Goal: Transaction & Acquisition: Purchase product/service

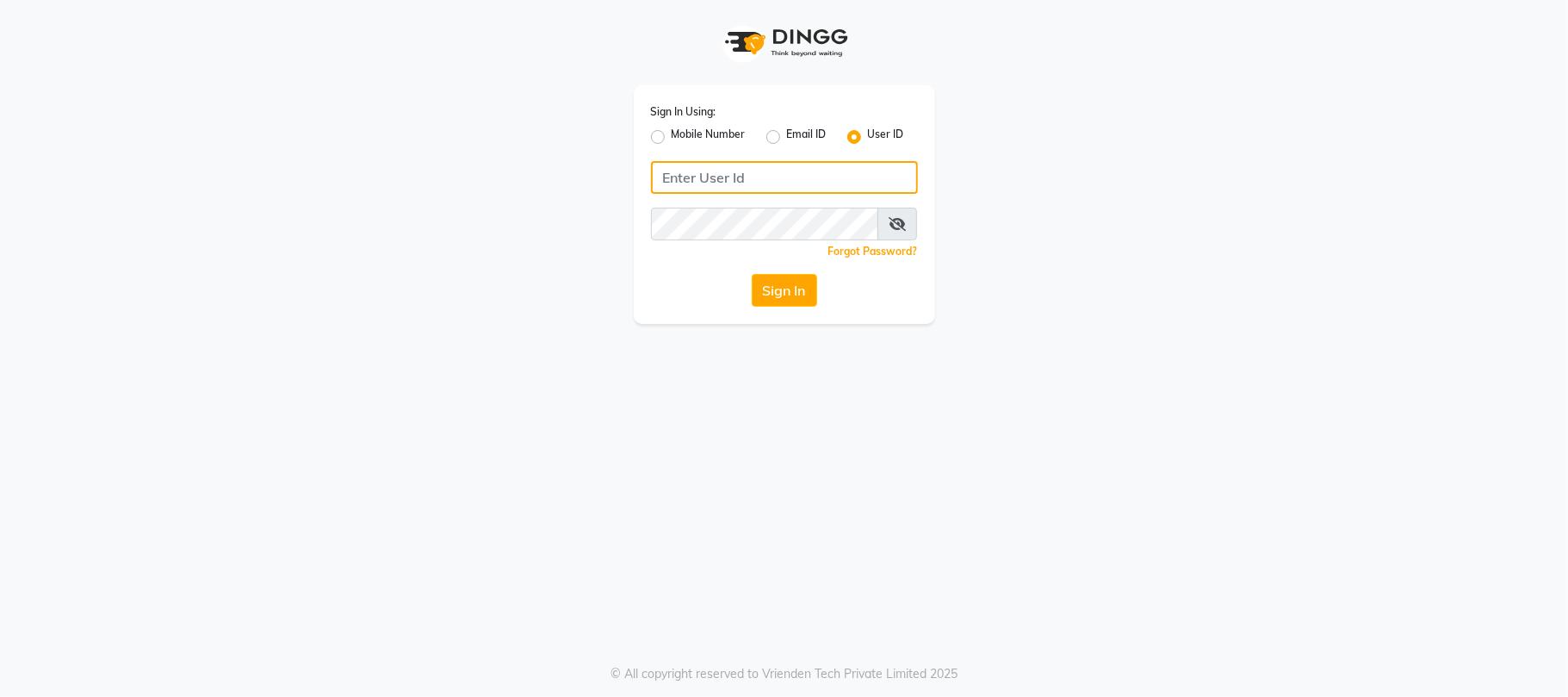
click at [713, 184] on input "Username" at bounding box center [784, 177] width 267 height 32
type input "E3554-01"
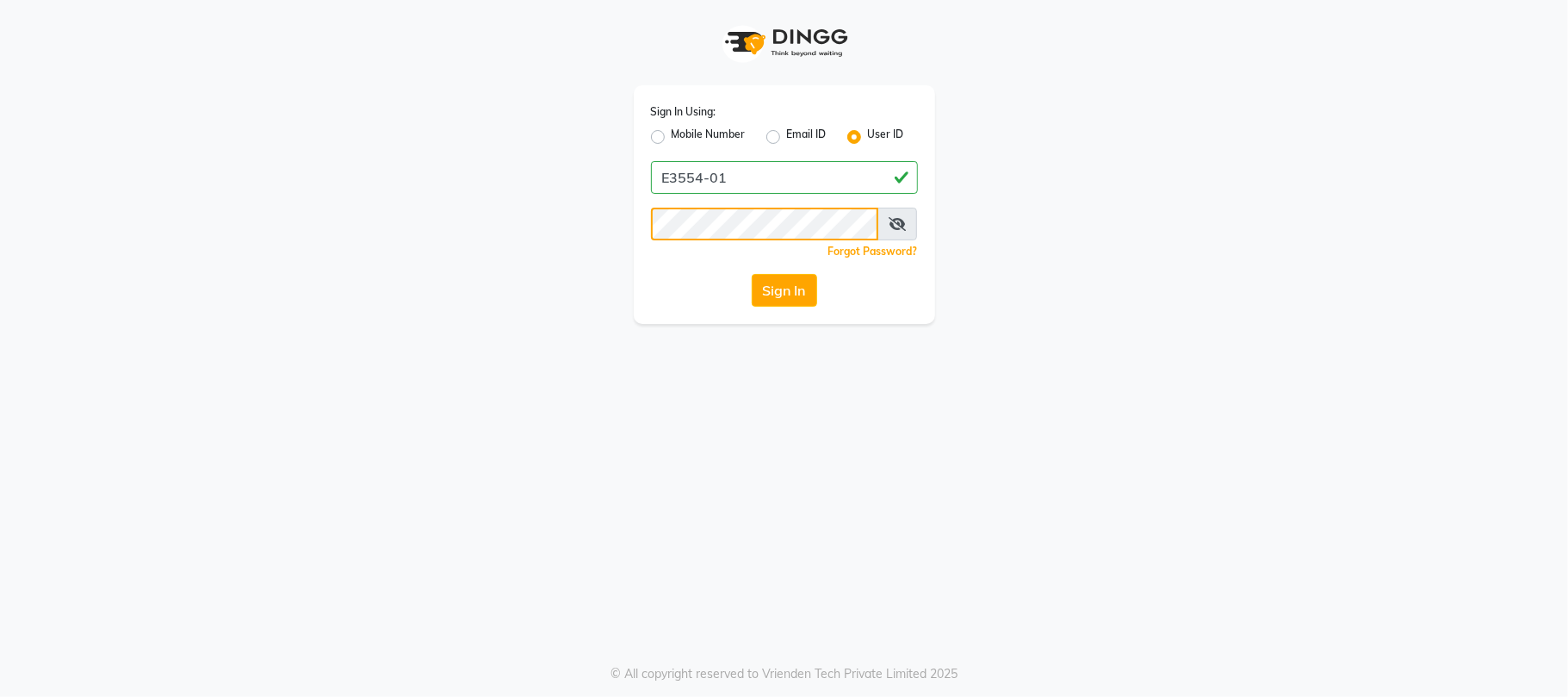
click at [752, 274] on button "Sign In" at bounding box center [784, 290] width 66 height 32
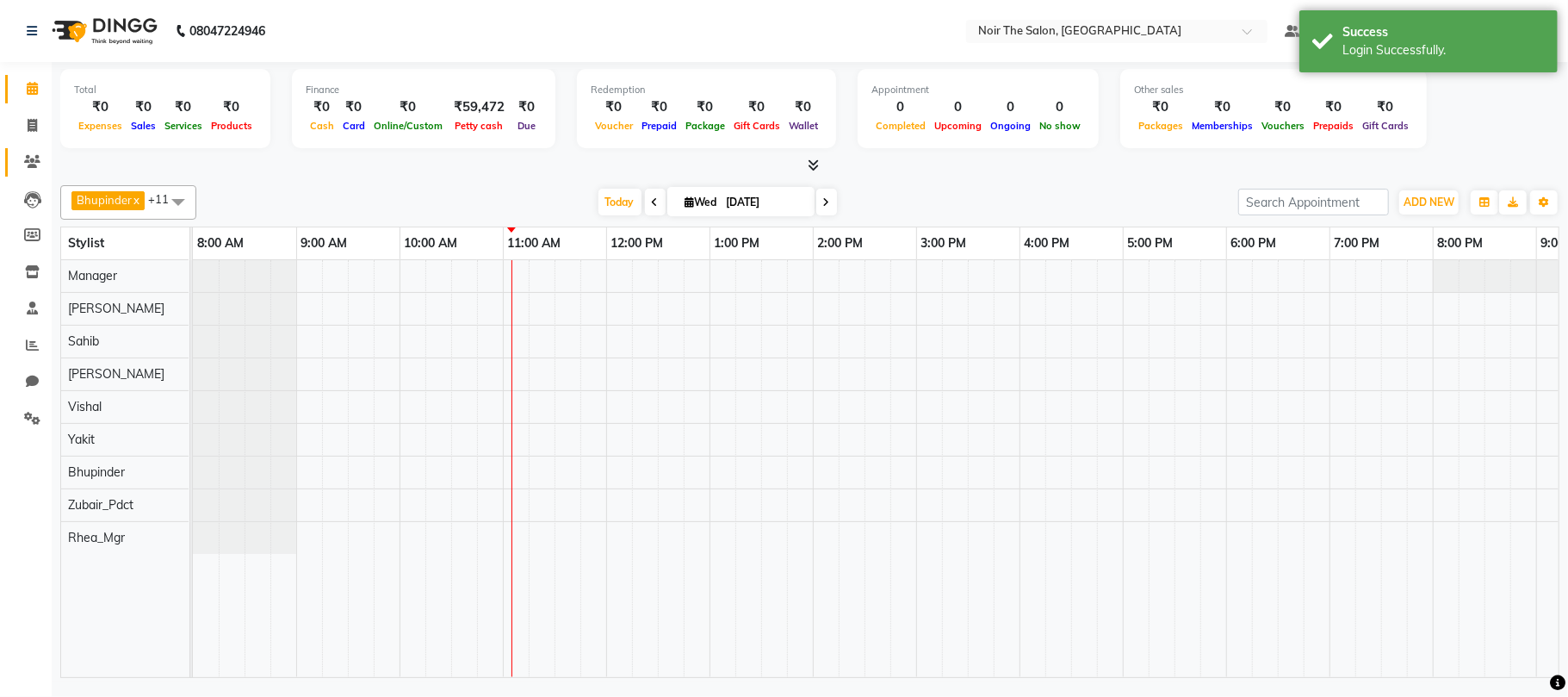
click at [32, 156] on icon at bounding box center [32, 161] width 16 height 13
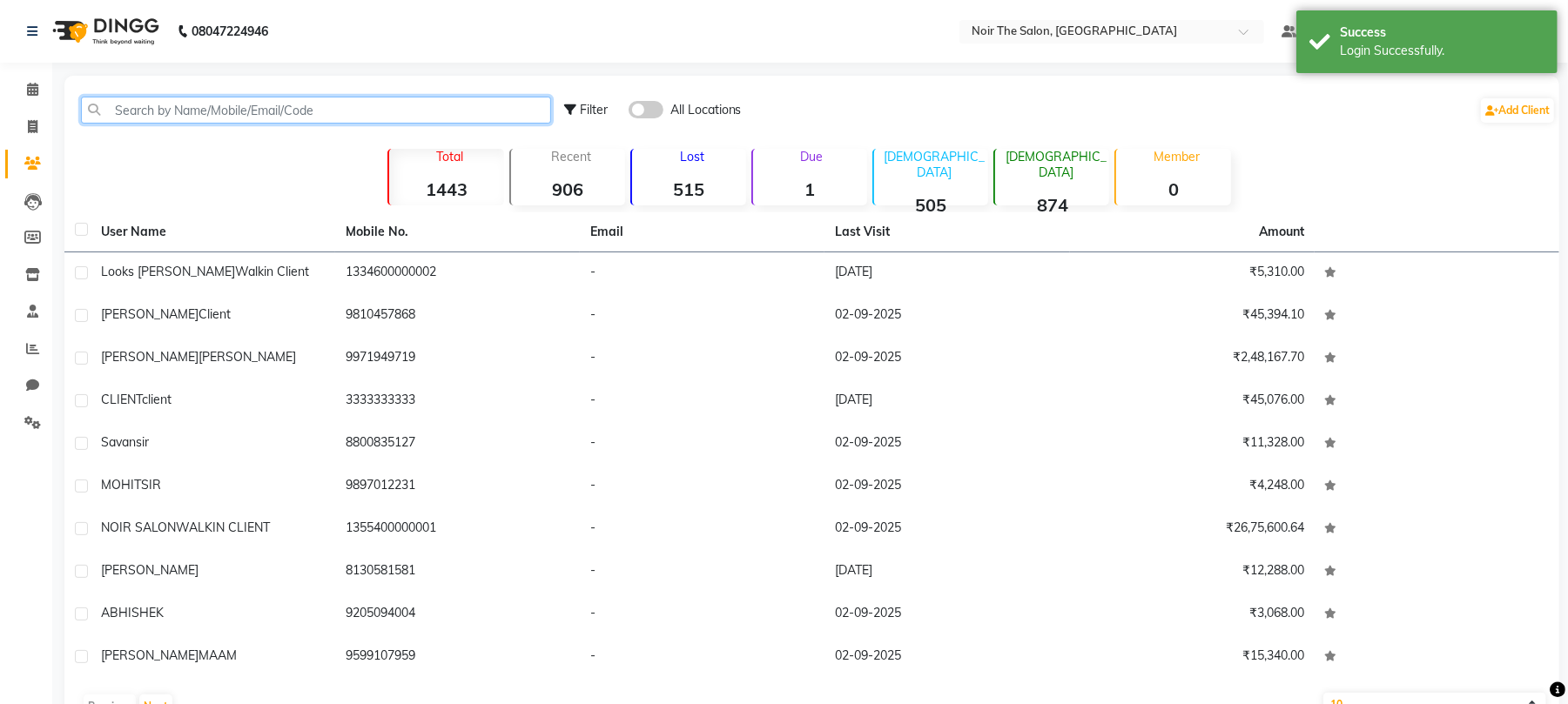
click at [232, 108] on input "text" at bounding box center [316, 110] width 470 height 27
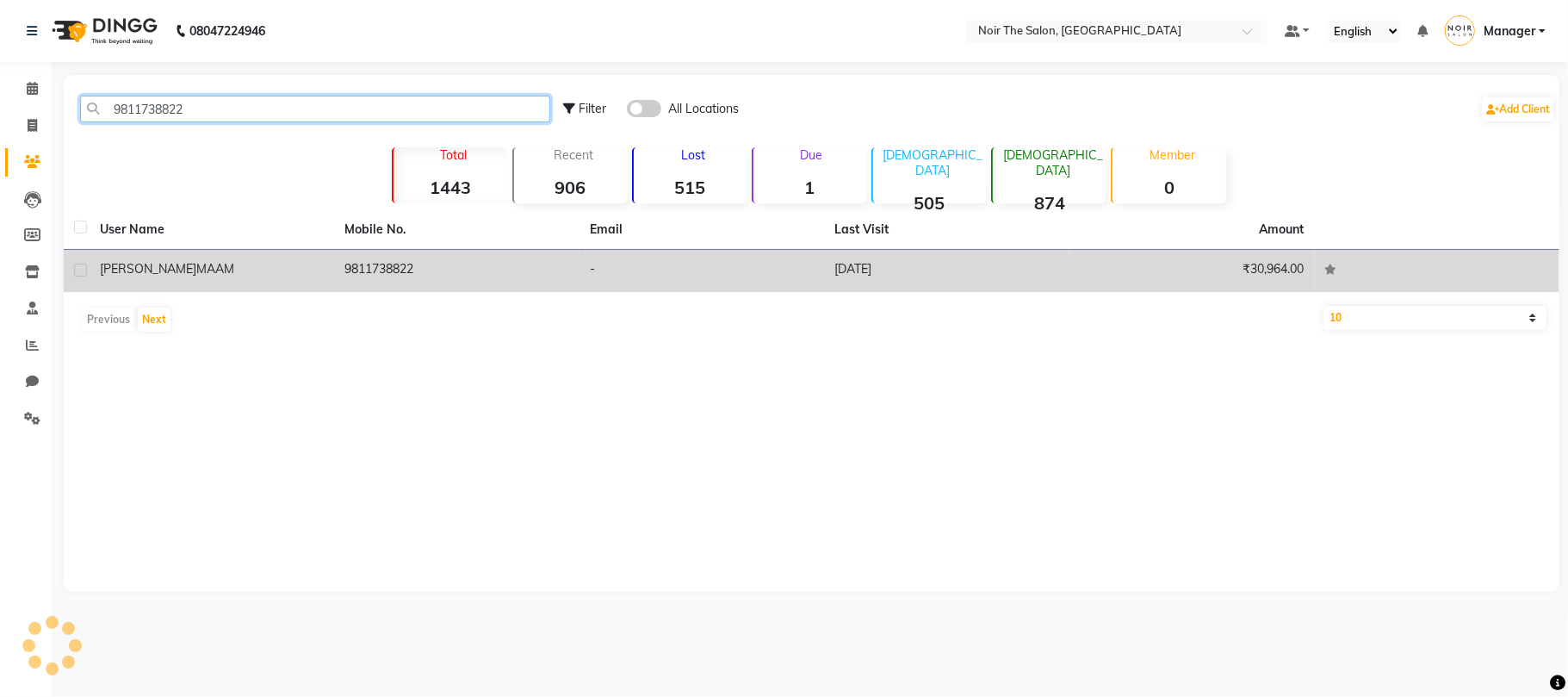
type input "9811738822"
click at [375, 281] on td "9811738822" at bounding box center [457, 270] width 246 height 42
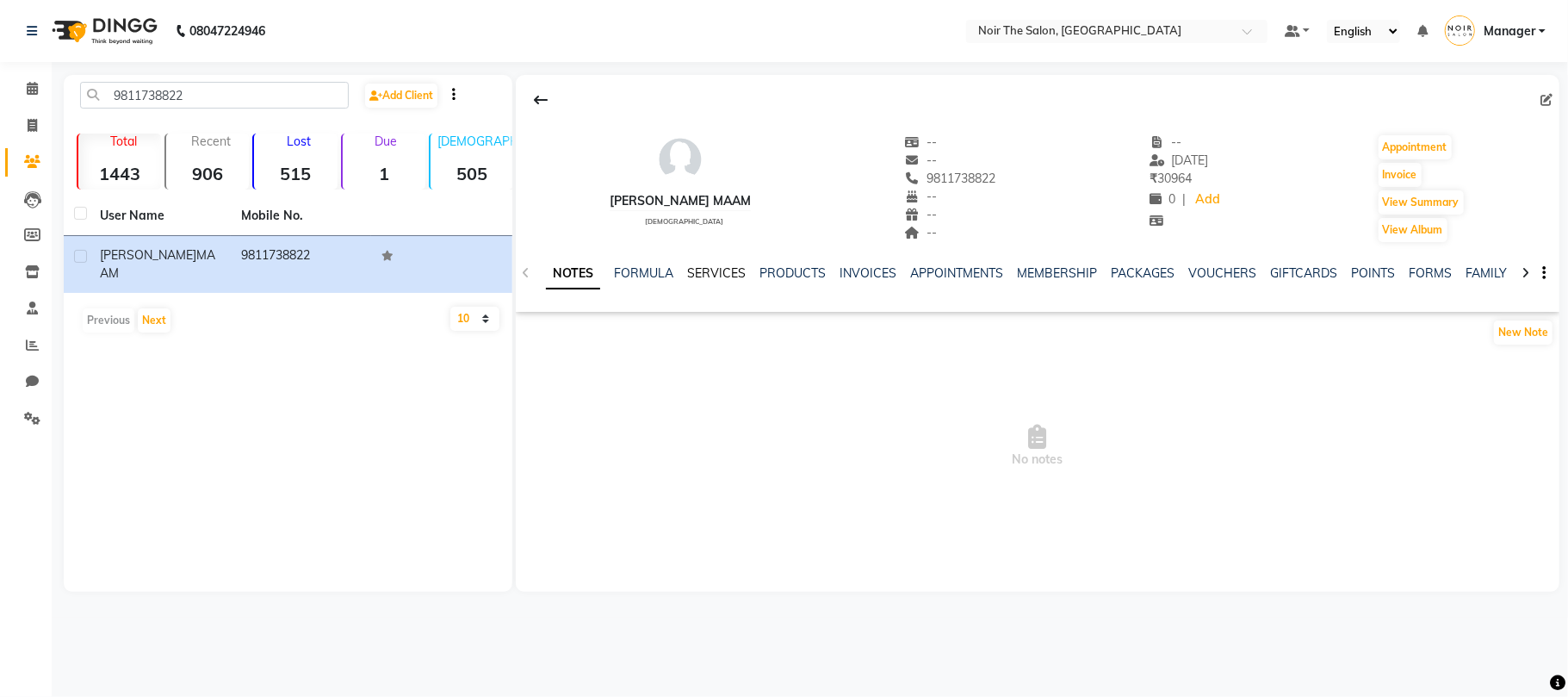
click at [731, 274] on link "SERVICES" at bounding box center [716, 273] width 59 height 15
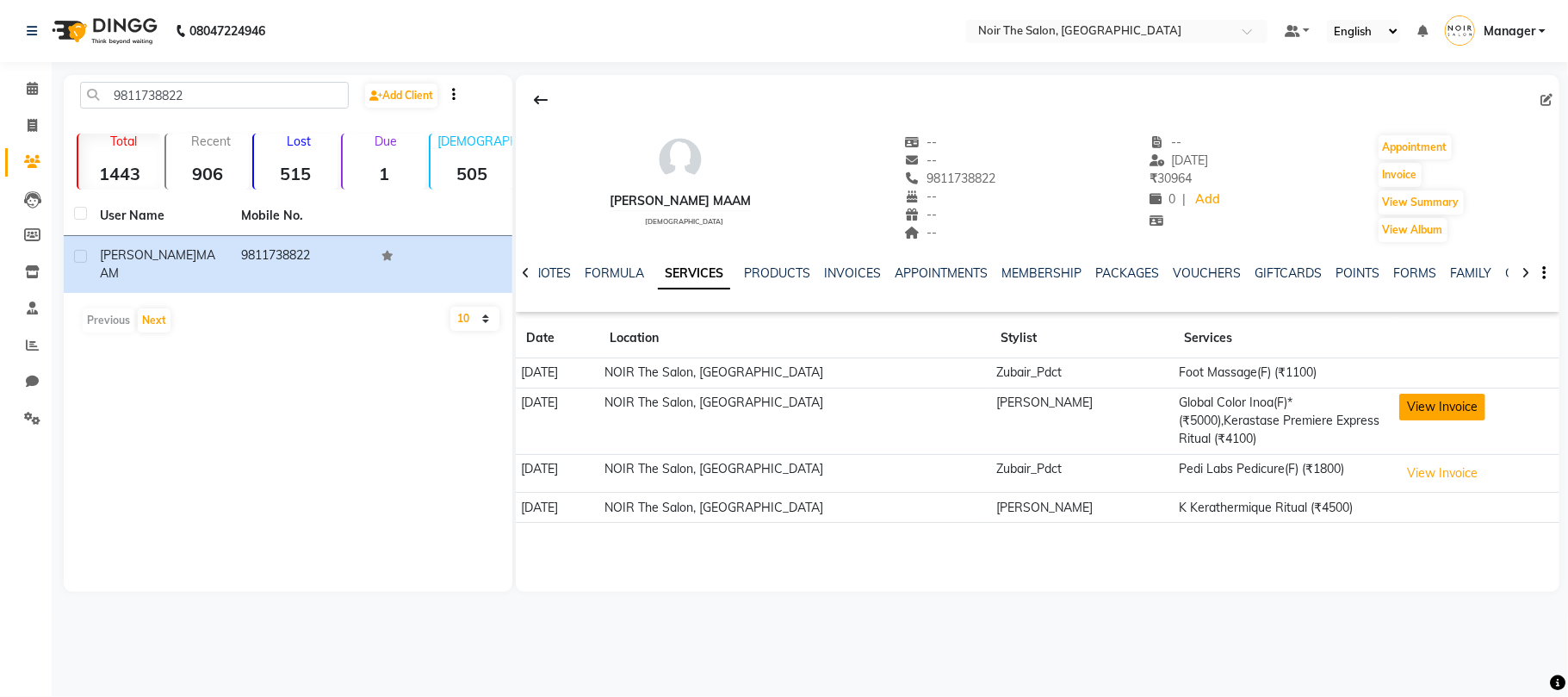
click at [1400, 408] on button "View Invoice" at bounding box center [1443, 407] width 86 height 27
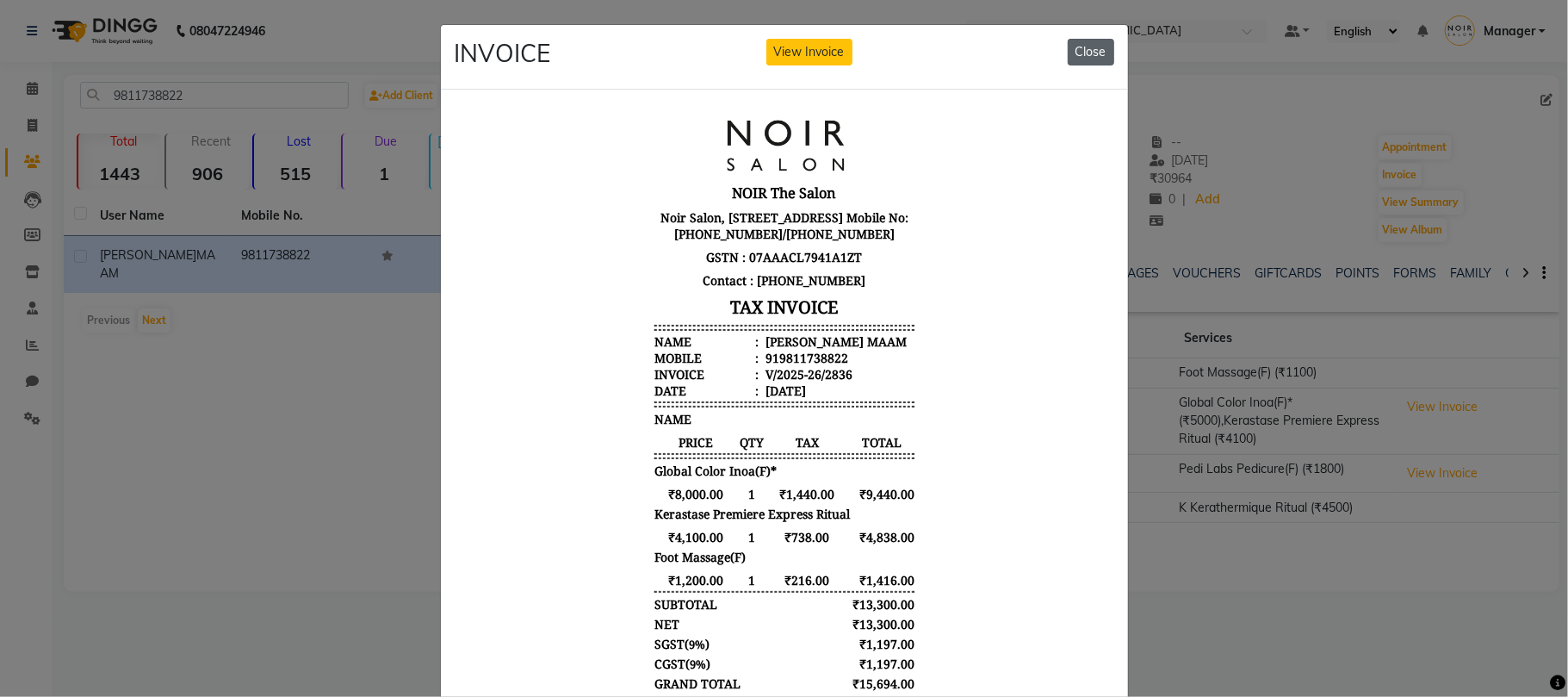
click at [1076, 50] on button "Close" at bounding box center [1091, 52] width 47 height 27
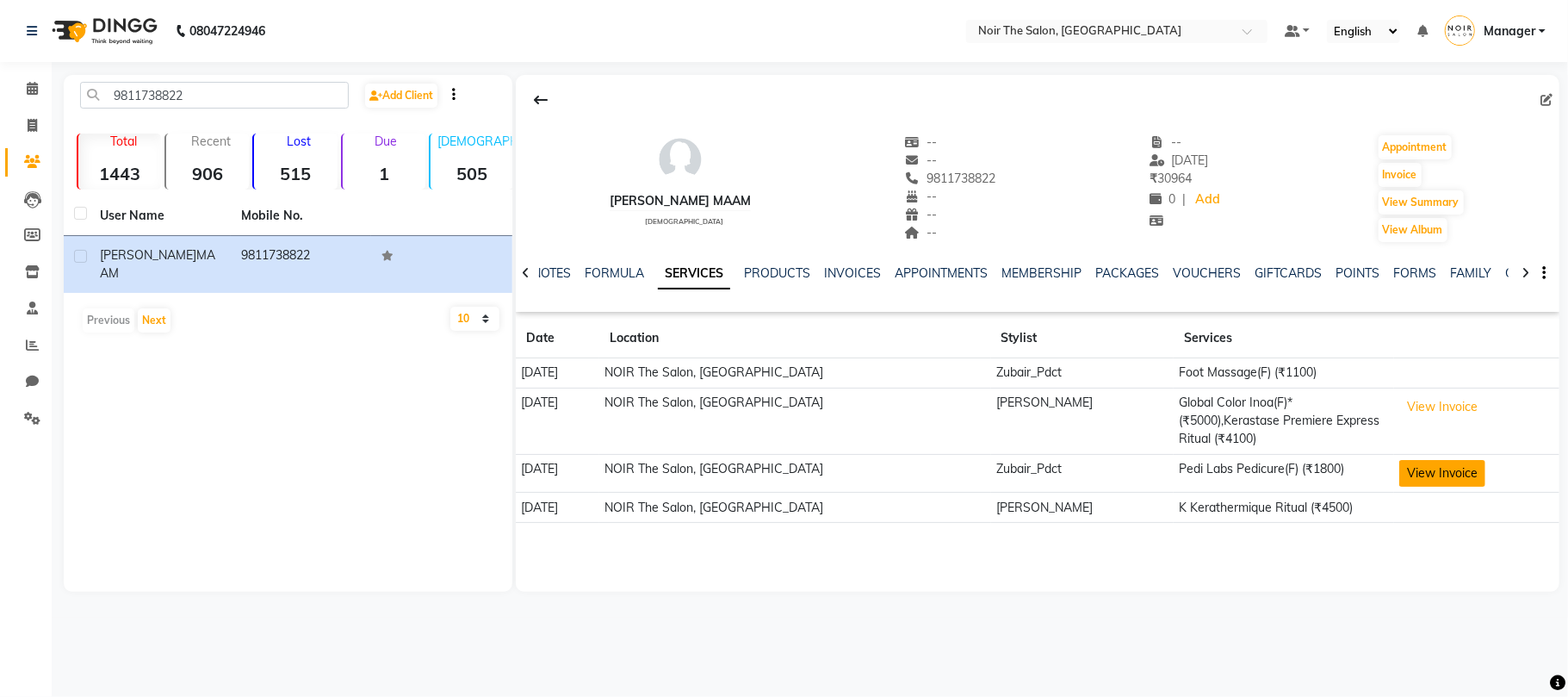
click at [1437, 460] on button "View Invoice" at bounding box center [1443, 474] width 86 height 27
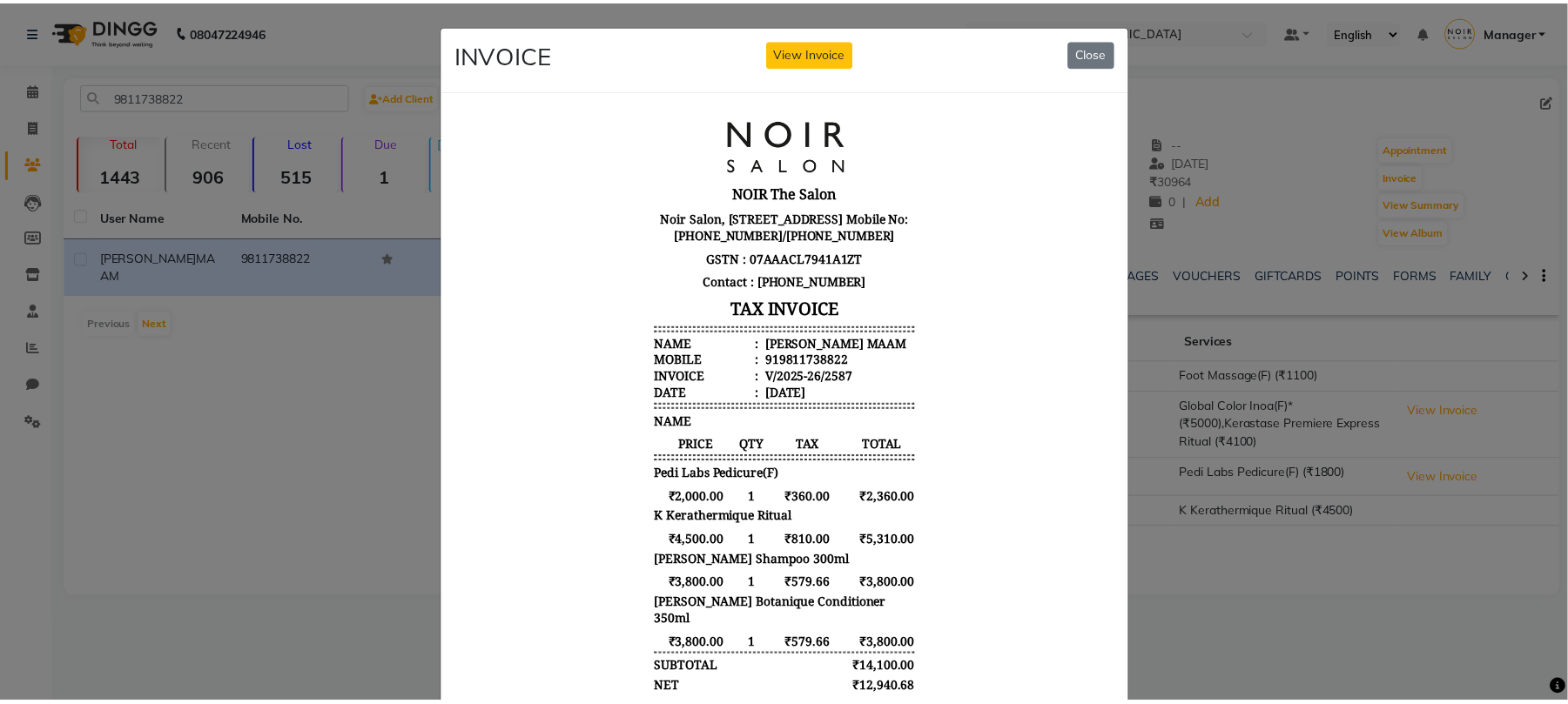
scroll to position [14, 0]
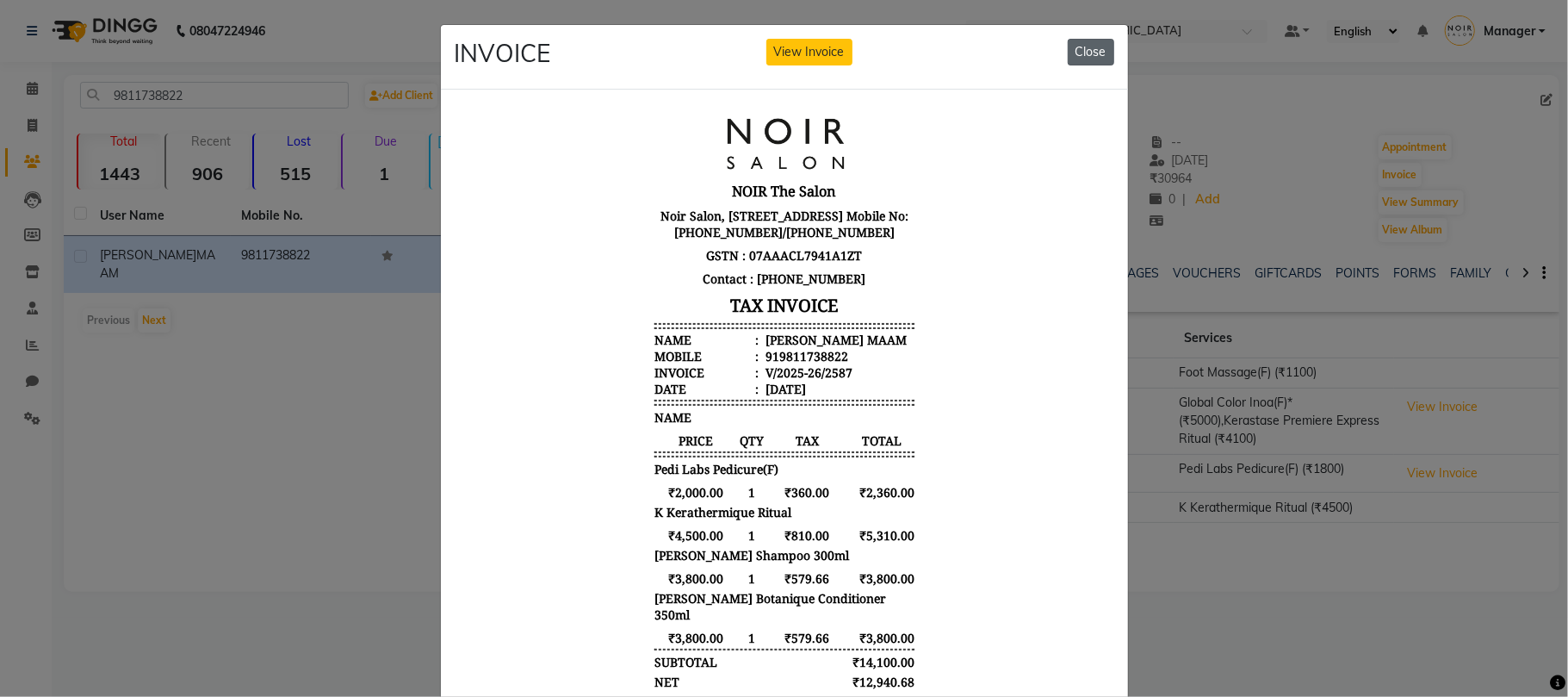
click at [1094, 49] on button "Close" at bounding box center [1091, 52] width 47 height 27
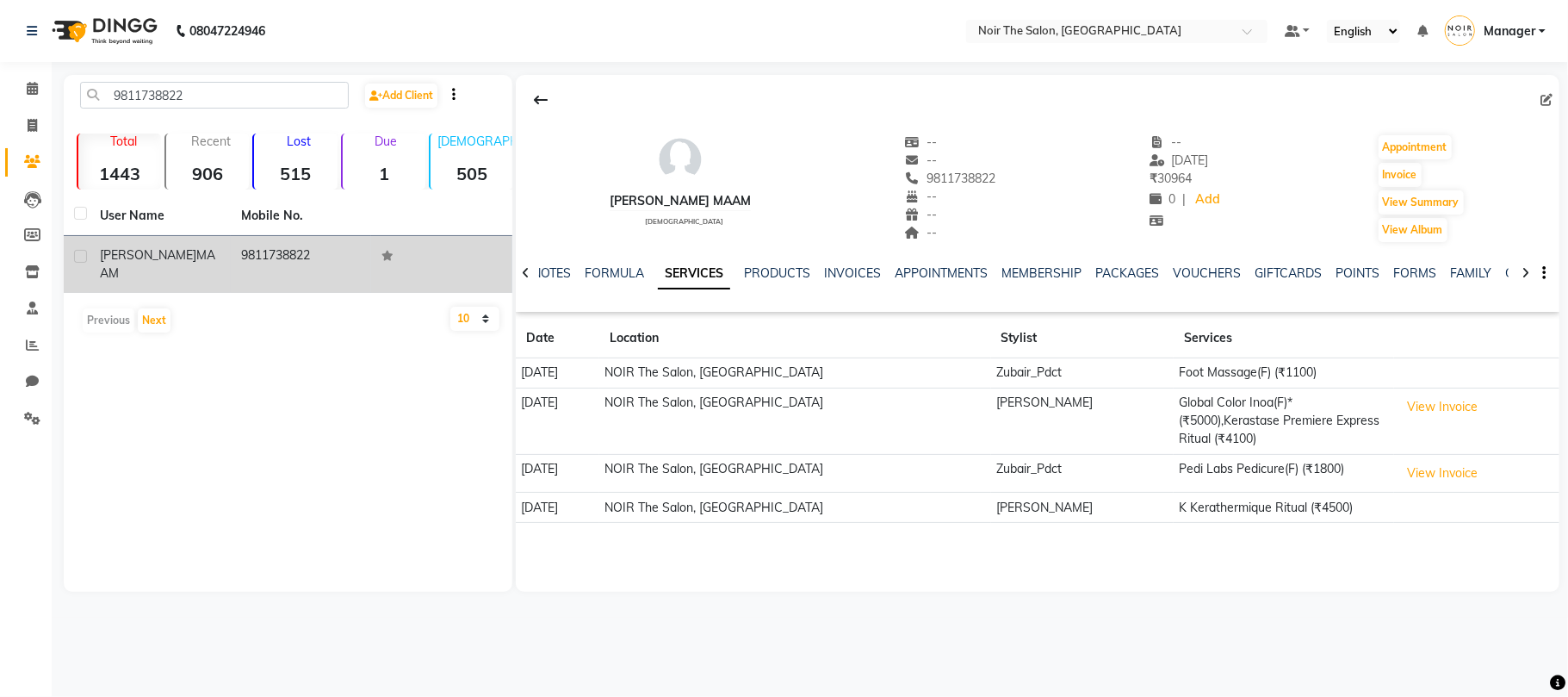
drag, startPoint x: 315, startPoint y: 257, endPoint x: 242, endPoint y: 258, distance: 73.0
click at [242, 258] on td "9811738822" at bounding box center [301, 264] width 141 height 57
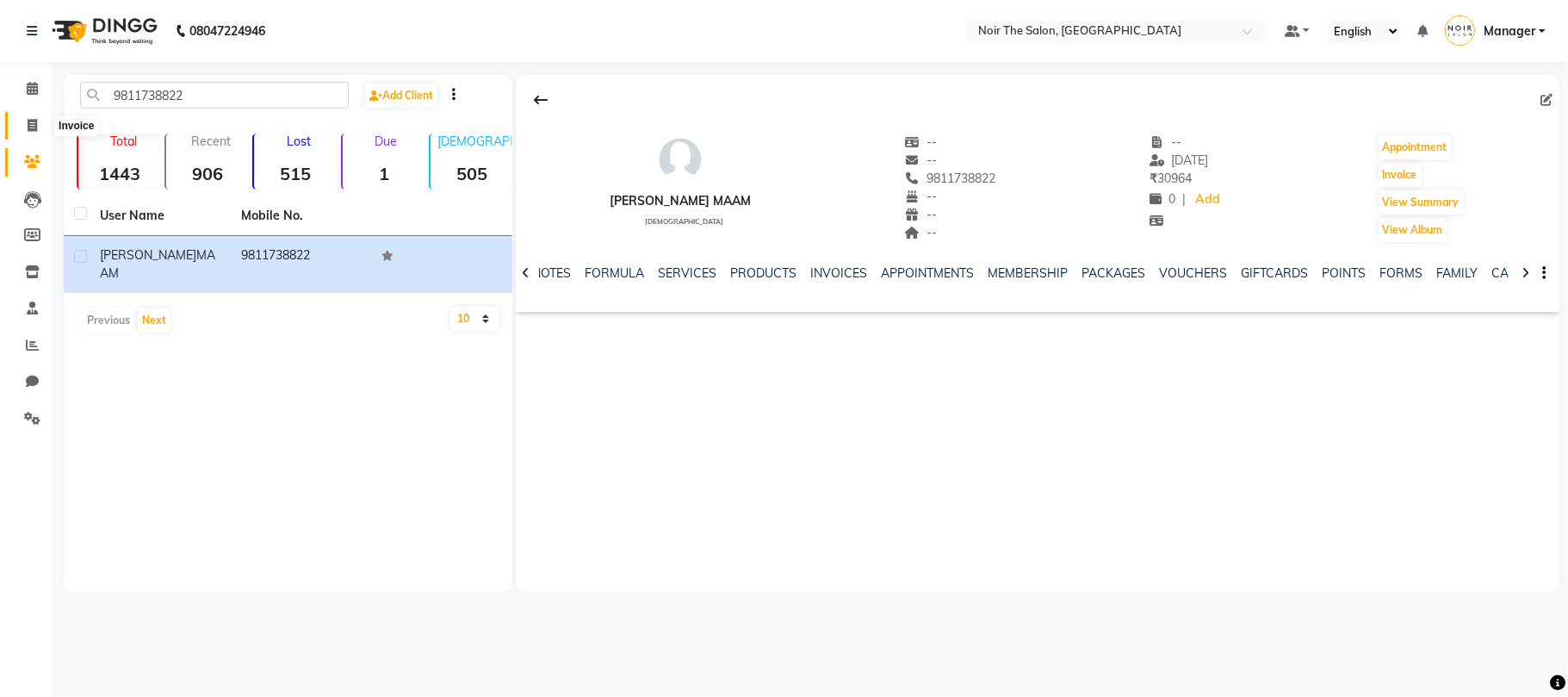
click at [30, 129] on icon at bounding box center [32, 125] width 10 height 13
select select "8026"
select select "service"
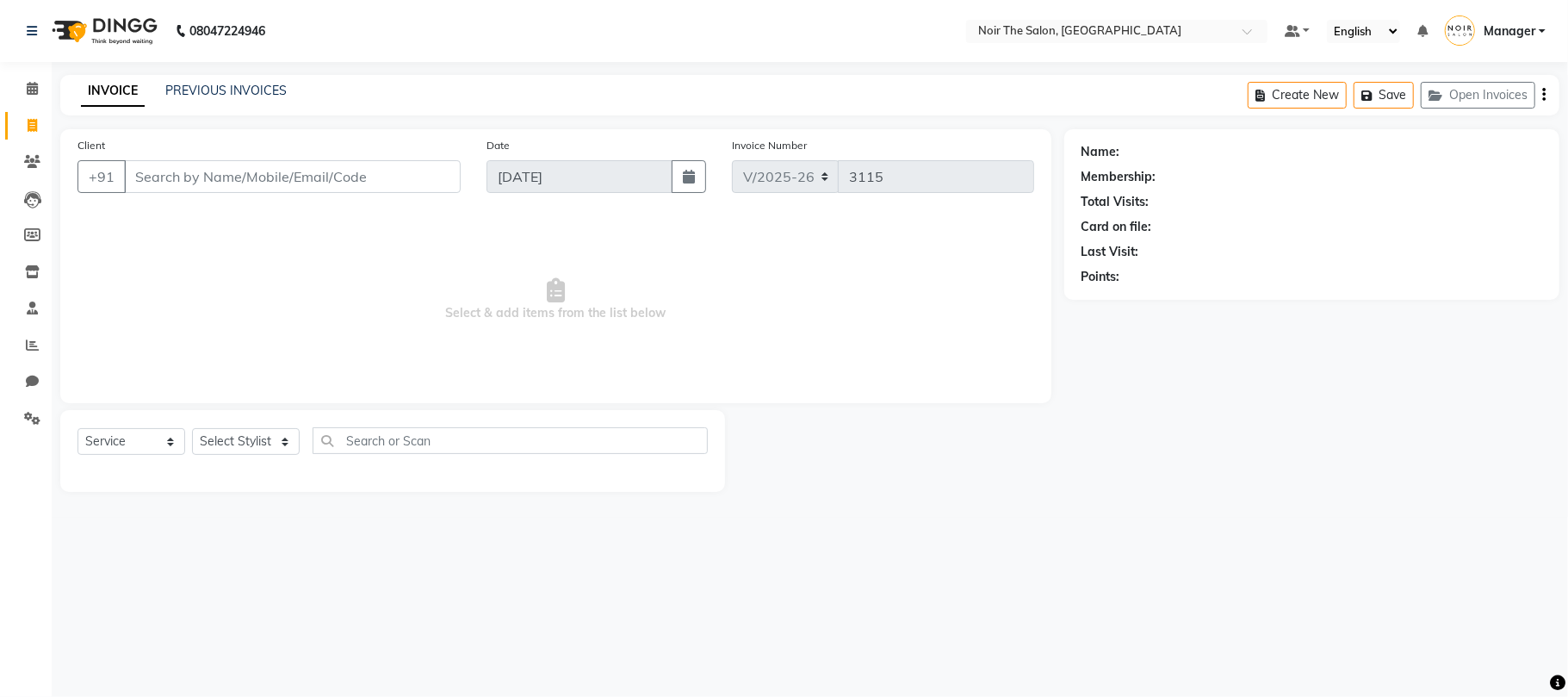
click at [193, 185] on input "Client" at bounding box center [293, 177] width 337 height 32
type input "9811738822"
select select "1: Object"
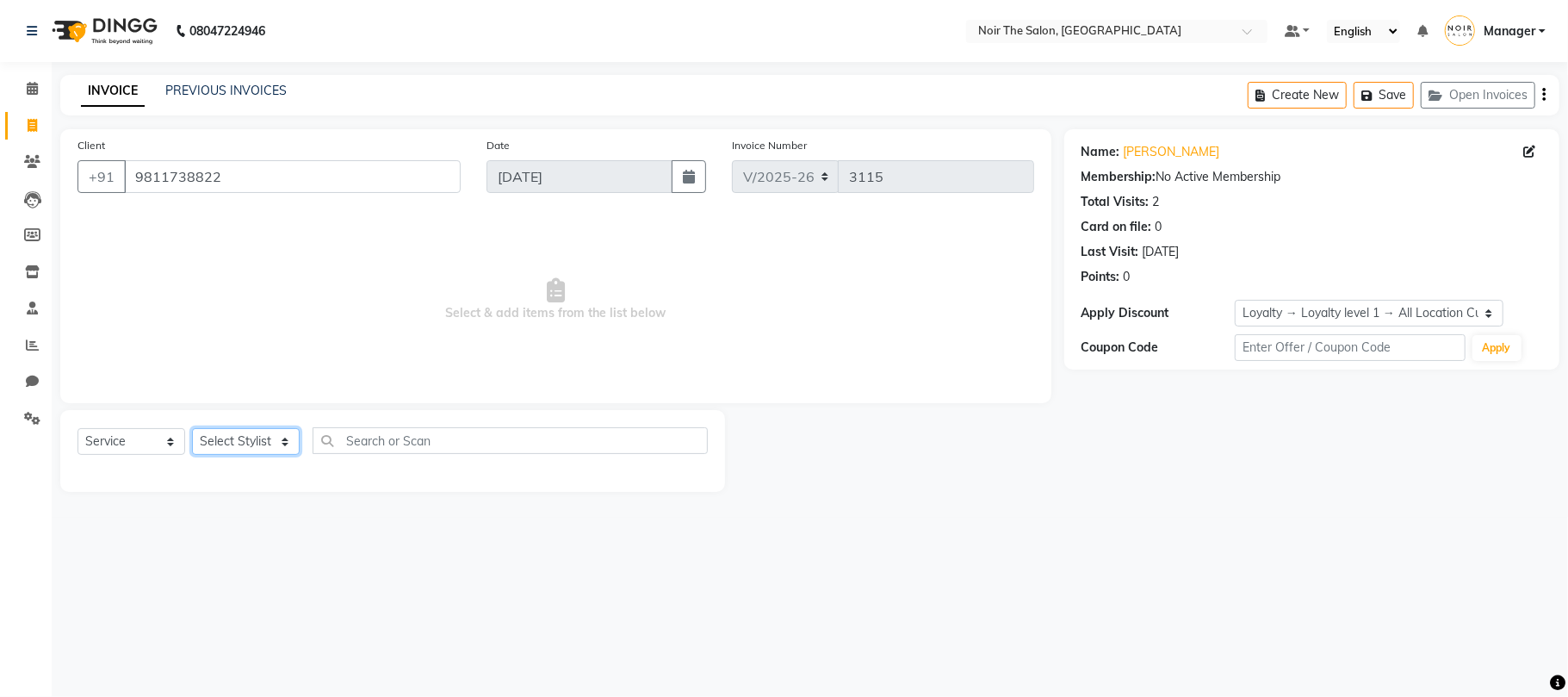
click at [238, 441] on select "Select Stylist Aalam Abhishek_Mgr Abhishek_Pdct [PERSON_NAME] Counter_Sales Gau…" at bounding box center [246, 442] width 108 height 27
select select "83407"
click at [192, 429] on select "Select Stylist Aalam Abhishek_Mgr Abhishek_Pdct [PERSON_NAME] Counter_Sales Gau…" at bounding box center [246, 442] width 108 height 27
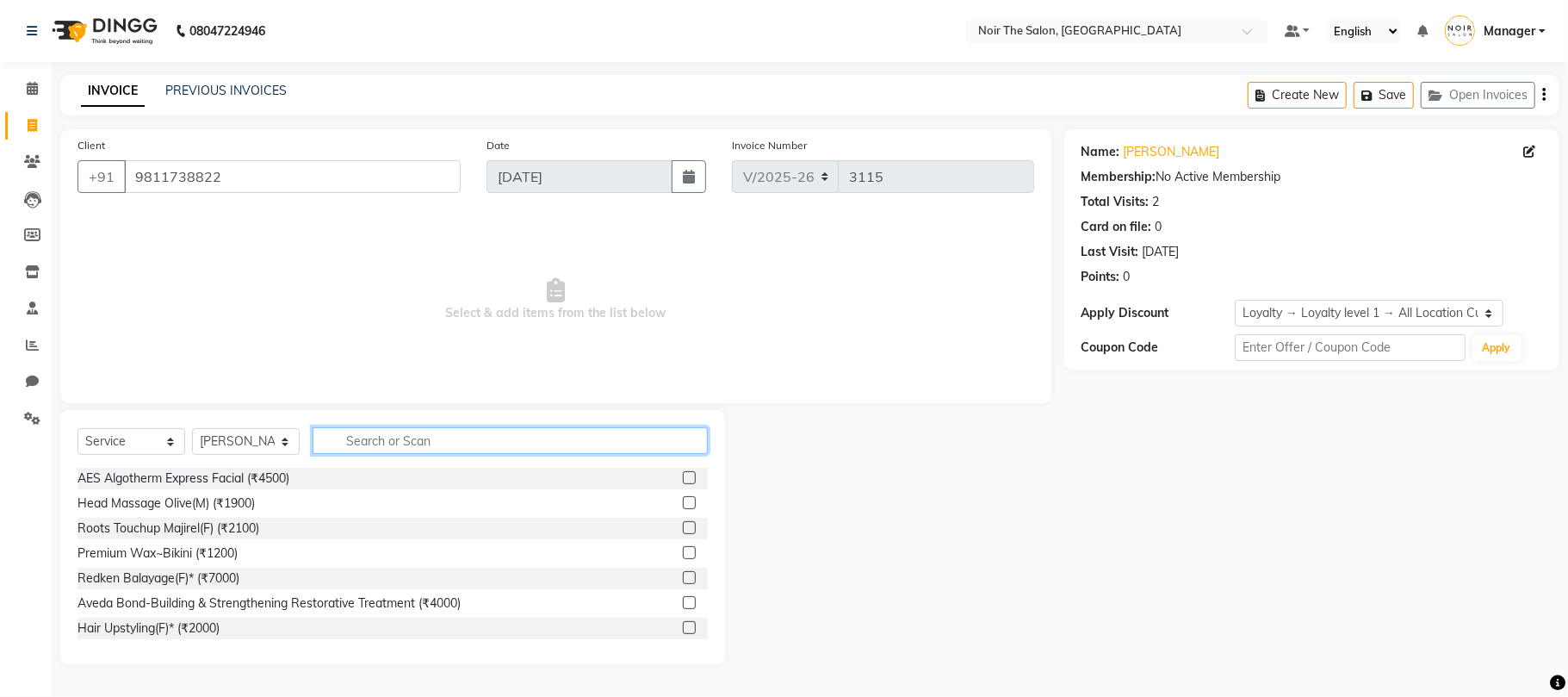
click at [379, 449] on input "text" at bounding box center [509, 441] width 395 height 27
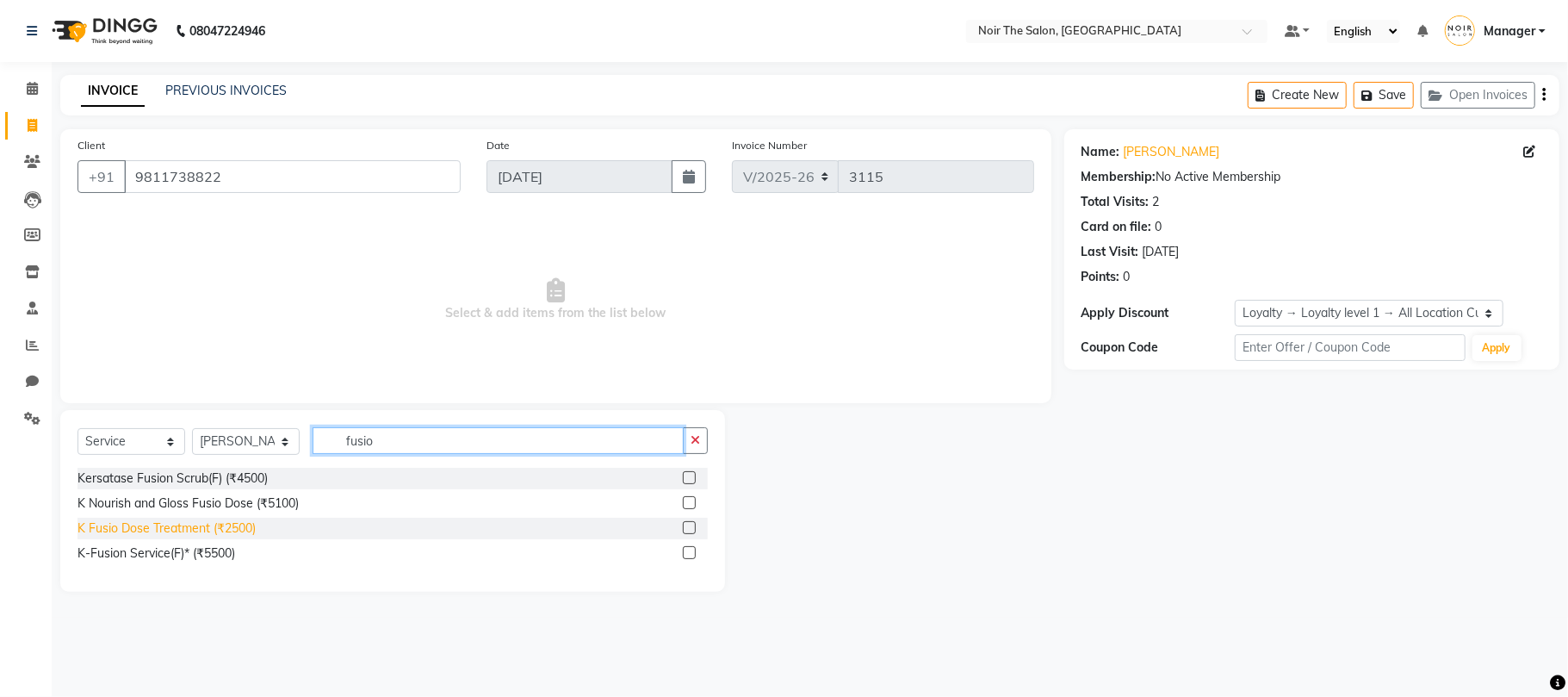
type input "fusio"
click at [239, 524] on div "K Fusio Dose Treatment (₹2500)" at bounding box center [167, 529] width 178 height 18
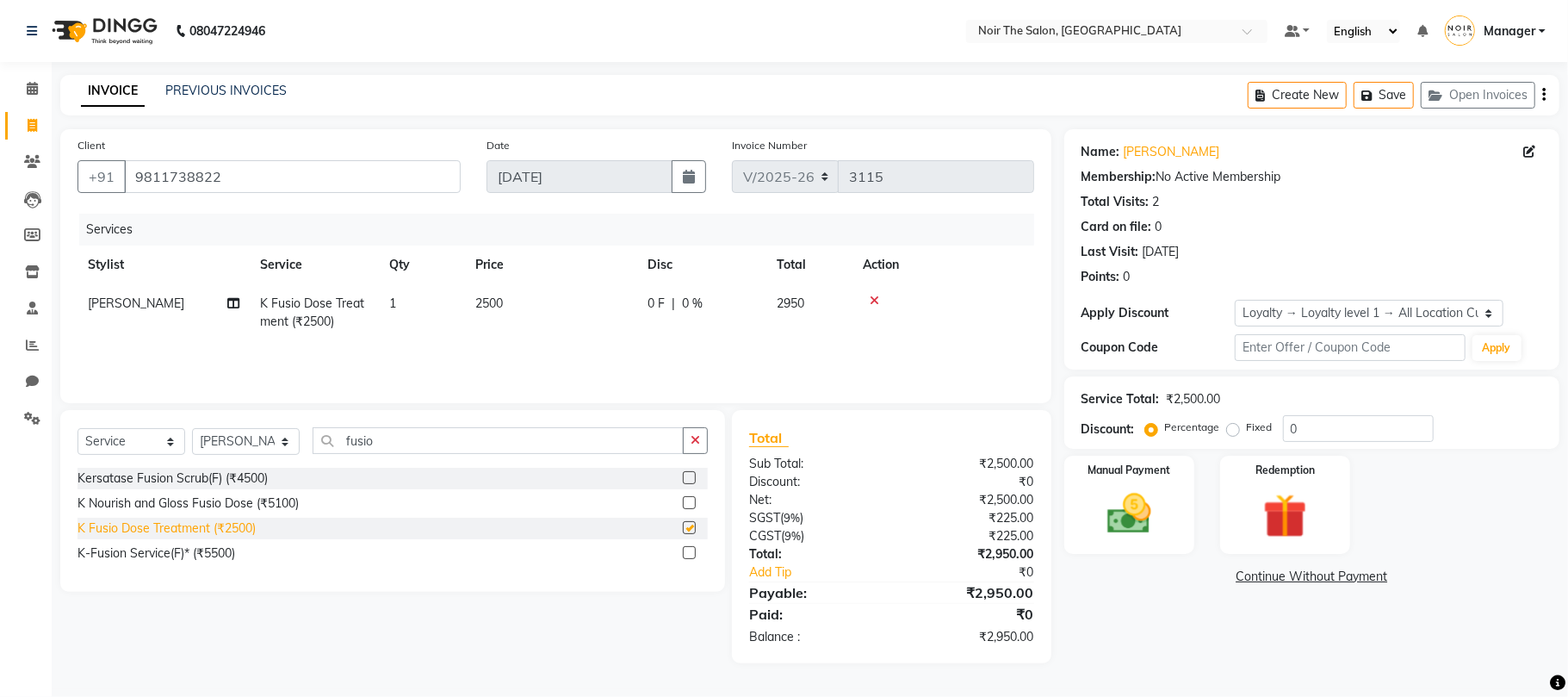
checkbox input "false"
click at [666, 343] on div "Services Stylist Service Qty Price Disc Total Action [PERSON_NAME] K Fusio Dose…" at bounding box center [555, 299] width 957 height 172
click at [482, 307] on span "2500" at bounding box center [489, 303] width 28 height 15
select select "83407"
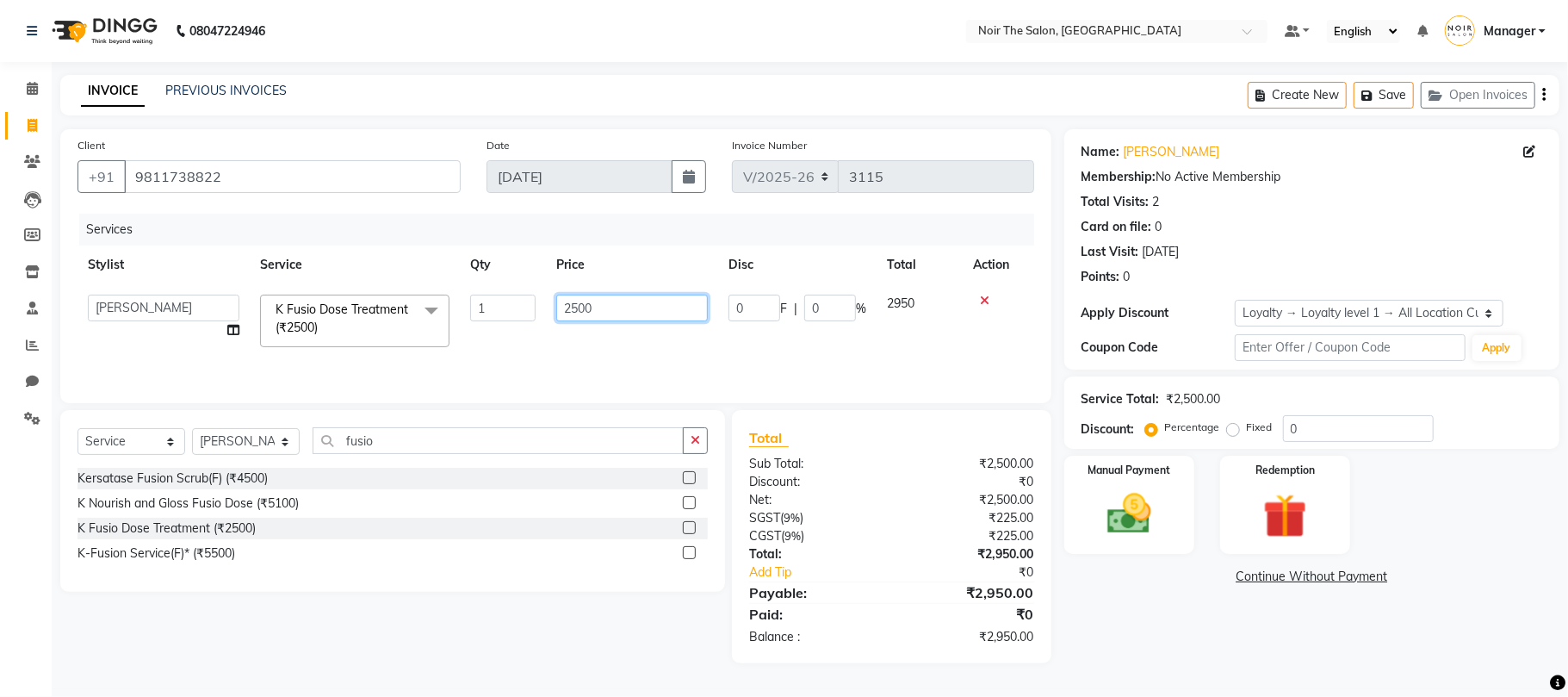
click at [570, 305] on input "2500" at bounding box center [632, 308] width 151 height 27
type input "3500"
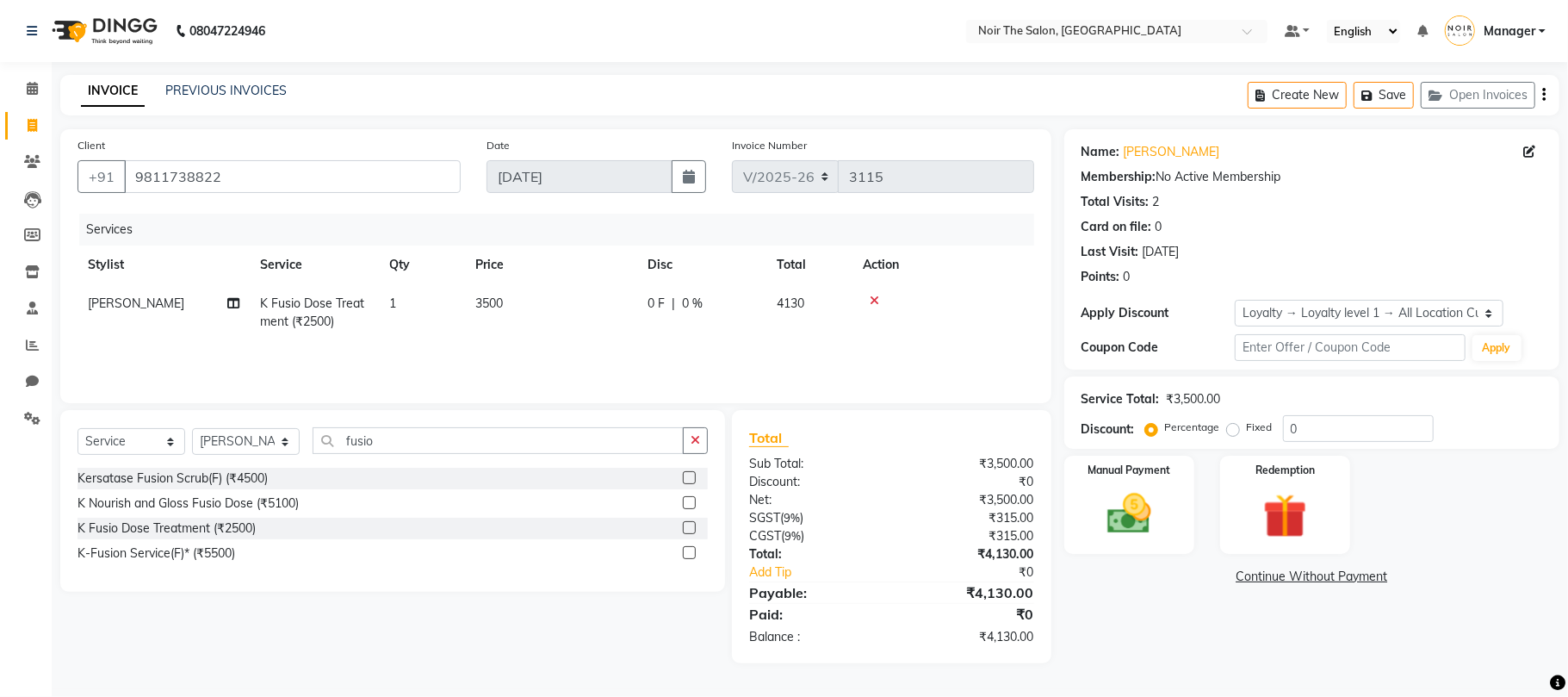
click at [646, 349] on div "Services Stylist Service Qty Price Disc Total Action [PERSON_NAME] K Fusio Dose…" at bounding box center [555, 299] width 957 height 172
click at [1110, 528] on img at bounding box center [1129, 514] width 75 height 53
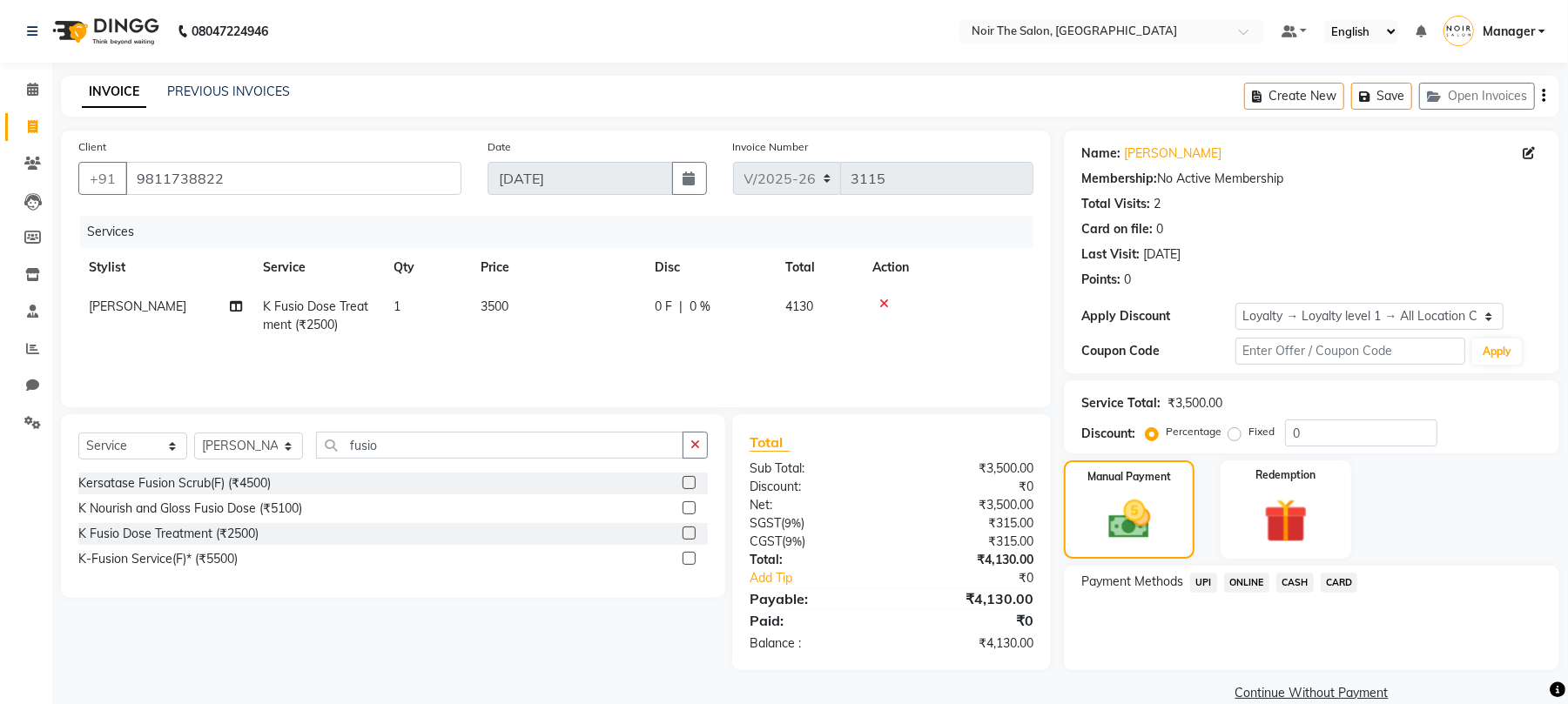
click at [1335, 582] on span "CARD" at bounding box center [1340, 583] width 37 height 20
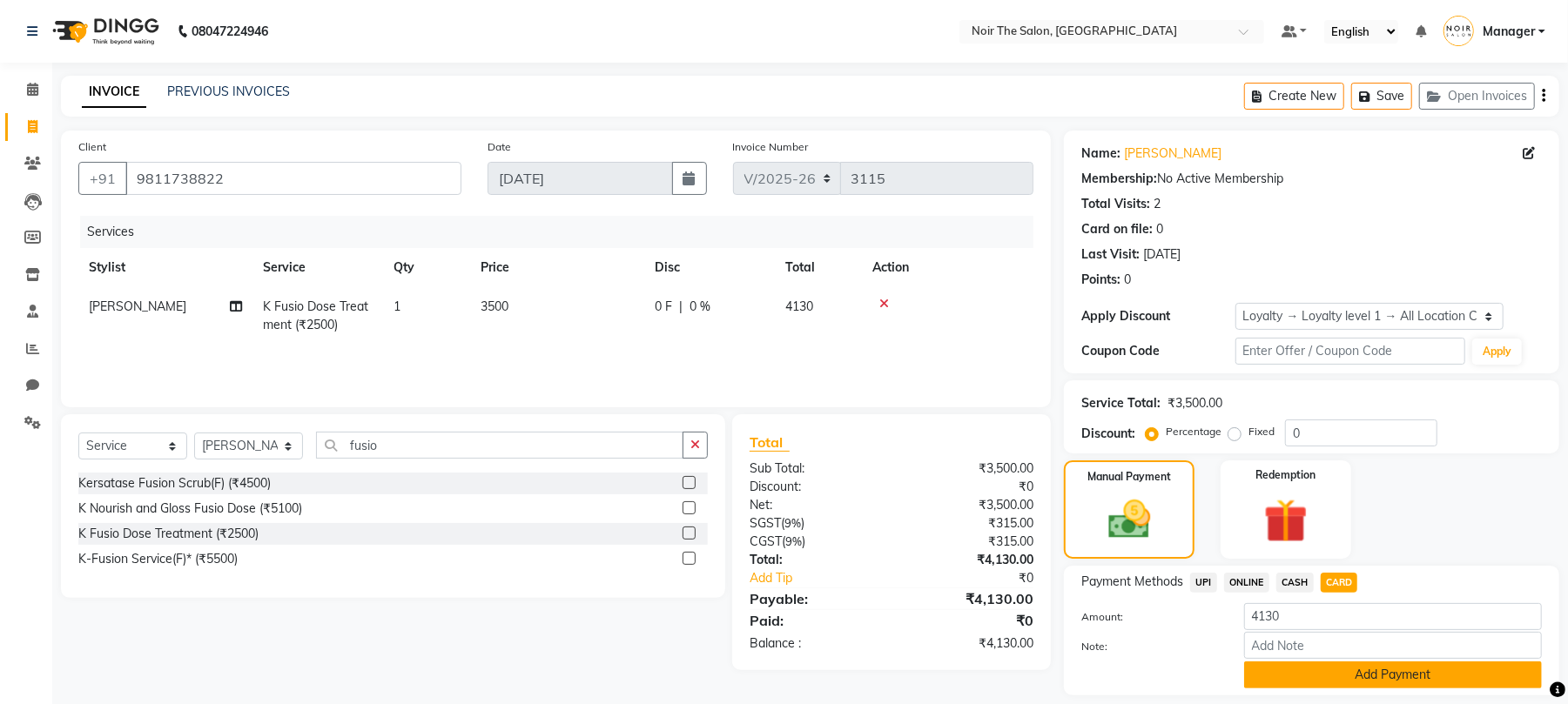
click at [1314, 676] on button "Add Payment" at bounding box center [1392, 675] width 298 height 27
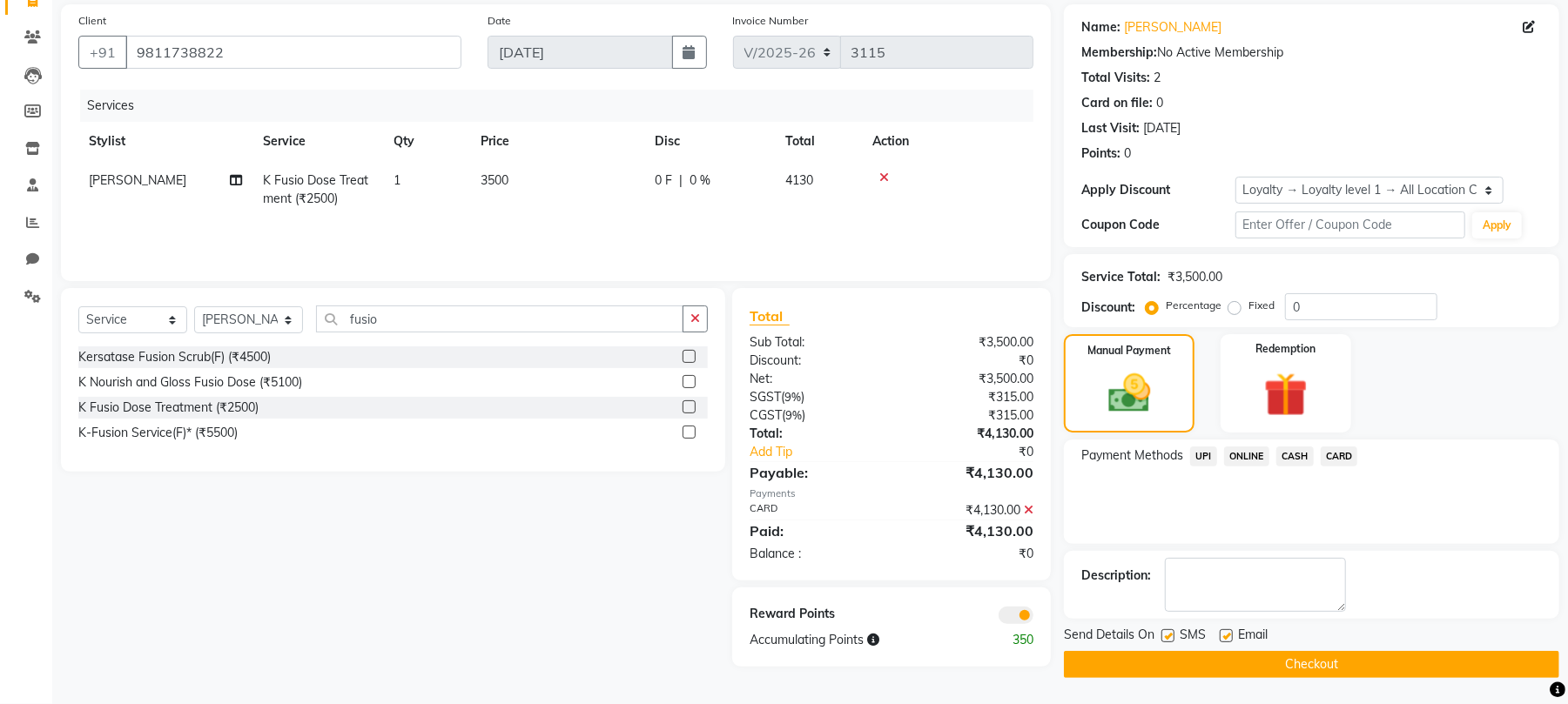
scroll to position [127, 0]
click at [1012, 610] on span at bounding box center [1017, 615] width 35 height 17
click at [1034, 618] on input "checkbox" at bounding box center [1034, 618] width 0 height 0
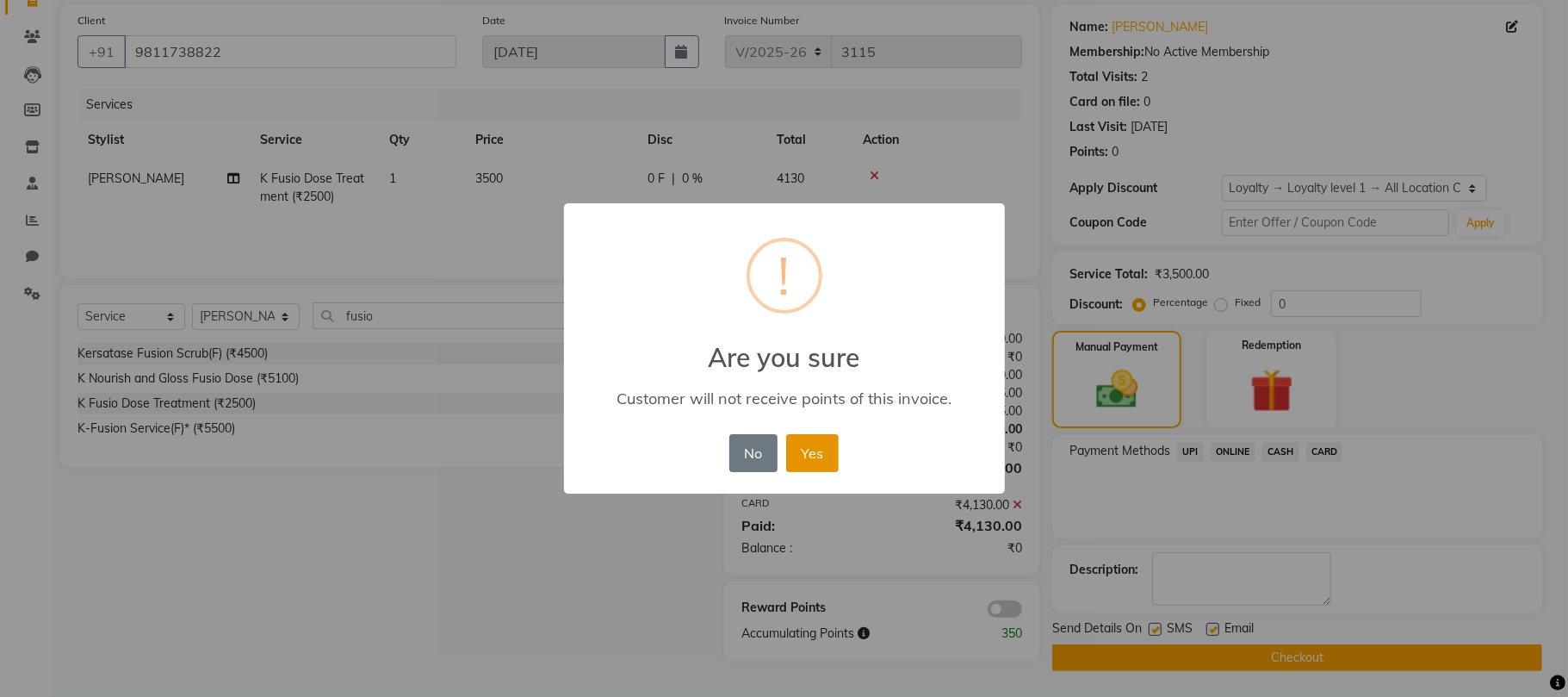
click at [803, 458] on button "Yes" at bounding box center [813, 453] width 52 height 38
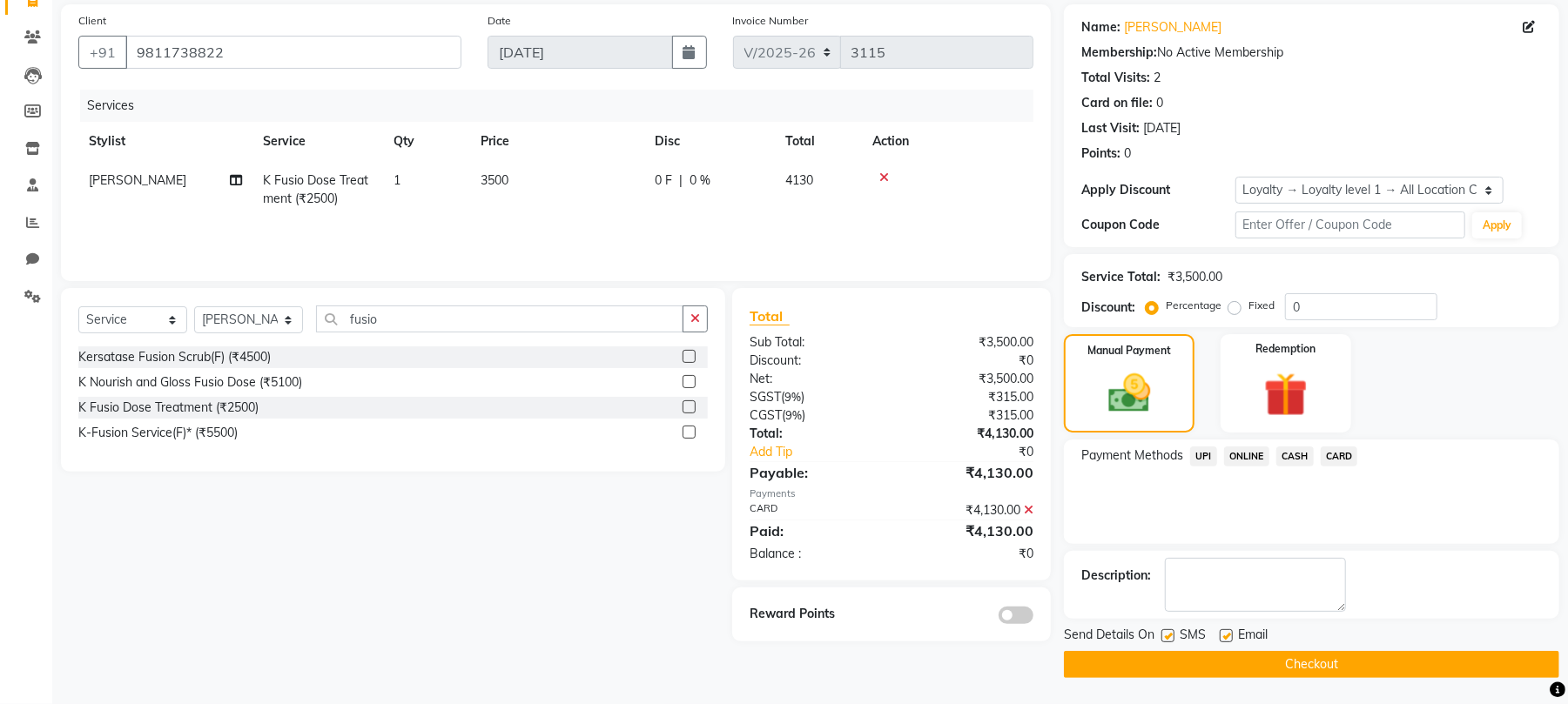
click at [1168, 639] on label at bounding box center [1168, 636] width 13 height 13
click at [1168, 639] on input "checkbox" at bounding box center [1167, 637] width 11 height 11
checkbox input "false"
click at [1224, 634] on label at bounding box center [1227, 636] width 13 height 13
click at [1224, 634] on input "checkbox" at bounding box center [1226, 637] width 11 height 11
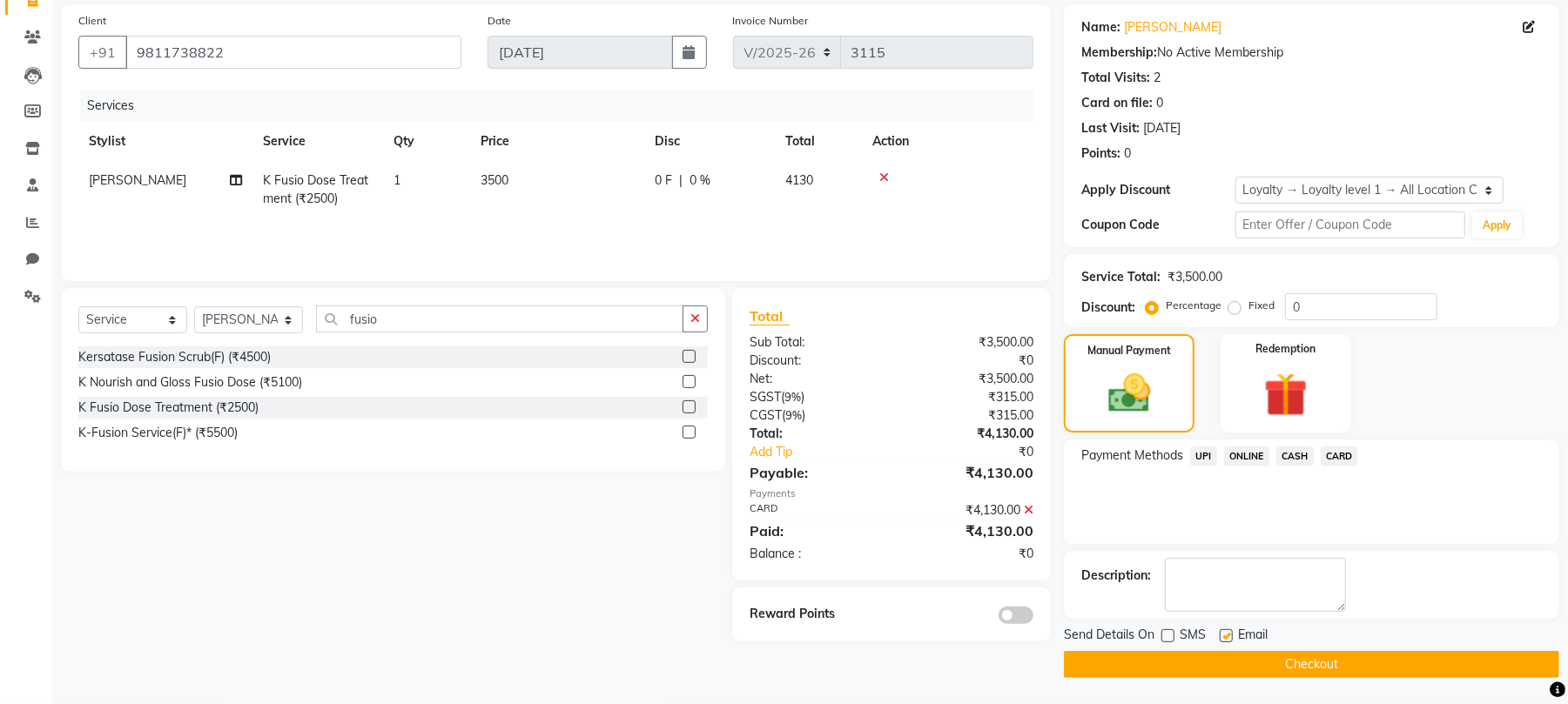
checkbox input "false"
click at [1226, 659] on button "Checkout" at bounding box center [1311, 665] width 495 height 27
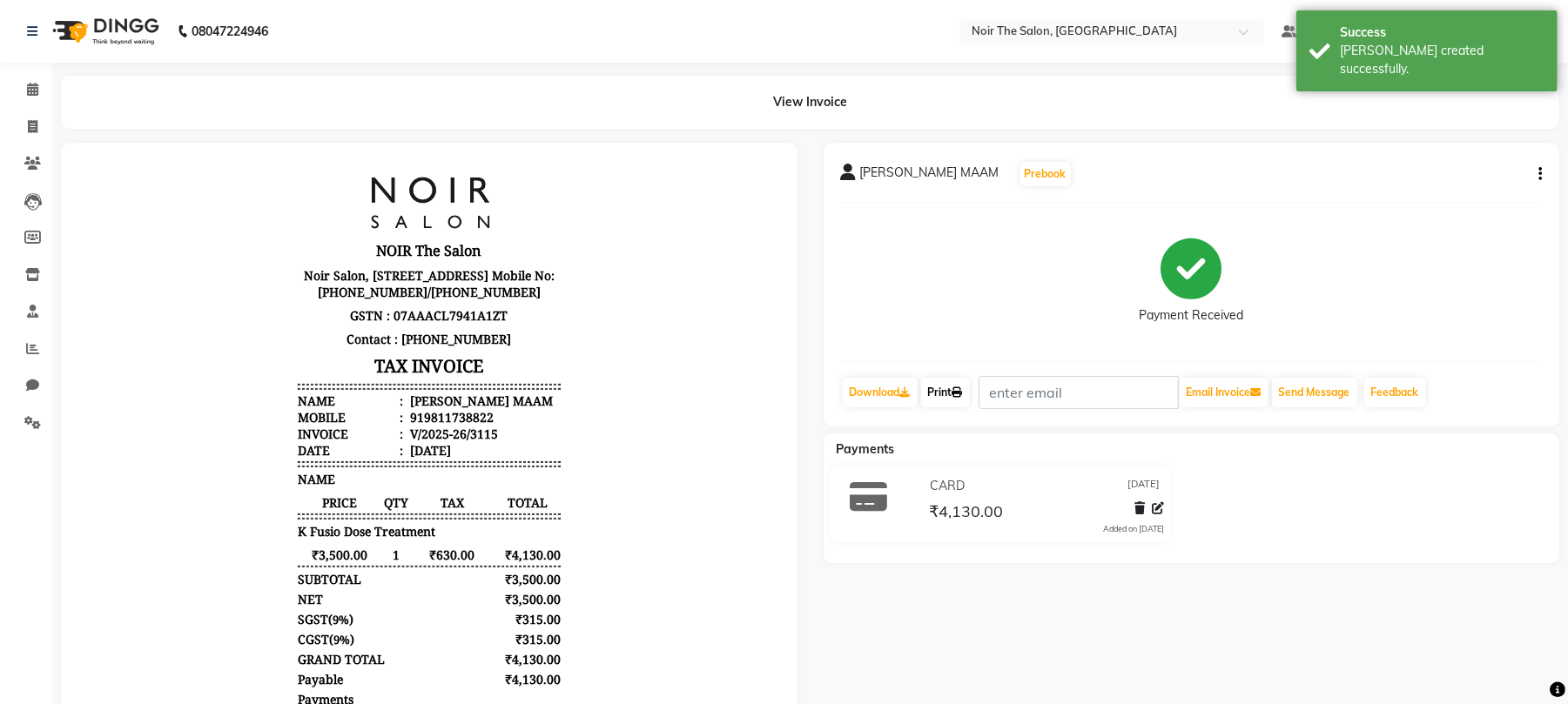
click at [952, 394] on link "Print" at bounding box center [946, 392] width 49 height 30
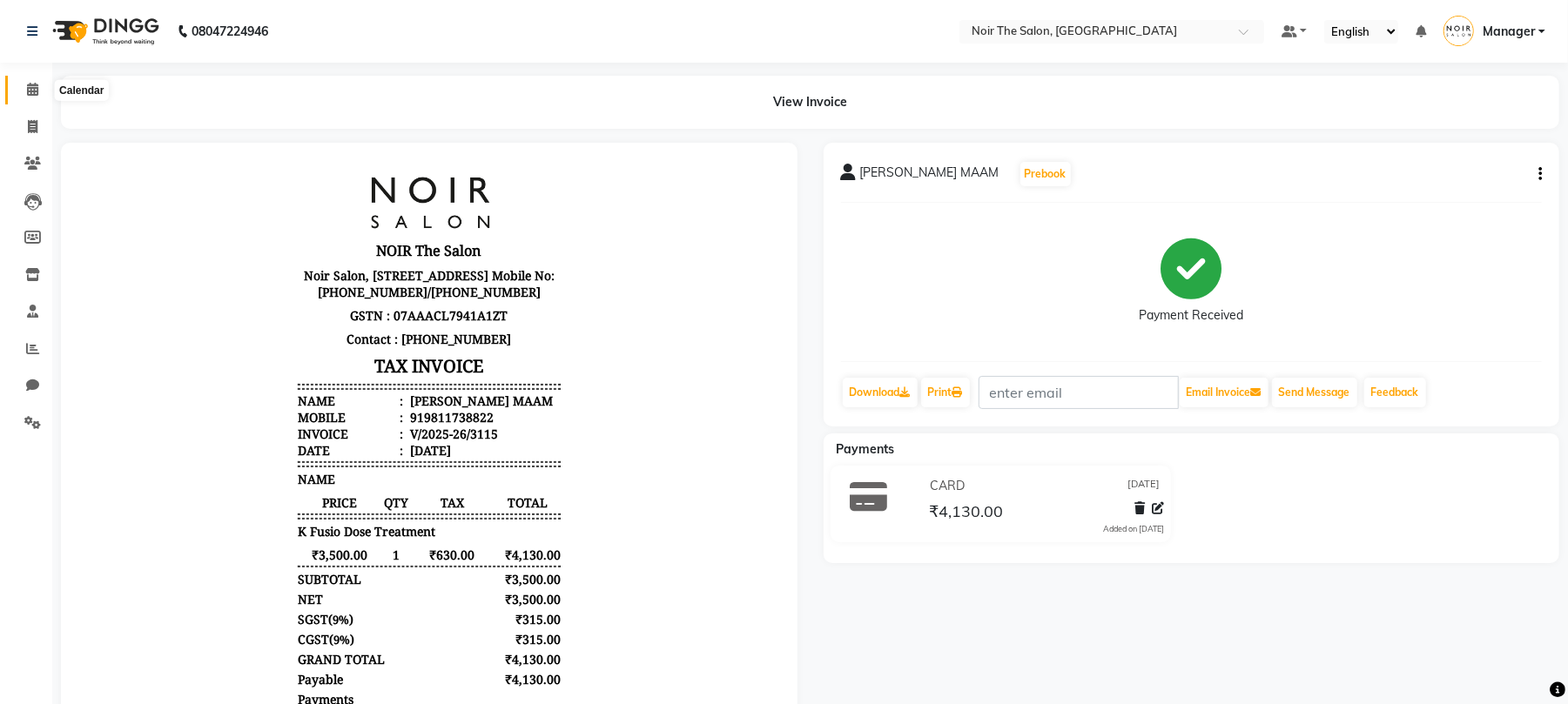
click at [40, 88] on span at bounding box center [32, 90] width 30 height 20
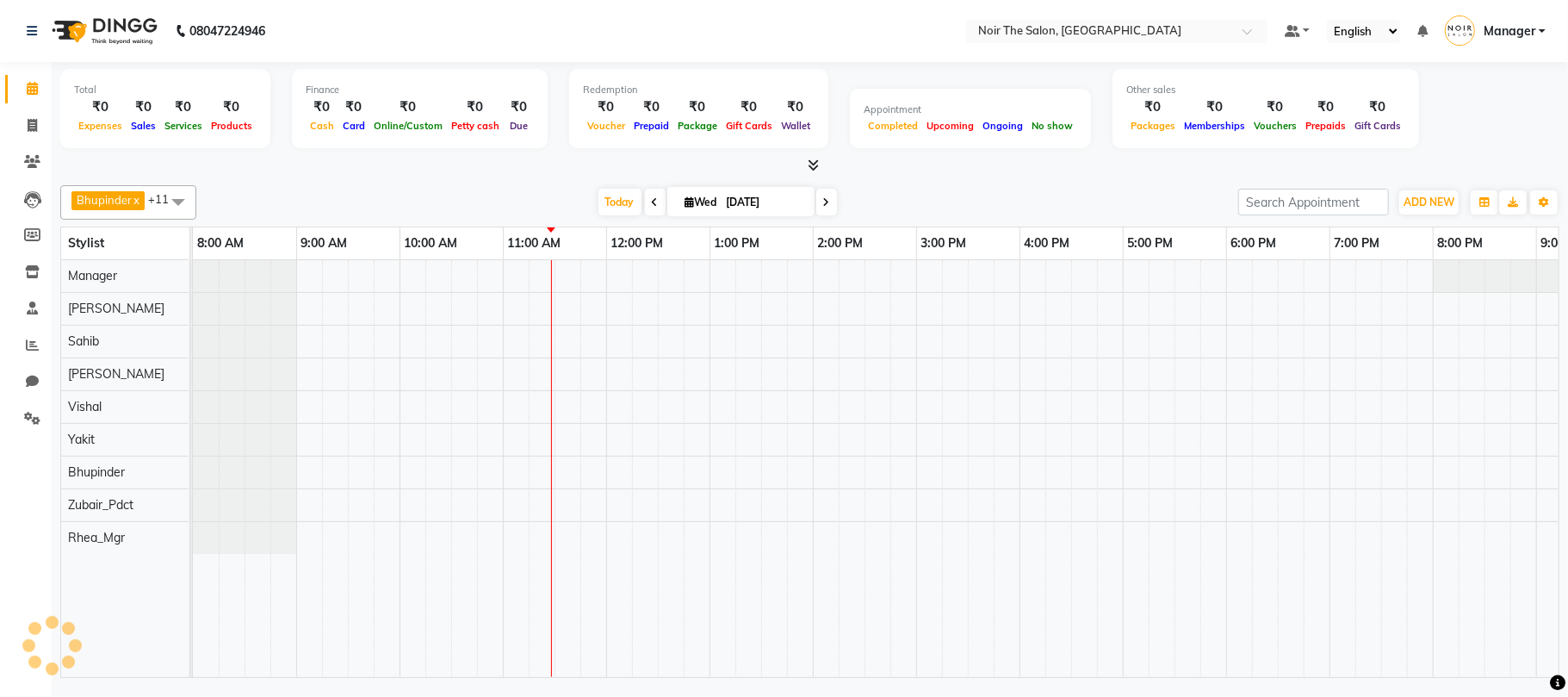
scroll to position [0, 185]
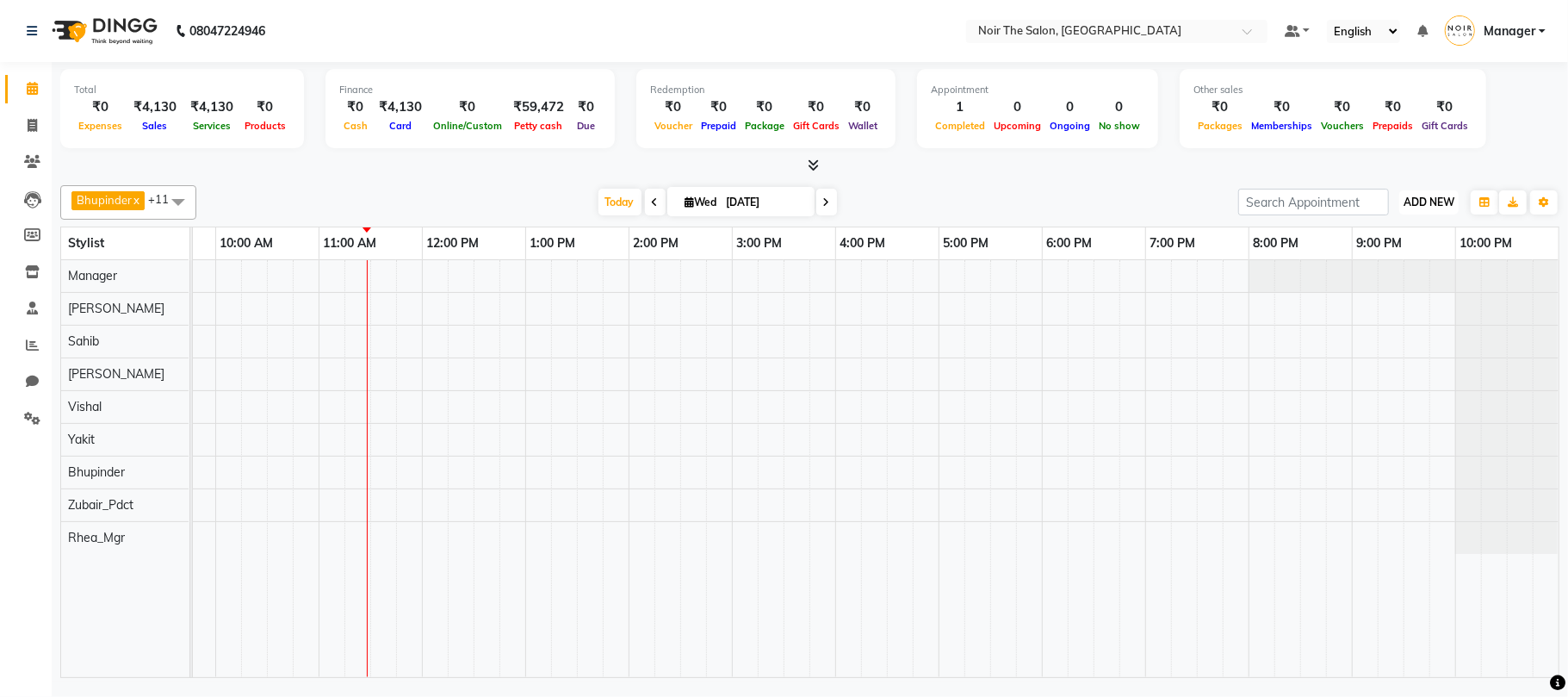
click at [1424, 196] on span "ADD NEW" at bounding box center [1429, 202] width 50 height 13
click at [1361, 283] on link "Add Expense" at bounding box center [1390, 280] width 136 height 23
select select "7158"
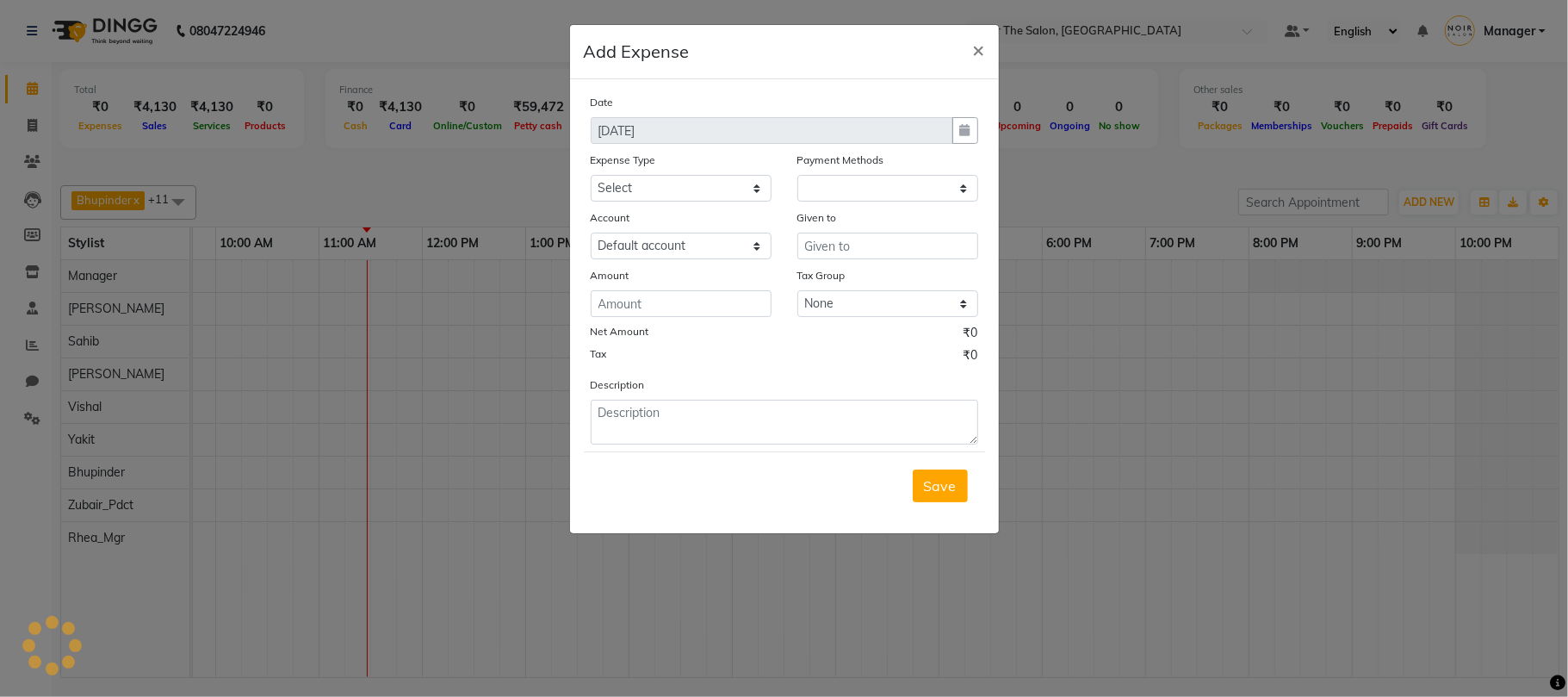
select select "1"
select select "7157"
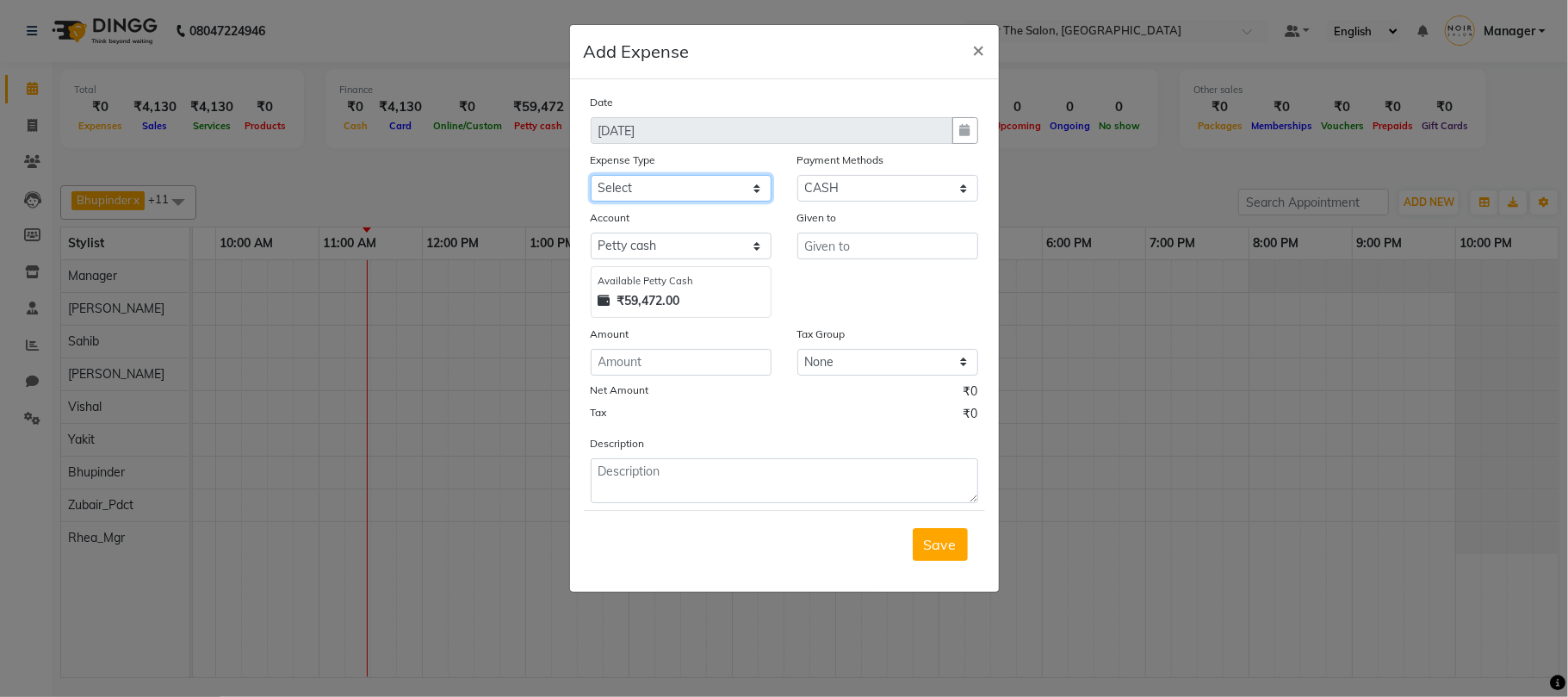
click at [658, 187] on select "Select Bank Deposit Blinkit Cash Handover CLIENT Client ordered food Client Ref…" at bounding box center [680, 188] width 181 height 27
select select "23704"
click at [590, 175] on select "Select Bank Deposit Blinkit Cash Handover CLIENT Client ordered food Client Ref…" at bounding box center [680, 188] width 181 height 27
click at [696, 366] on input "number" at bounding box center [680, 363] width 181 height 27
type input "945"
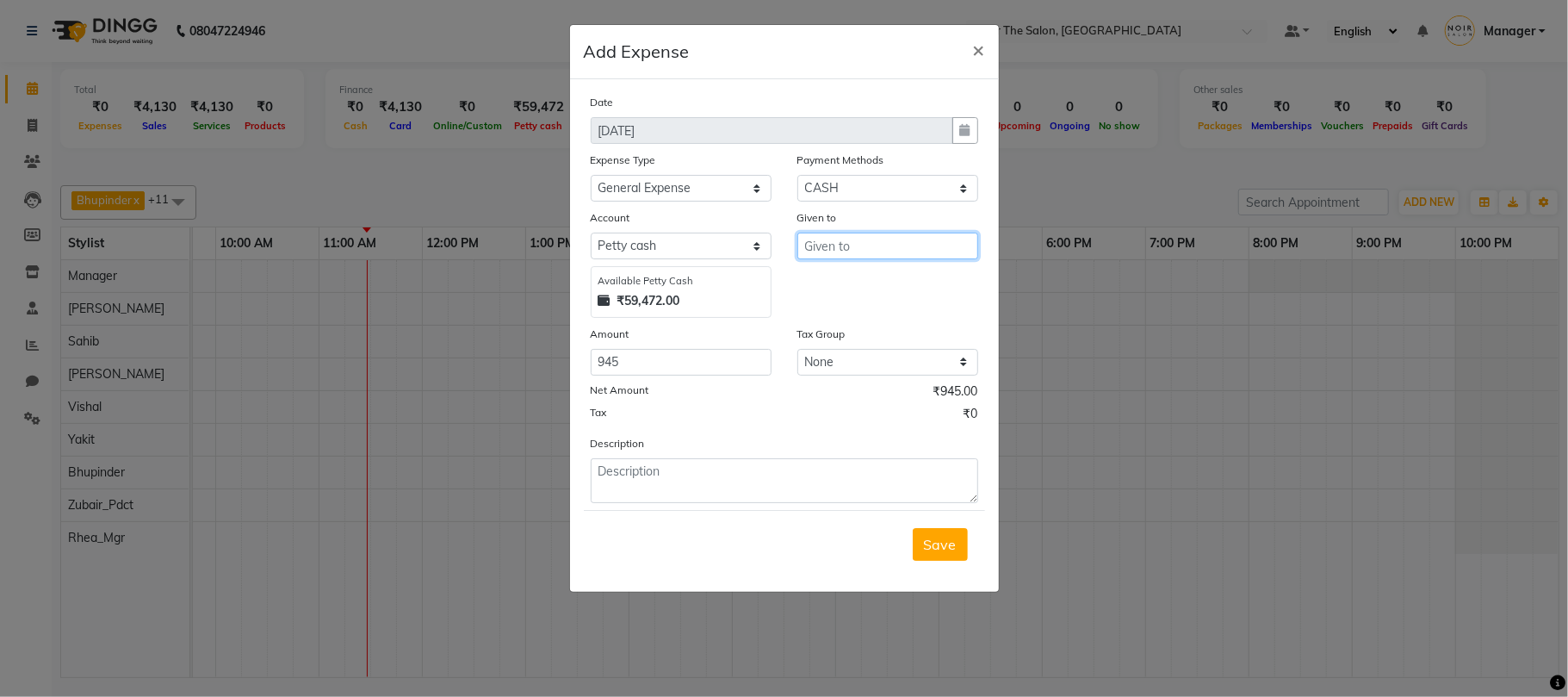
click at [865, 249] on input "text" at bounding box center [888, 246] width 181 height 27
click at [863, 314] on ngb-highlight "C ounter_Sales" at bounding box center [864, 309] width 93 height 17
type input "Counter_Sales"
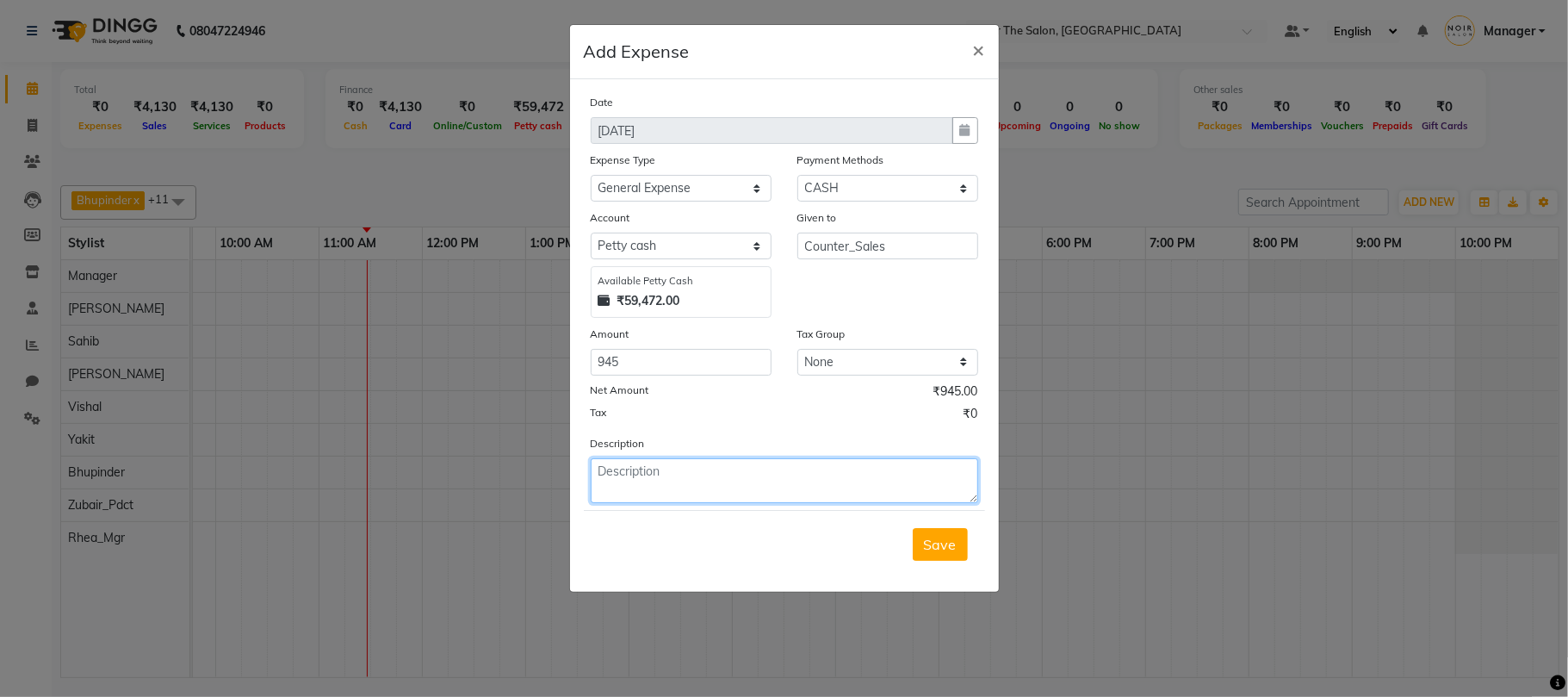
click at [655, 467] on textarea at bounding box center [784, 481] width 388 height 45
type textarea "milk vim biscuit ginger cardamom"
click at [920, 546] on button "Save" at bounding box center [940, 545] width 55 height 32
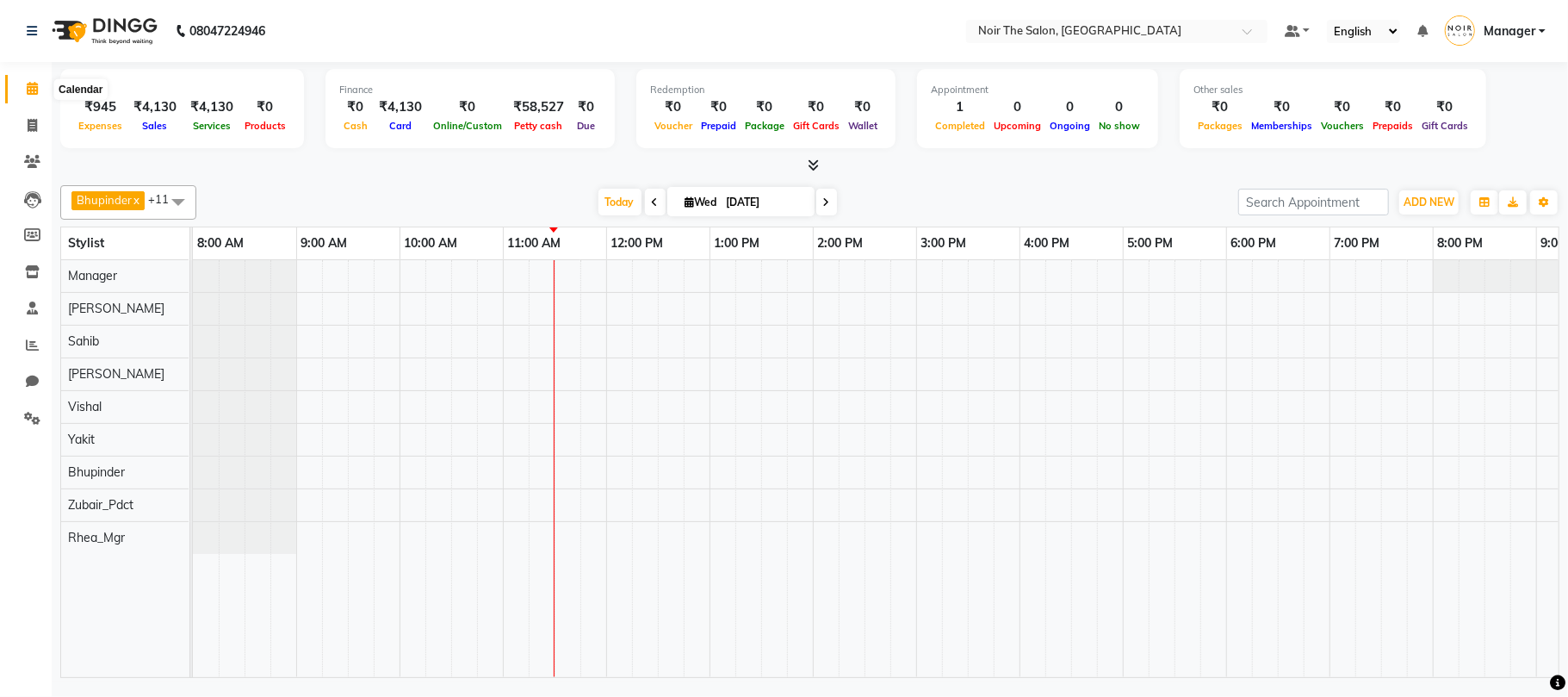
click at [27, 87] on icon at bounding box center [32, 88] width 11 height 13
click at [25, 119] on span at bounding box center [32, 126] width 30 height 20
select select "service"
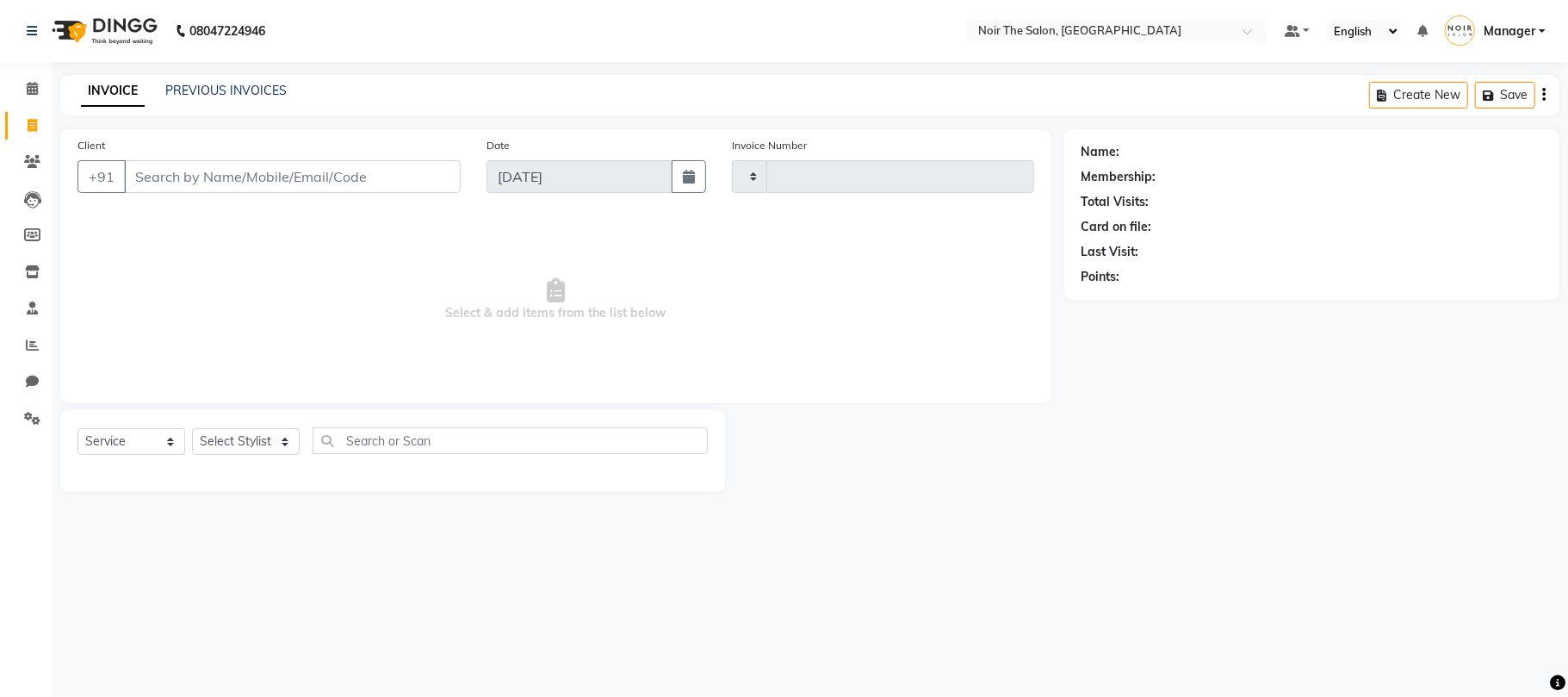
type input "3116"
select select "8026"
click at [194, 172] on input "Client" at bounding box center [293, 177] width 337 height 32
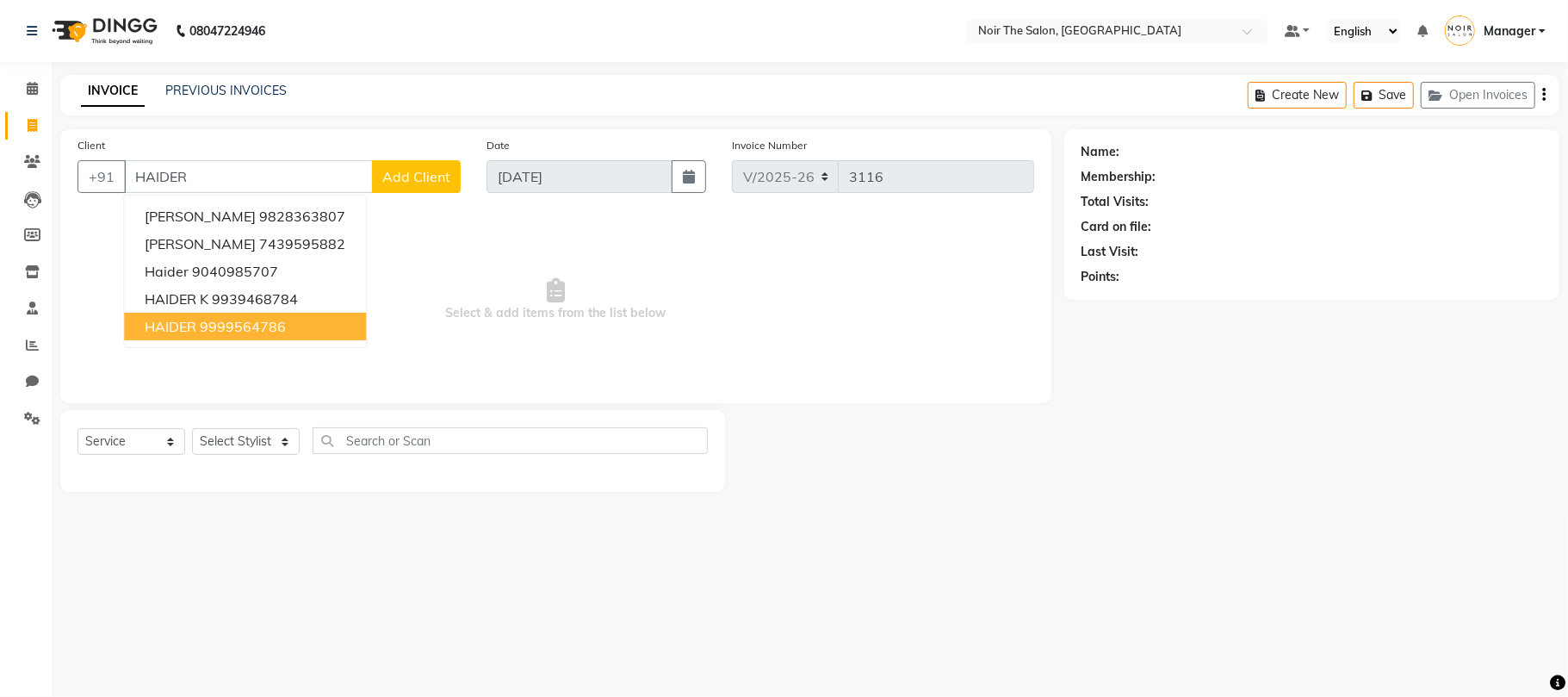
click at [180, 319] on span "HAIDER" at bounding box center [170, 326] width 51 height 17
type input "9999564786"
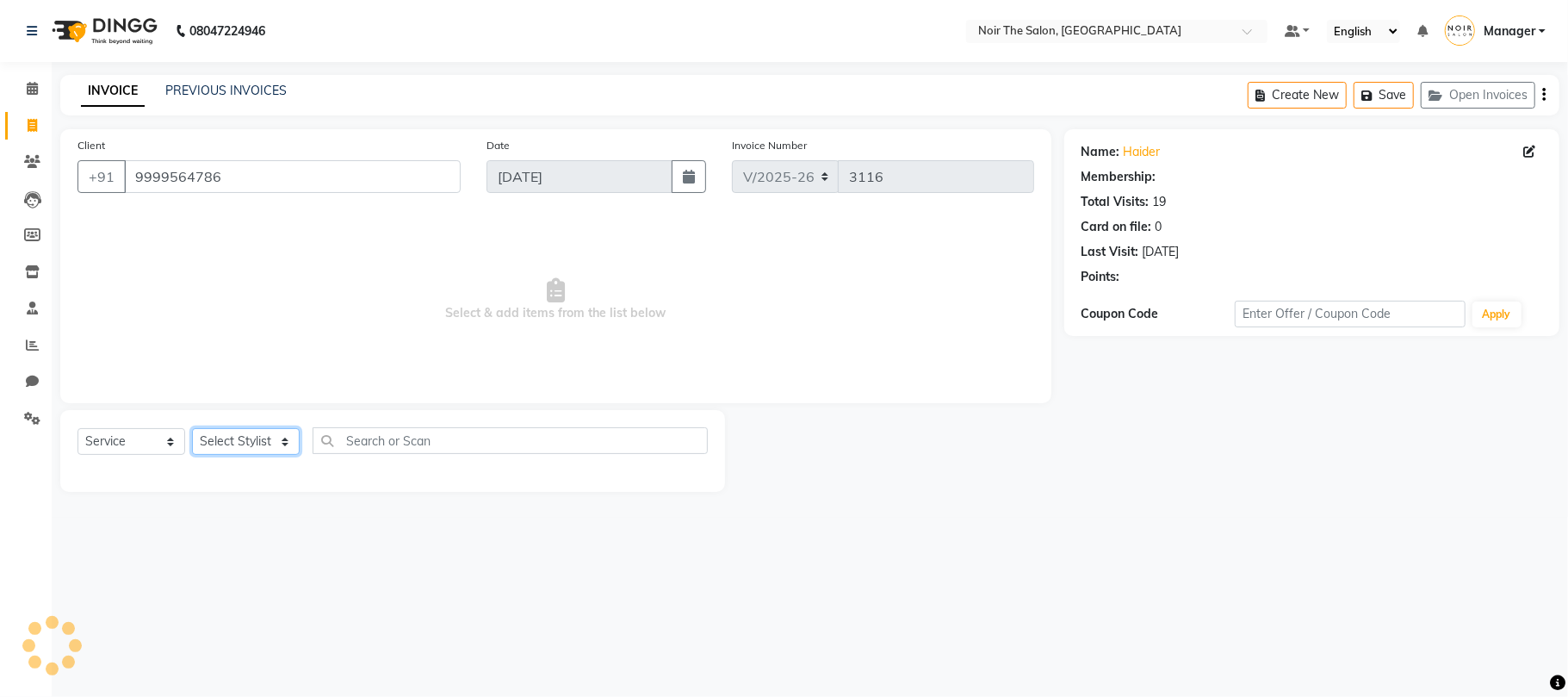
click at [235, 439] on select "Select Stylist Aalam Abhishek_Mgr Abhishek_Pdct [PERSON_NAME] Counter_Sales Gau…" at bounding box center [246, 442] width 108 height 27
select select "1: Object"
select select "72628"
click at [192, 429] on select "Select Stylist Aalam Abhishek_Mgr Abhishek_Pdct [PERSON_NAME] Counter_Sales Gau…" at bounding box center [246, 442] width 108 height 27
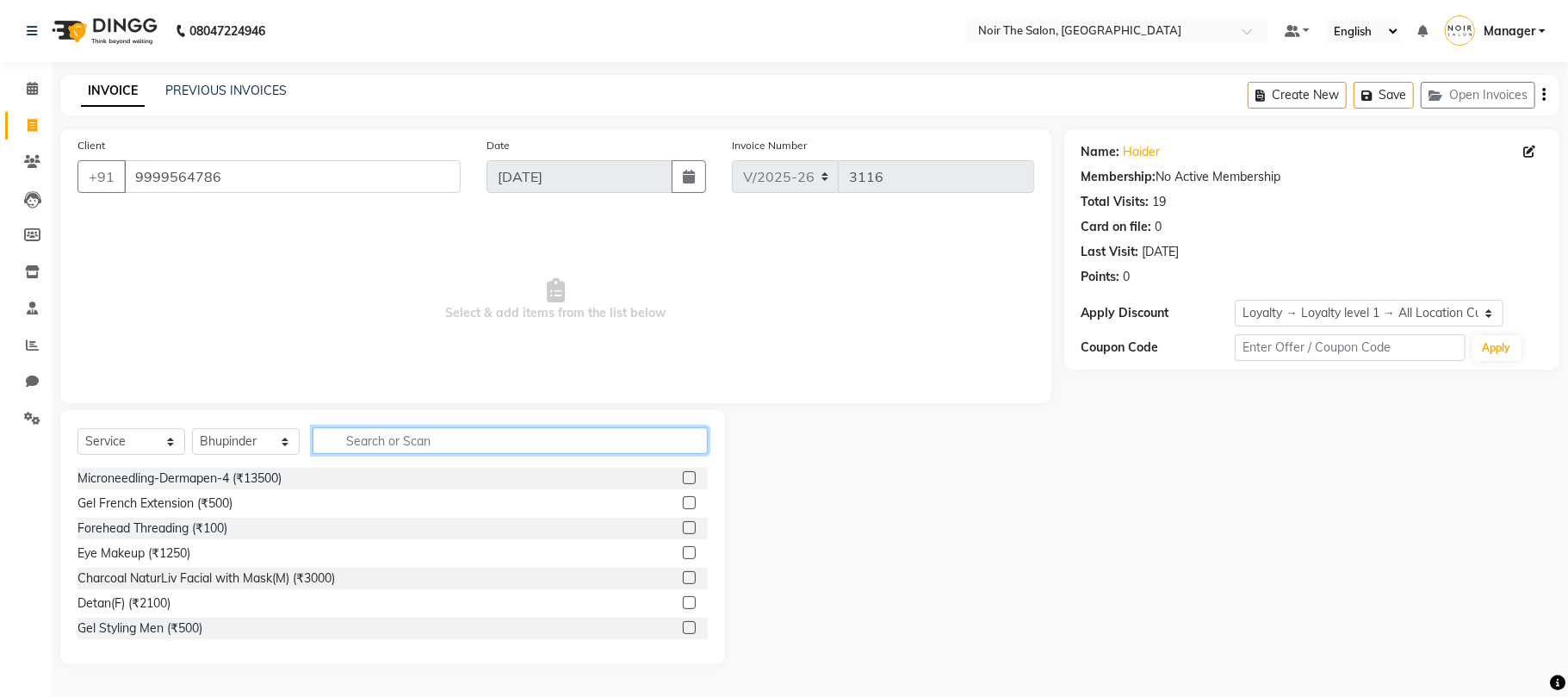
click at [358, 438] on input "text" at bounding box center [509, 441] width 395 height 27
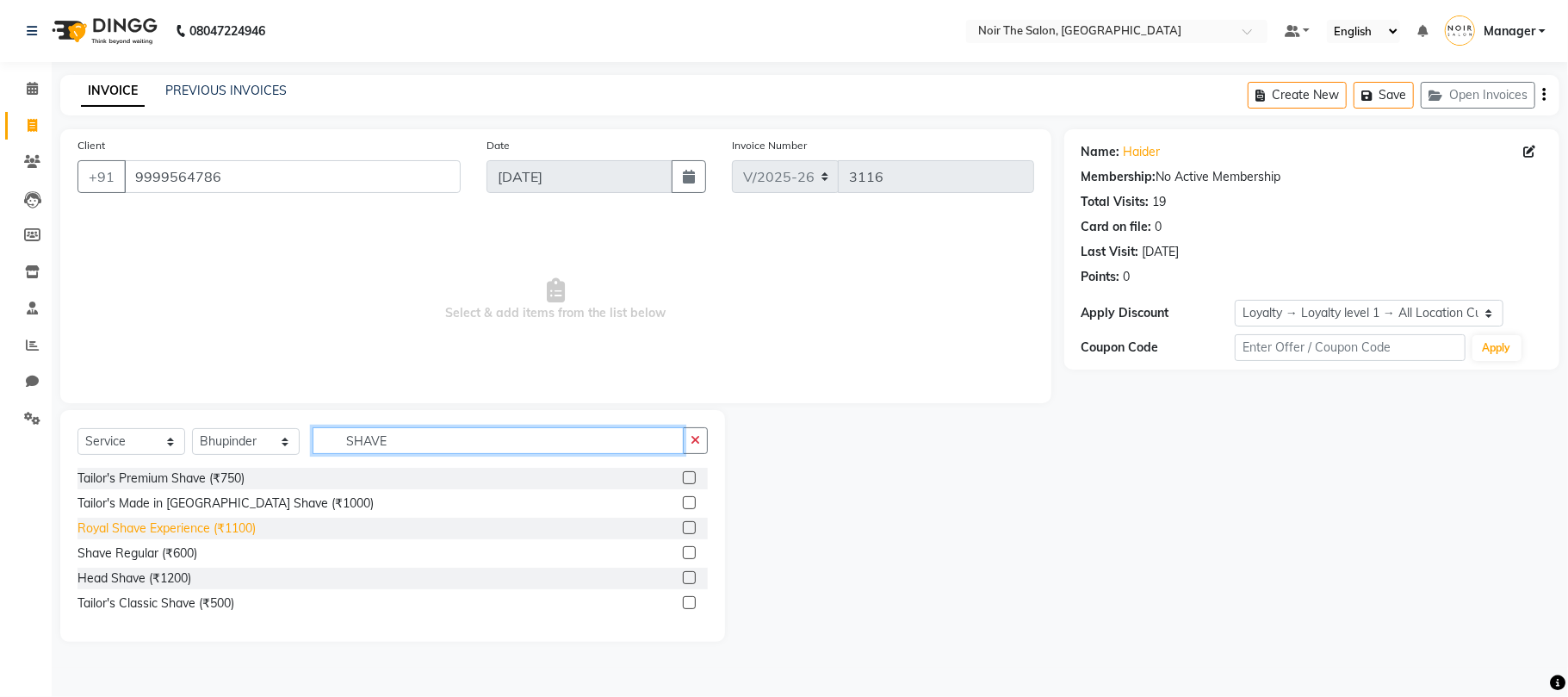
type input "SHAVE"
click at [242, 524] on div "Royal Shave Experience (₹1100)" at bounding box center [167, 529] width 178 height 18
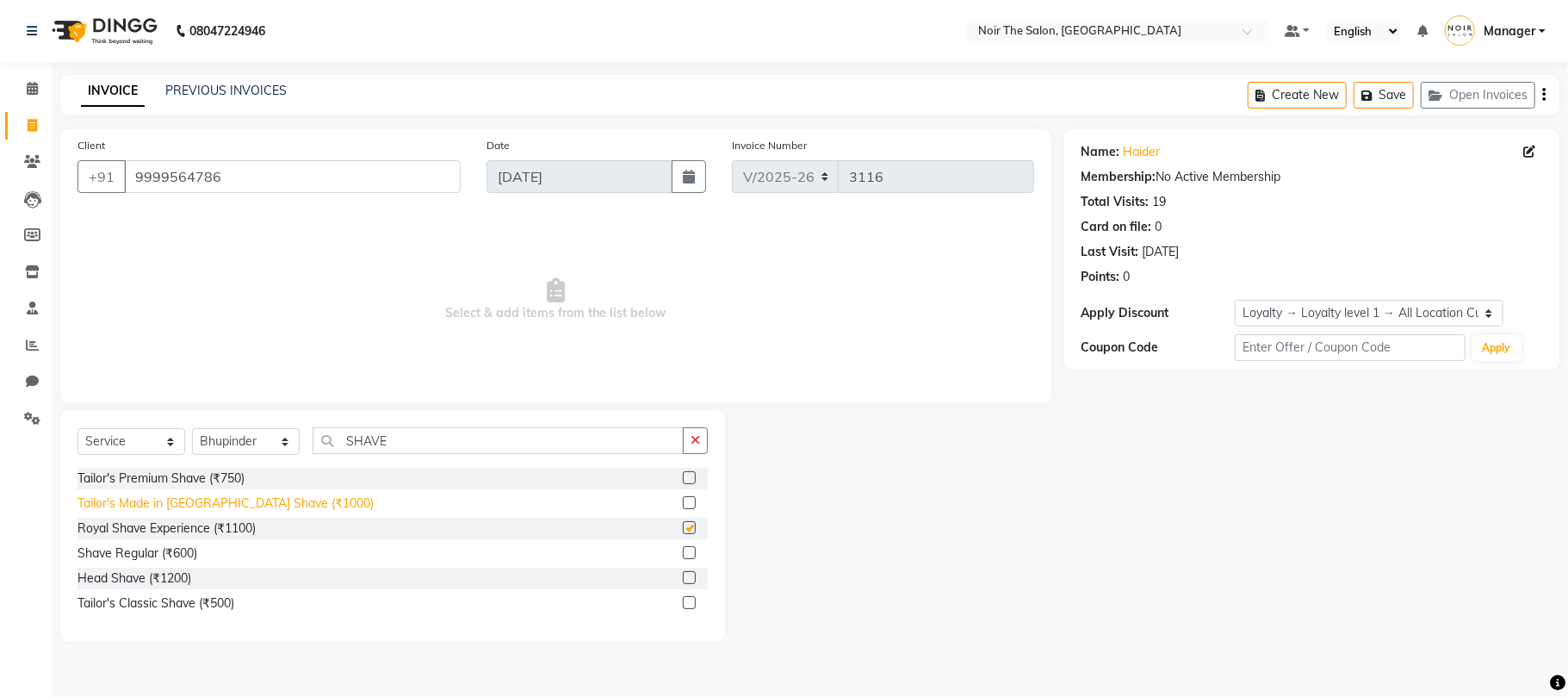
checkbox input "false"
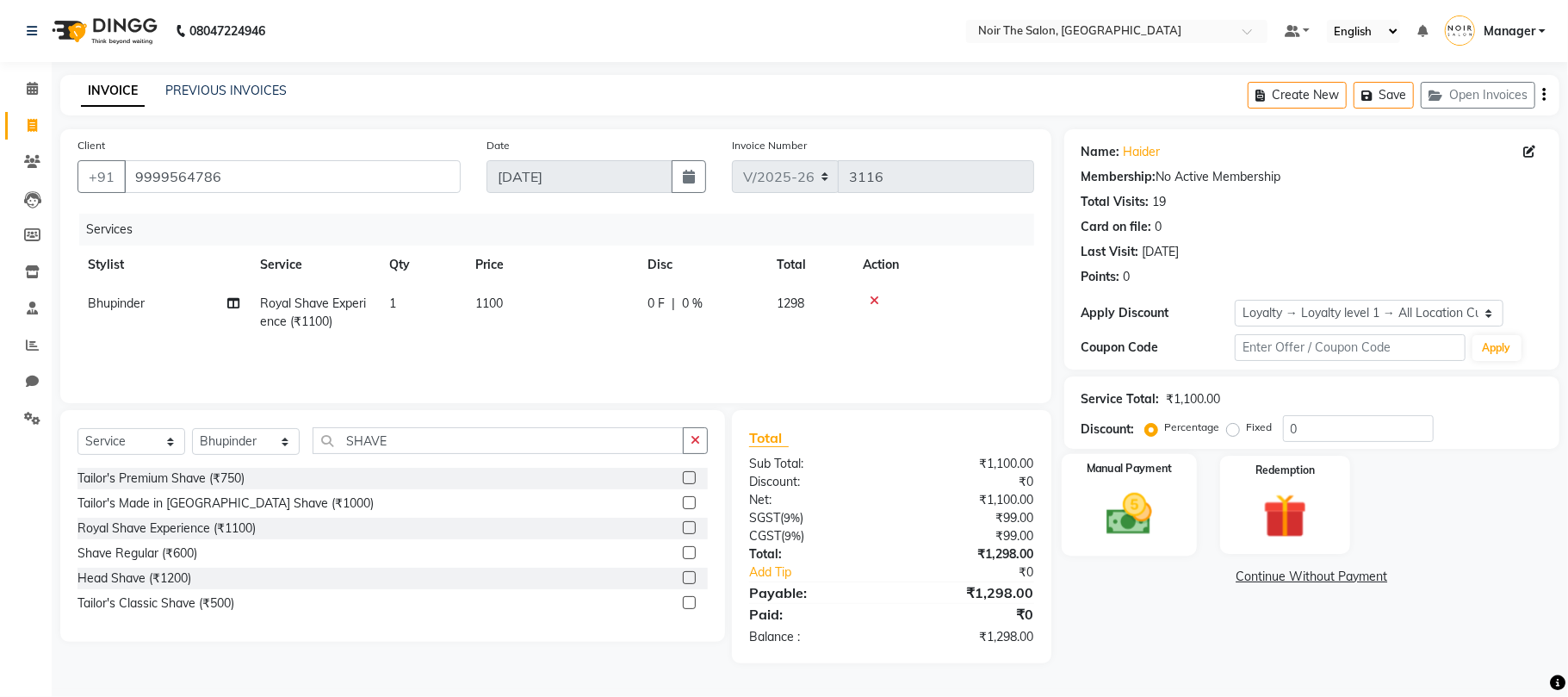
click at [1124, 504] on img at bounding box center [1129, 514] width 75 height 53
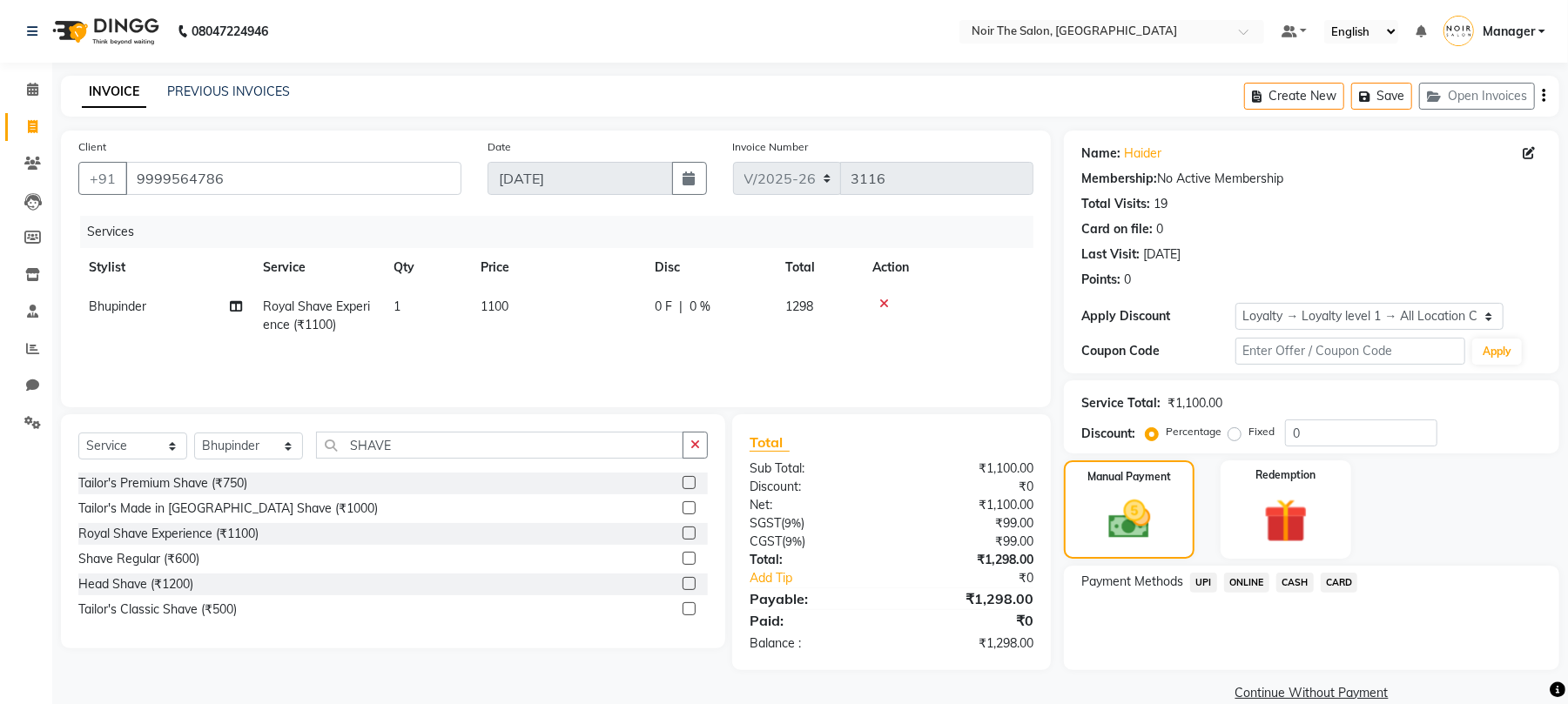
click at [1335, 579] on span "CARD" at bounding box center [1340, 583] width 37 height 20
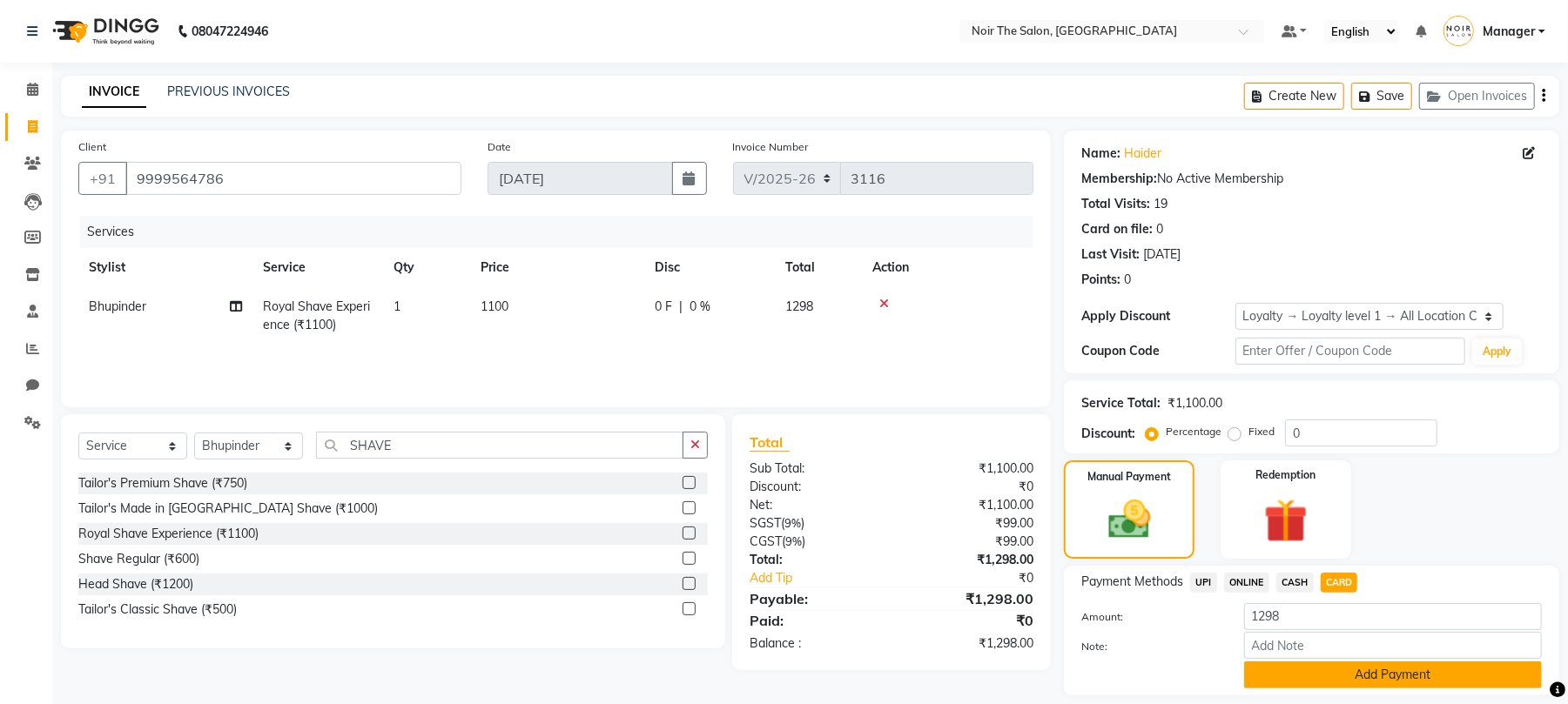
click at [1320, 676] on button "Add Payment" at bounding box center [1392, 675] width 298 height 27
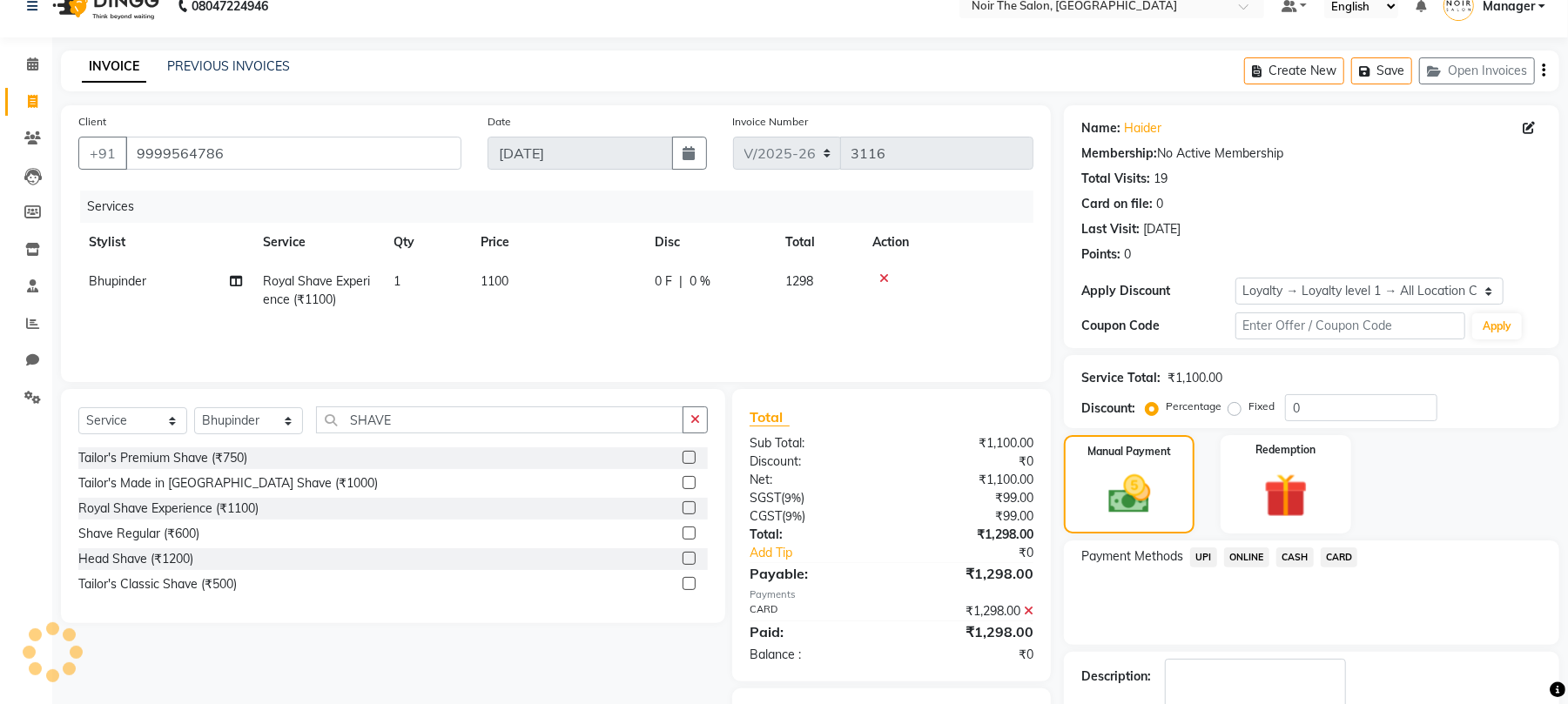
scroll to position [127, 0]
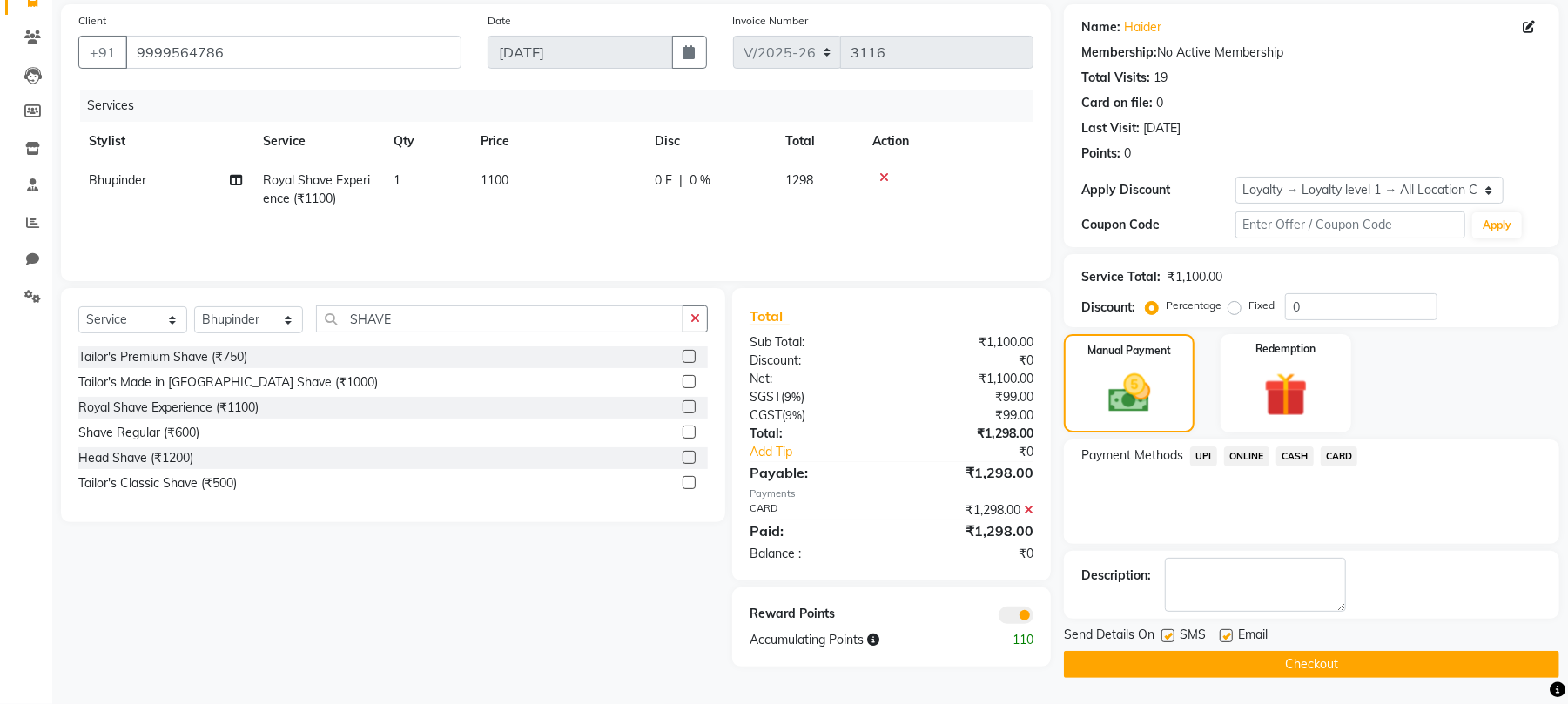
click at [1015, 613] on span at bounding box center [1017, 615] width 35 height 17
click at [1034, 618] on input "checkbox" at bounding box center [1034, 618] width 0 height 0
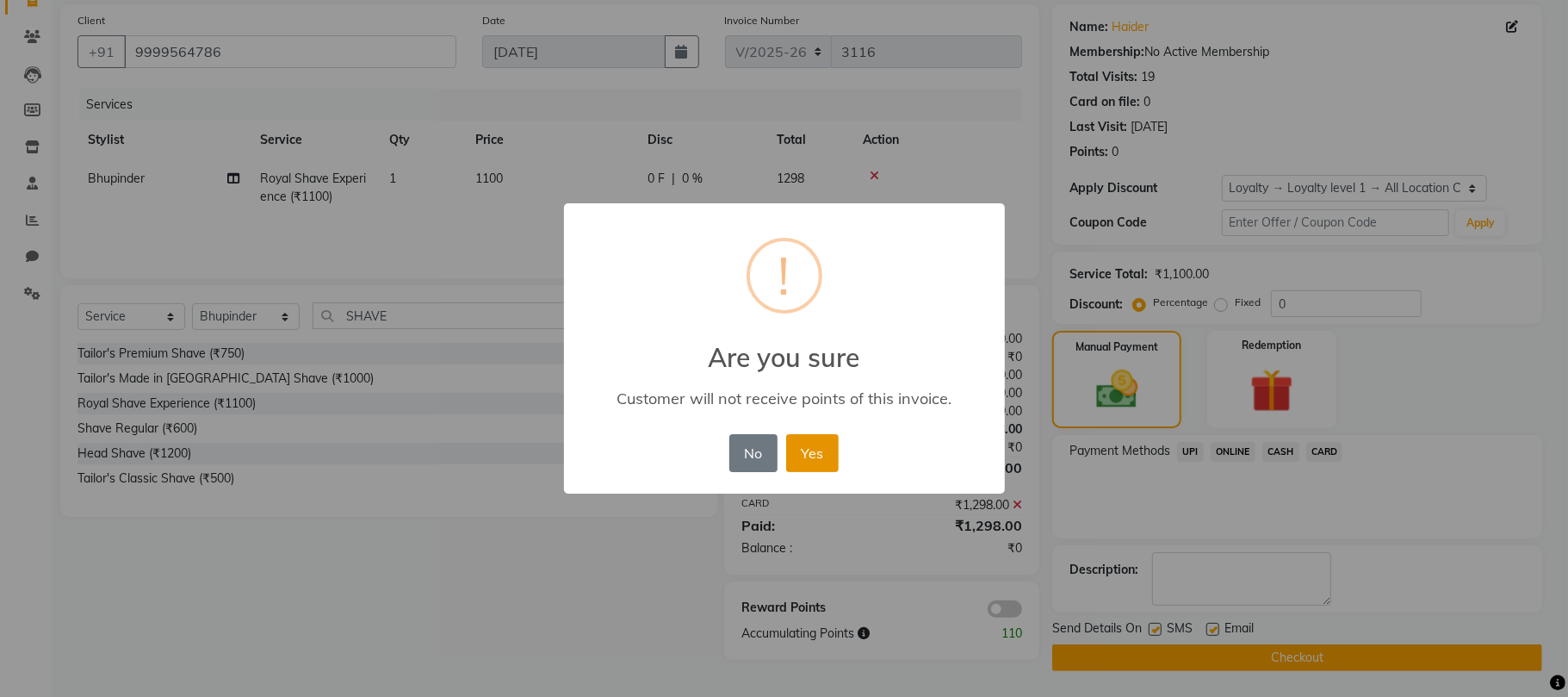
click at [807, 447] on button "Yes" at bounding box center [813, 453] width 52 height 38
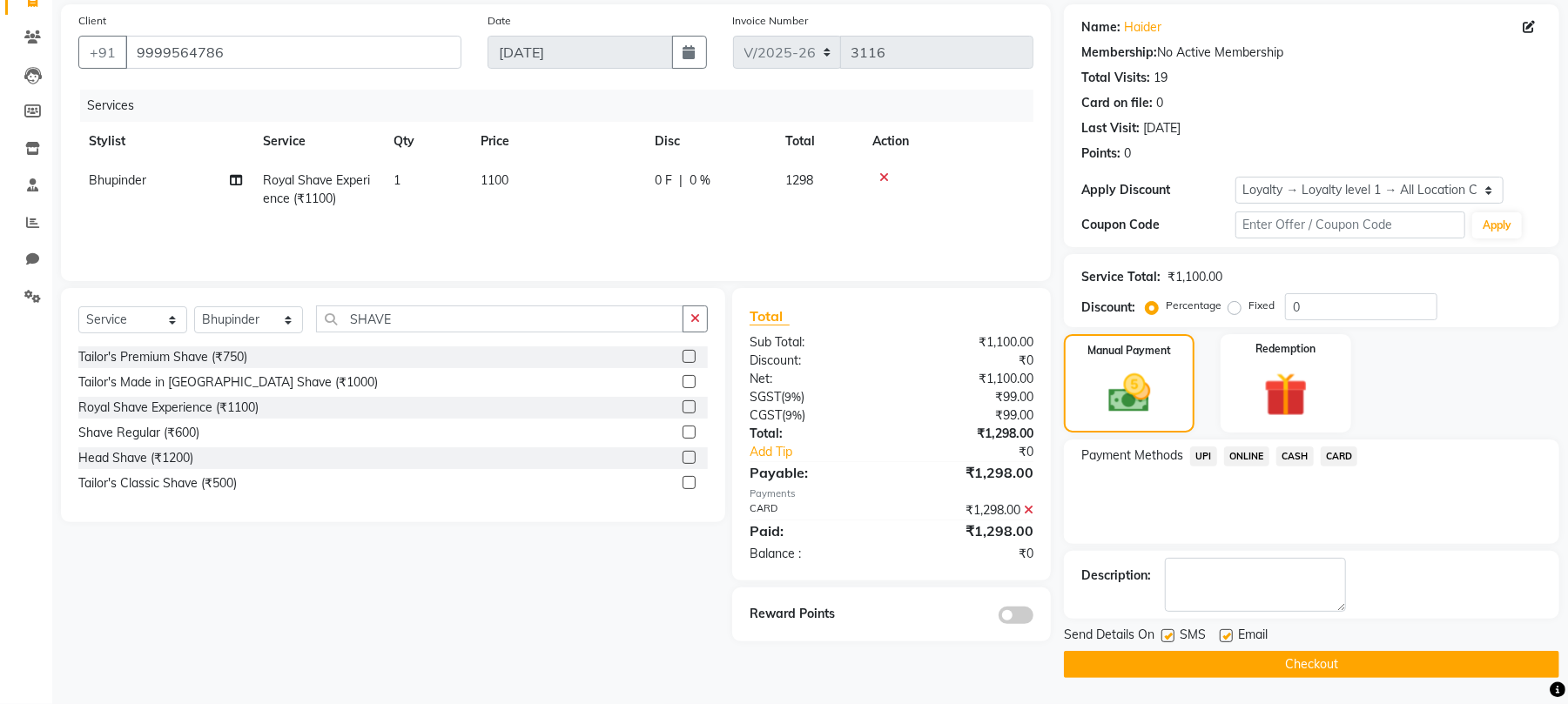
click at [1165, 637] on label at bounding box center [1168, 636] width 13 height 13
click at [1165, 637] on input "checkbox" at bounding box center [1167, 637] width 11 height 11
checkbox input "false"
click at [1228, 636] on label at bounding box center [1227, 636] width 13 height 13
click at [1228, 636] on input "checkbox" at bounding box center [1226, 637] width 11 height 11
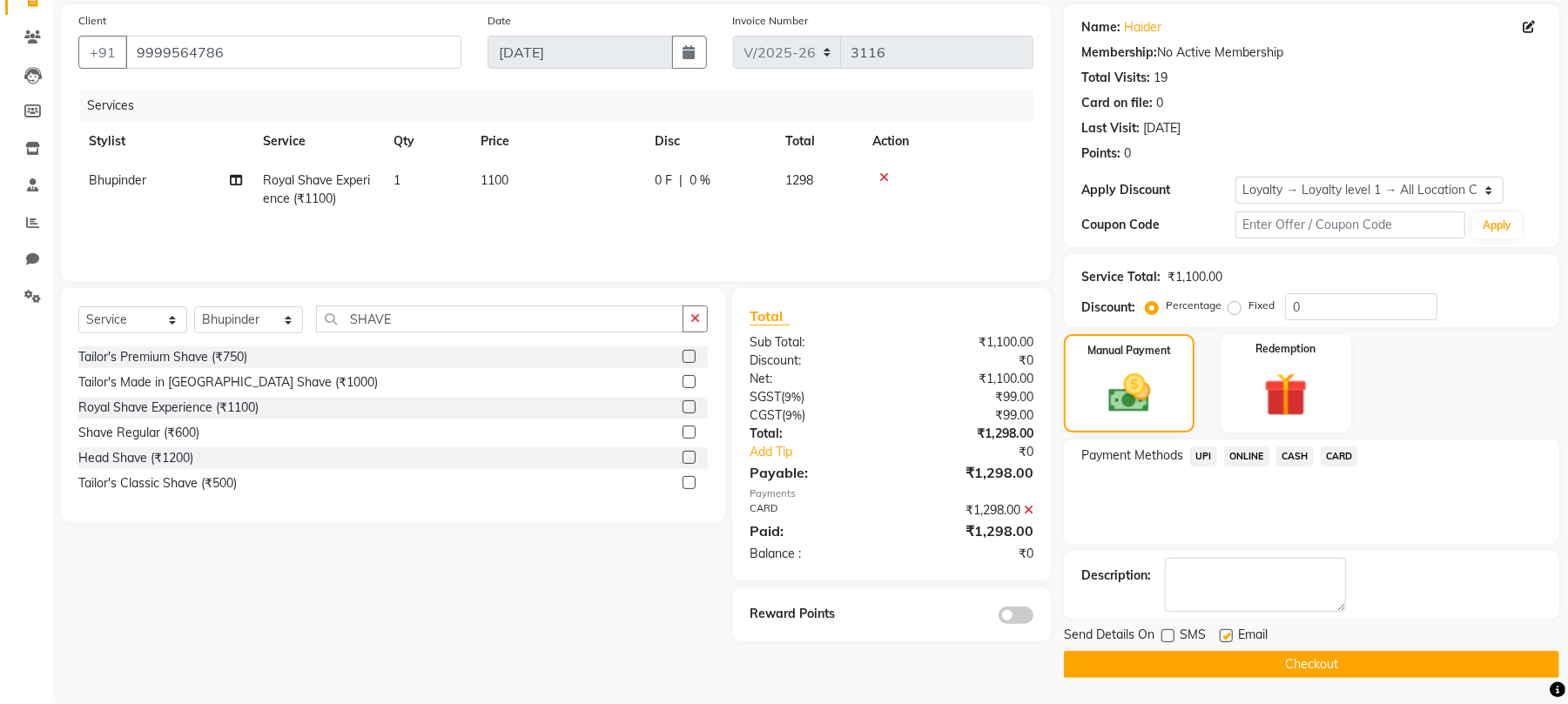
checkbox input "false"
click at [1226, 656] on button "Checkout" at bounding box center [1311, 665] width 495 height 27
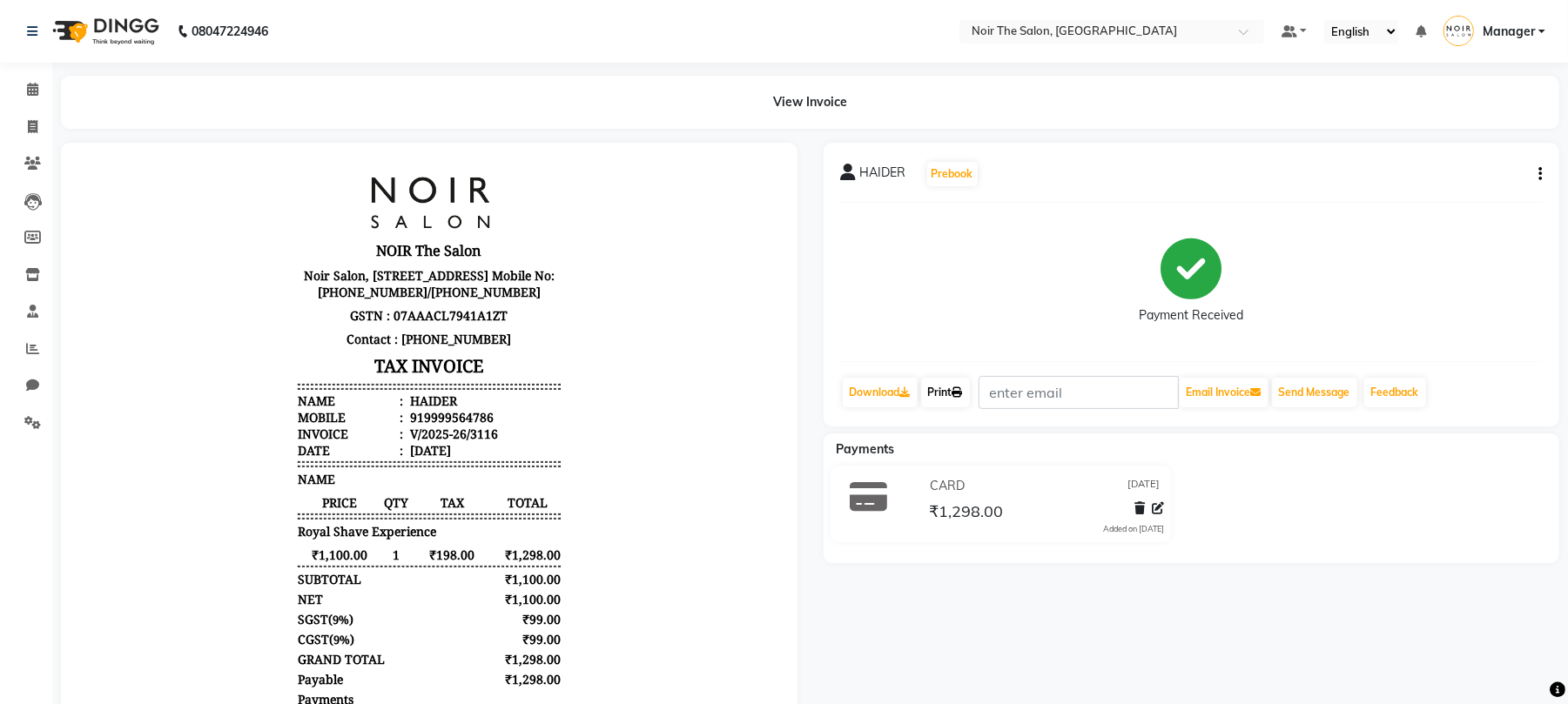
click at [949, 393] on link "Print" at bounding box center [946, 392] width 49 height 30
click at [39, 169] on icon at bounding box center [33, 163] width 16 height 13
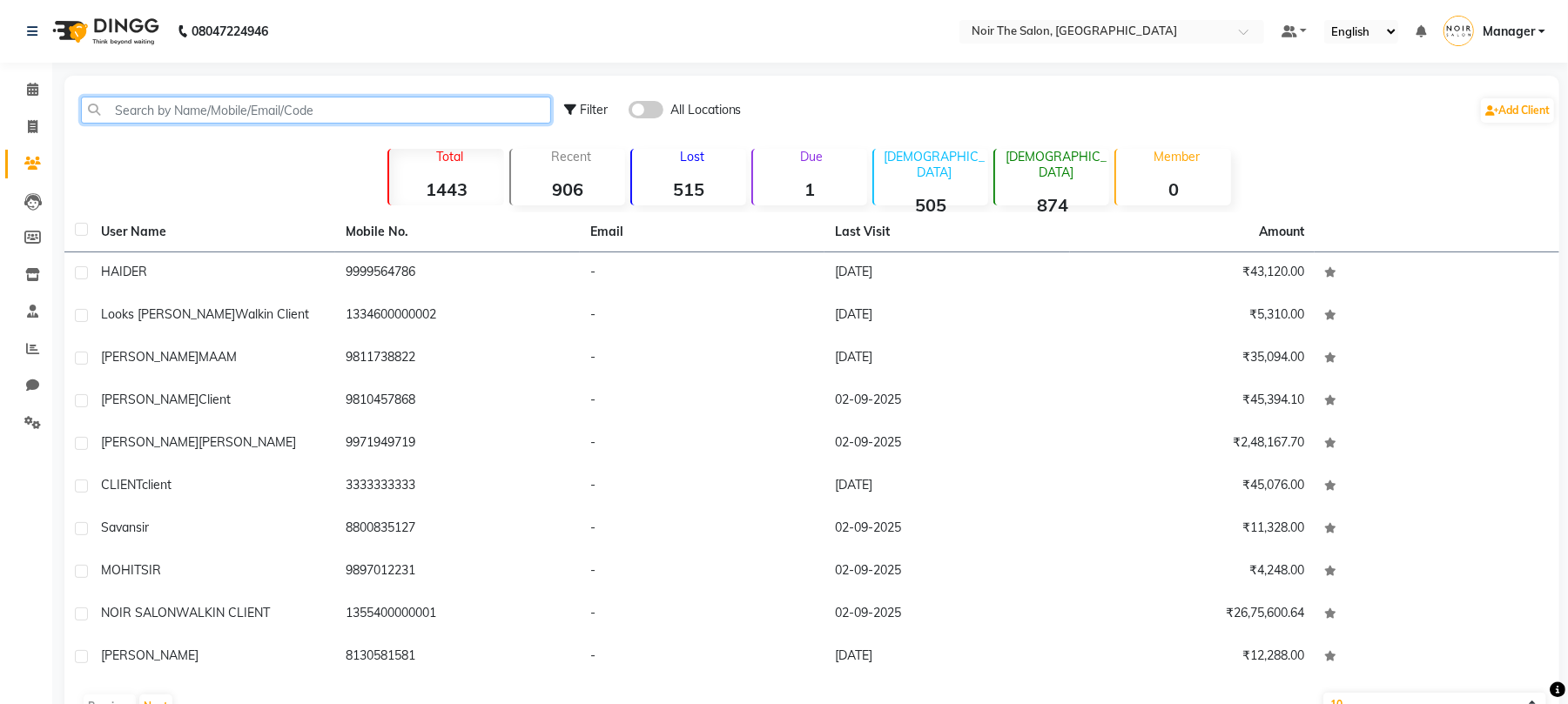
click at [210, 109] on input "text" at bounding box center [316, 110] width 470 height 27
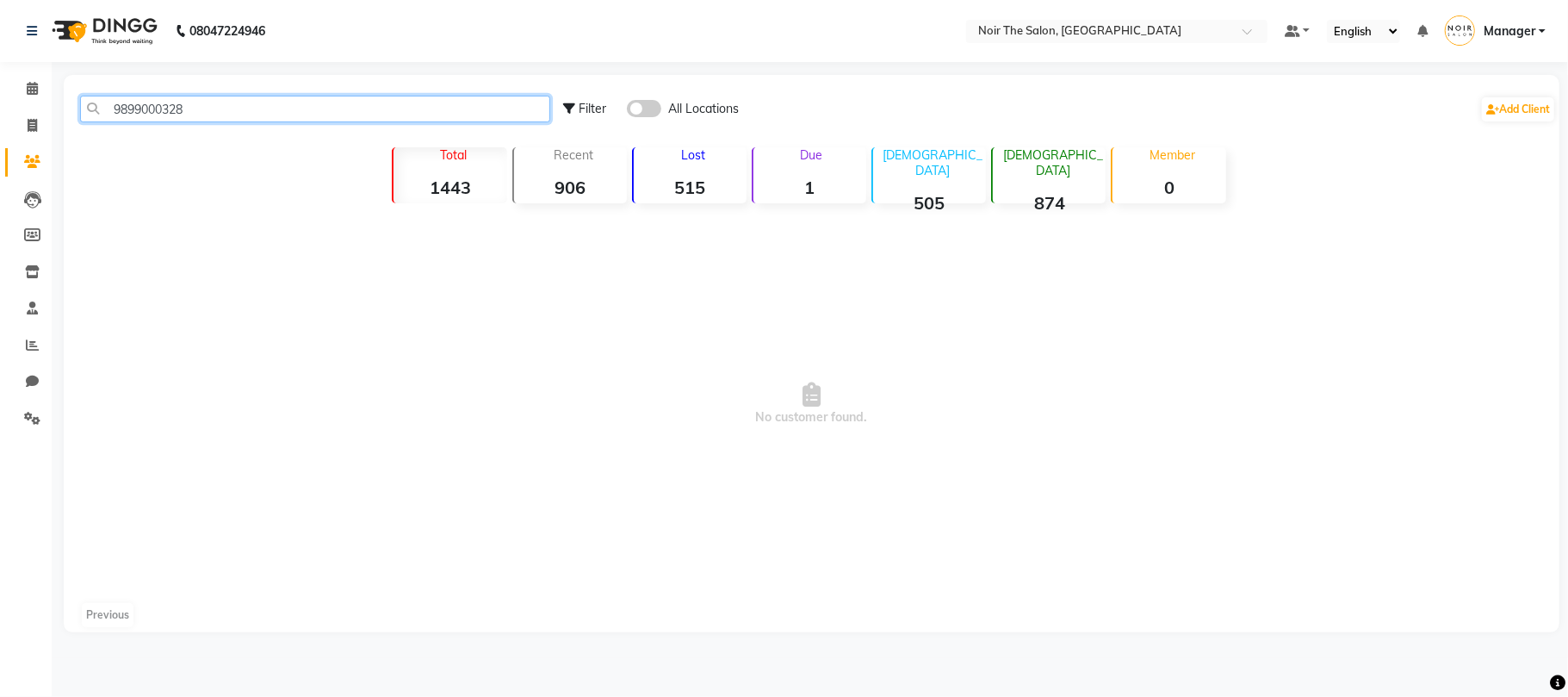
type input "9899000328"
drag, startPoint x: 245, startPoint y: 110, endPoint x: 104, endPoint y: 104, distance: 141.1
click at [104, 104] on input "9899000328" at bounding box center [315, 109] width 470 height 27
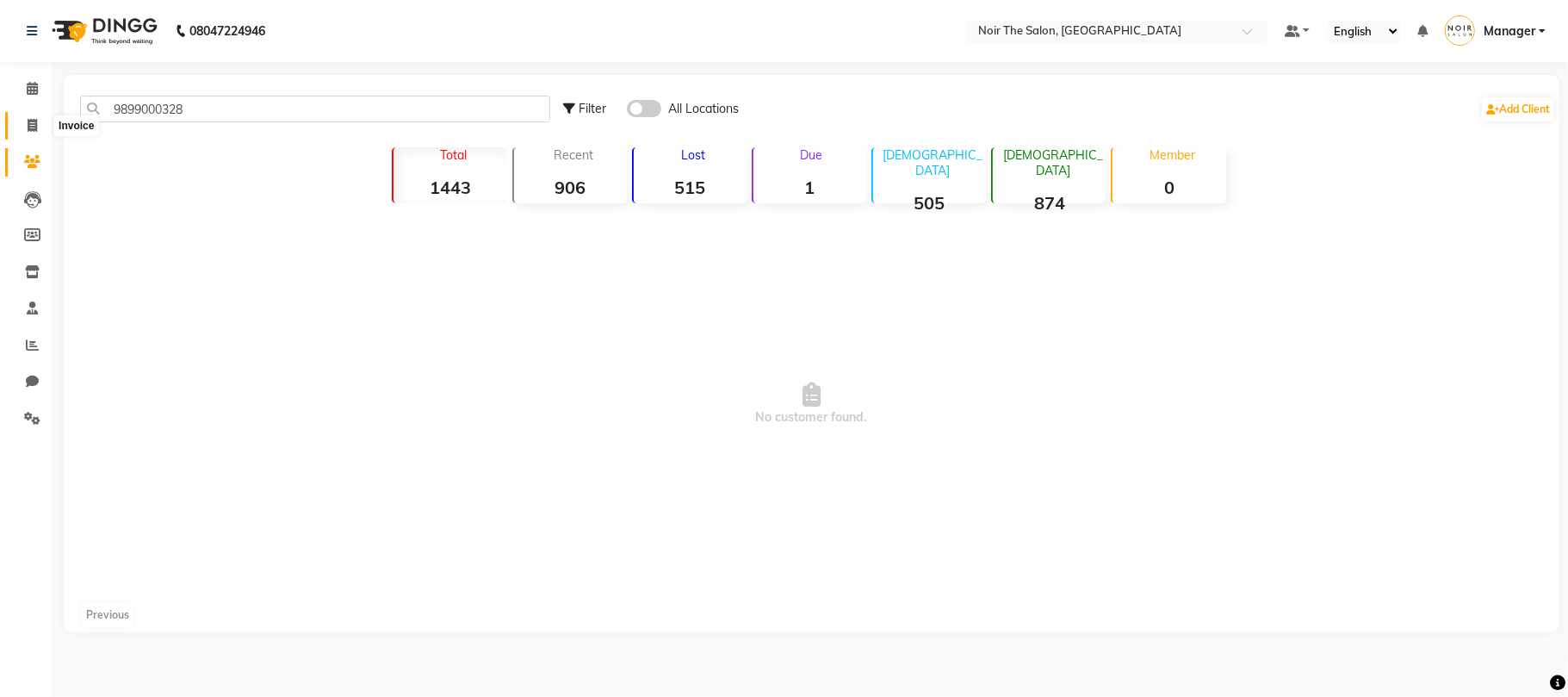
click at [28, 122] on icon at bounding box center [32, 125] width 10 height 13
select select "service"
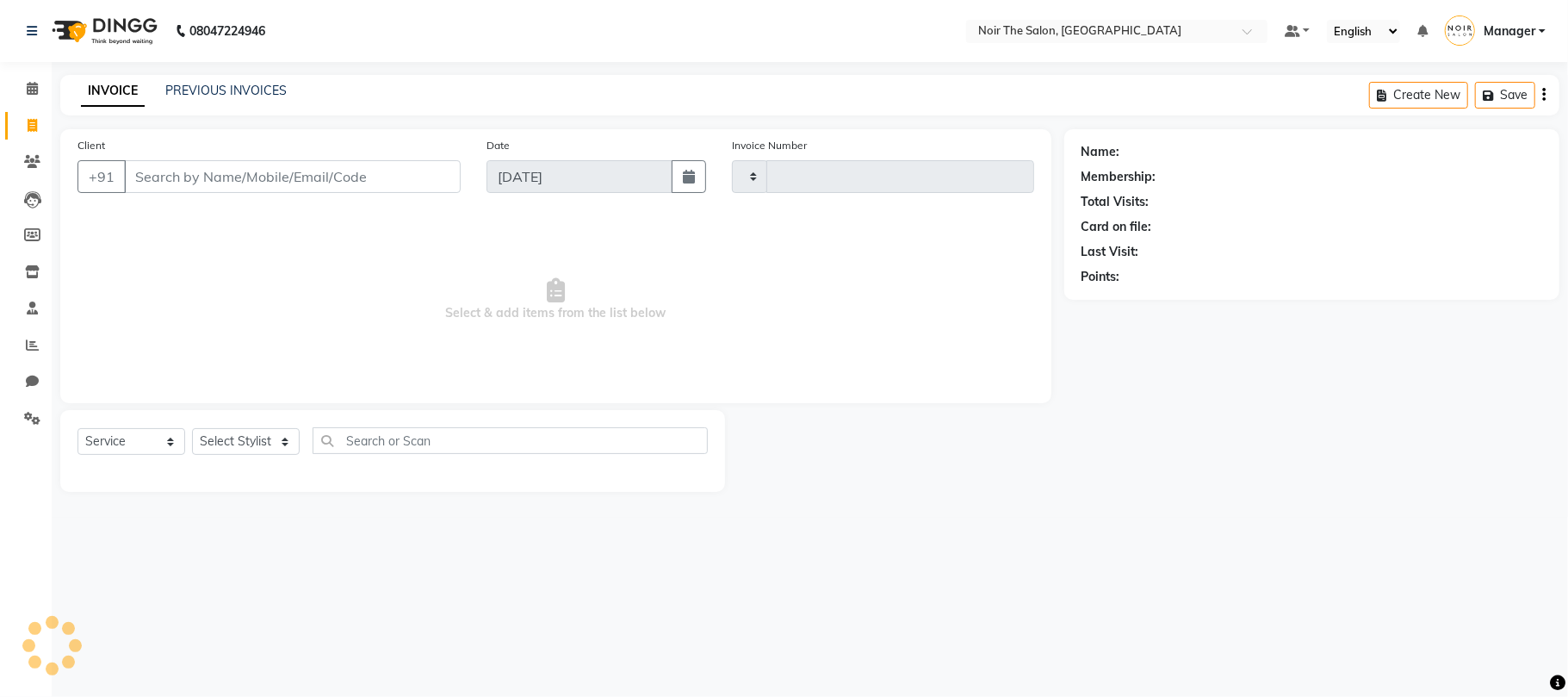
type input "3117"
select select "8026"
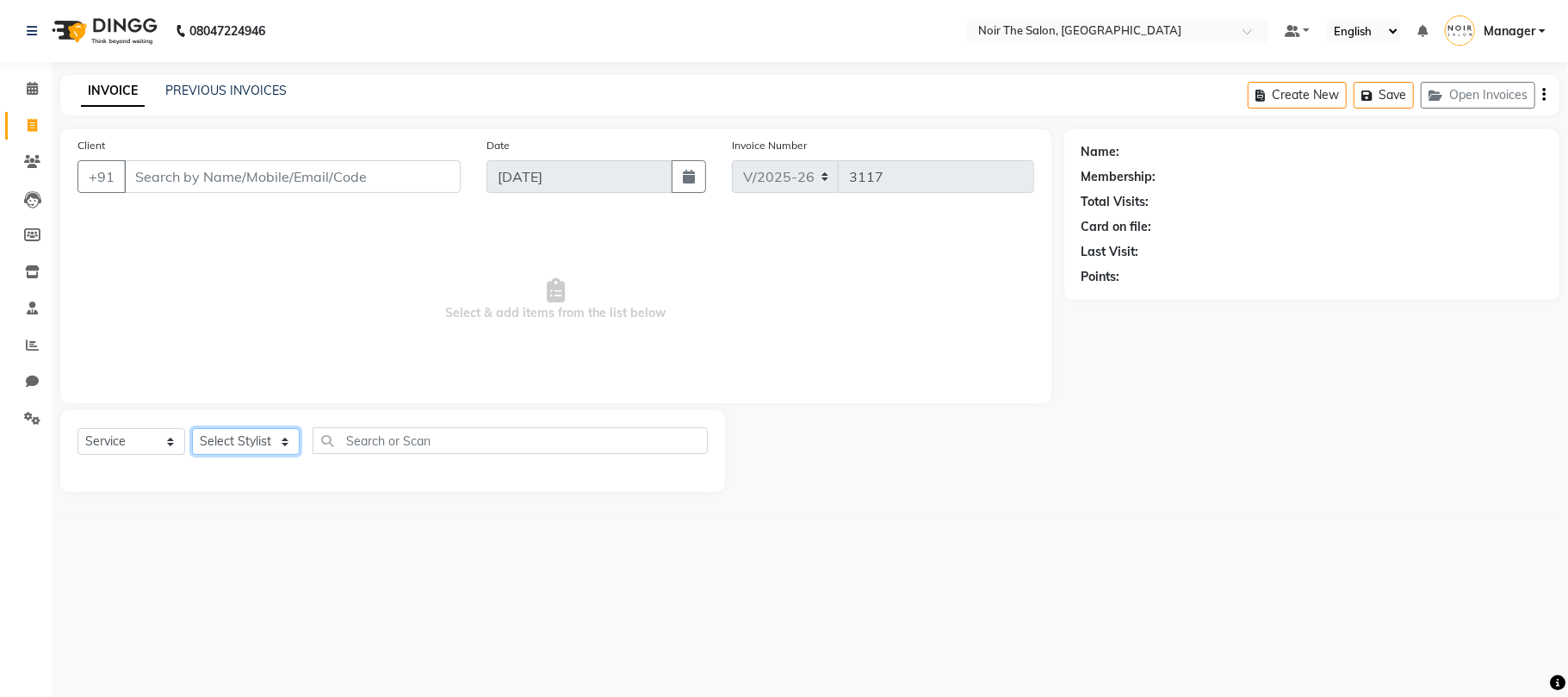
click at [234, 435] on select "Select Stylist Aalam Abhishek_Mgr Abhishek_Pdct [PERSON_NAME] Counter_Sales Gau…" at bounding box center [246, 442] width 108 height 27
select select "72631"
click at [192, 429] on select "Select Stylist Aalam Abhishek_Mgr Abhishek_Pdct [PERSON_NAME] Counter_Sales Gau…" at bounding box center [246, 442] width 108 height 27
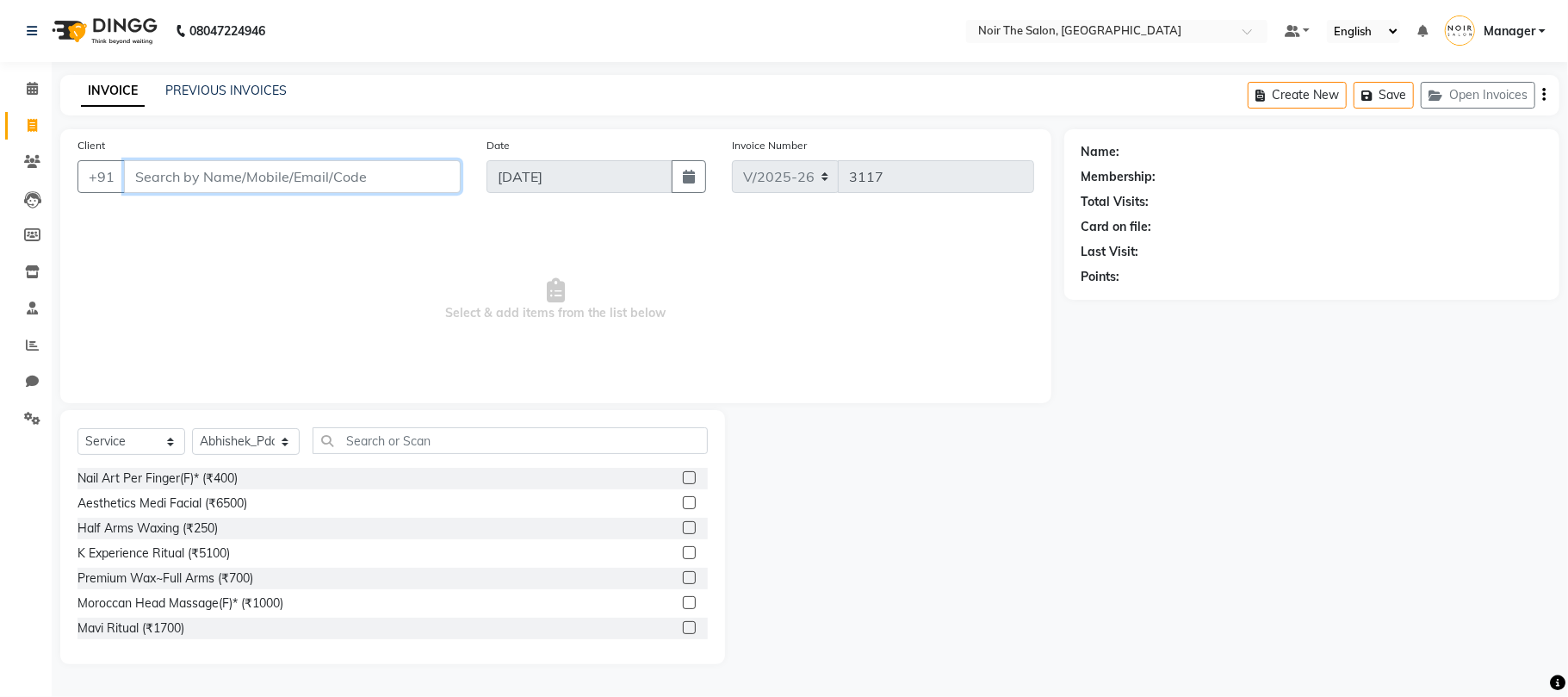
click at [225, 184] on input "Client" at bounding box center [293, 177] width 337 height 32
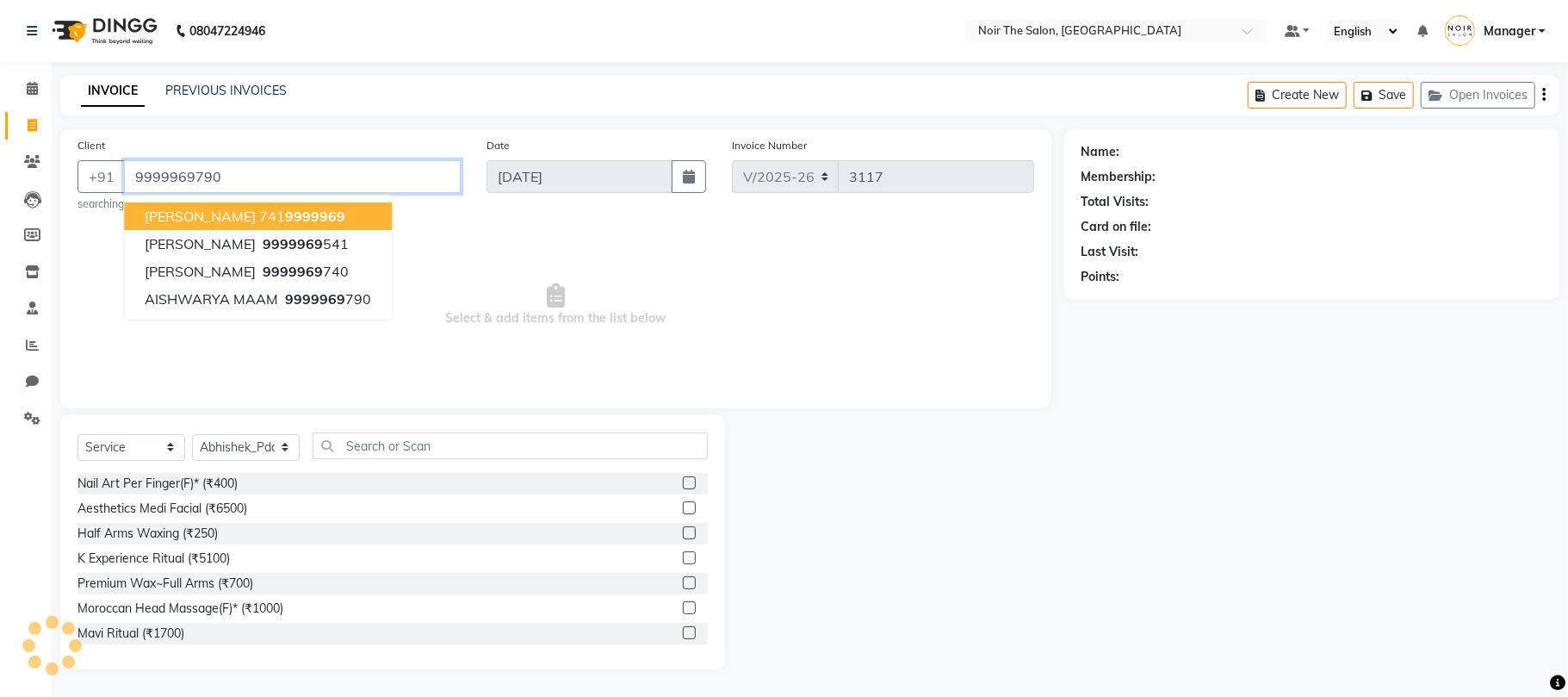
type input "9999969790"
select select "1: Object"
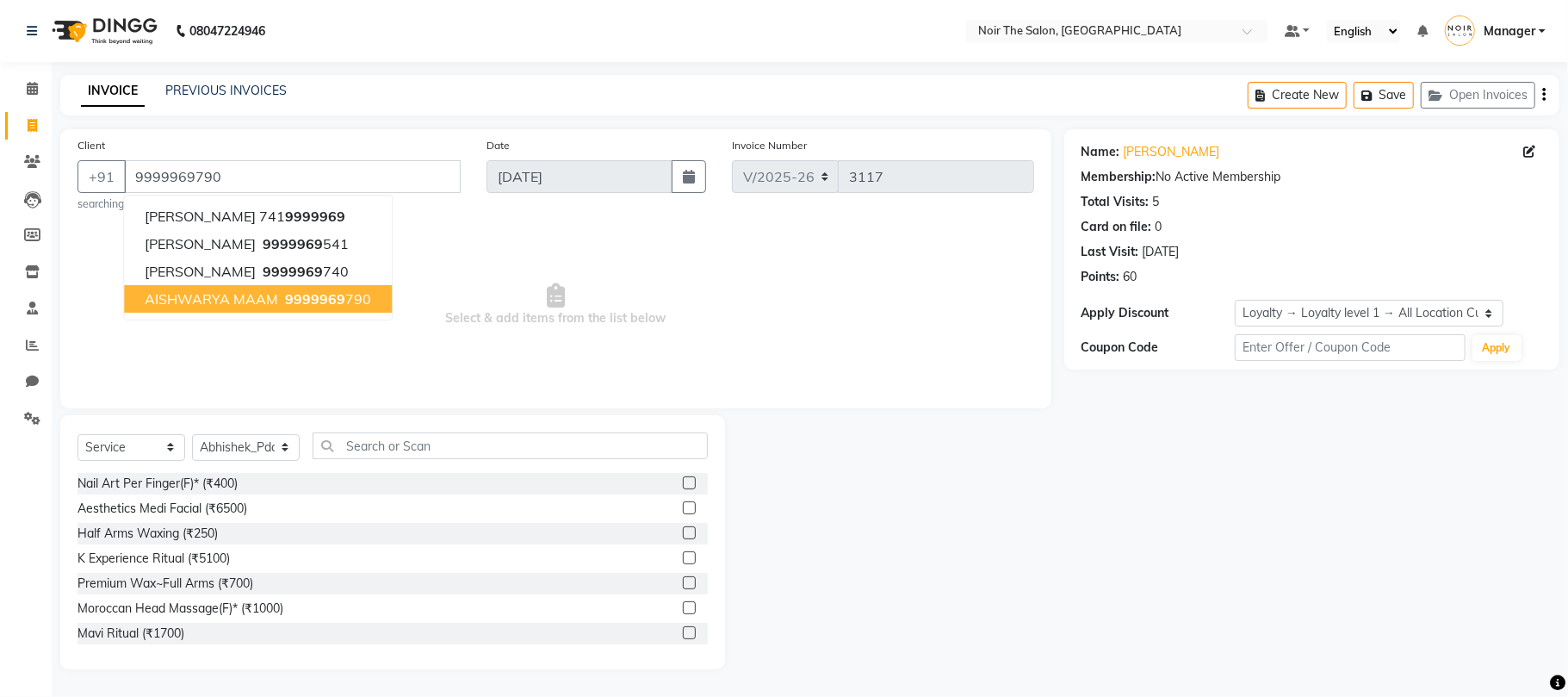
click at [374, 330] on span "Select & add items from the list below" at bounding box center [555, 304] width 957 height 172
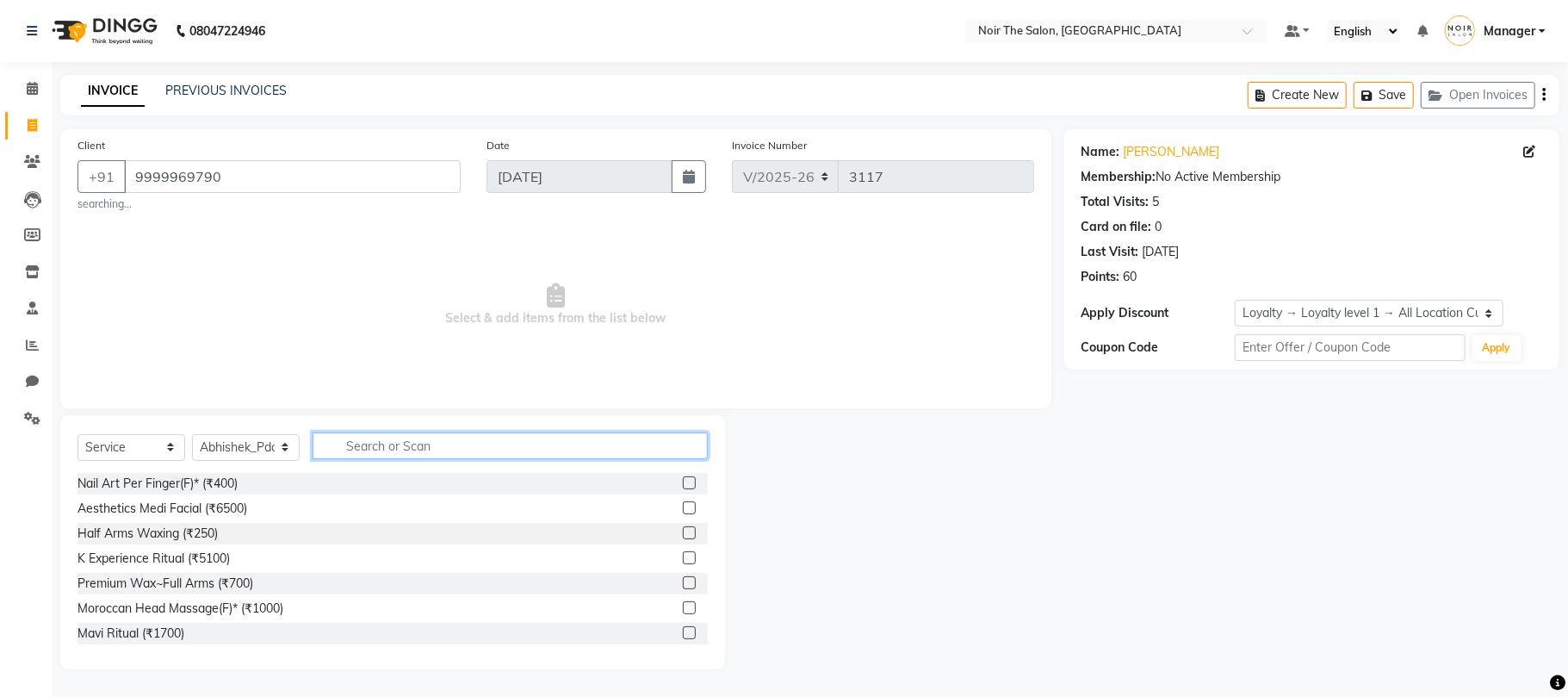
click at [384, 439] on input "text" at bounding box center [509, 446] width 395 height 27
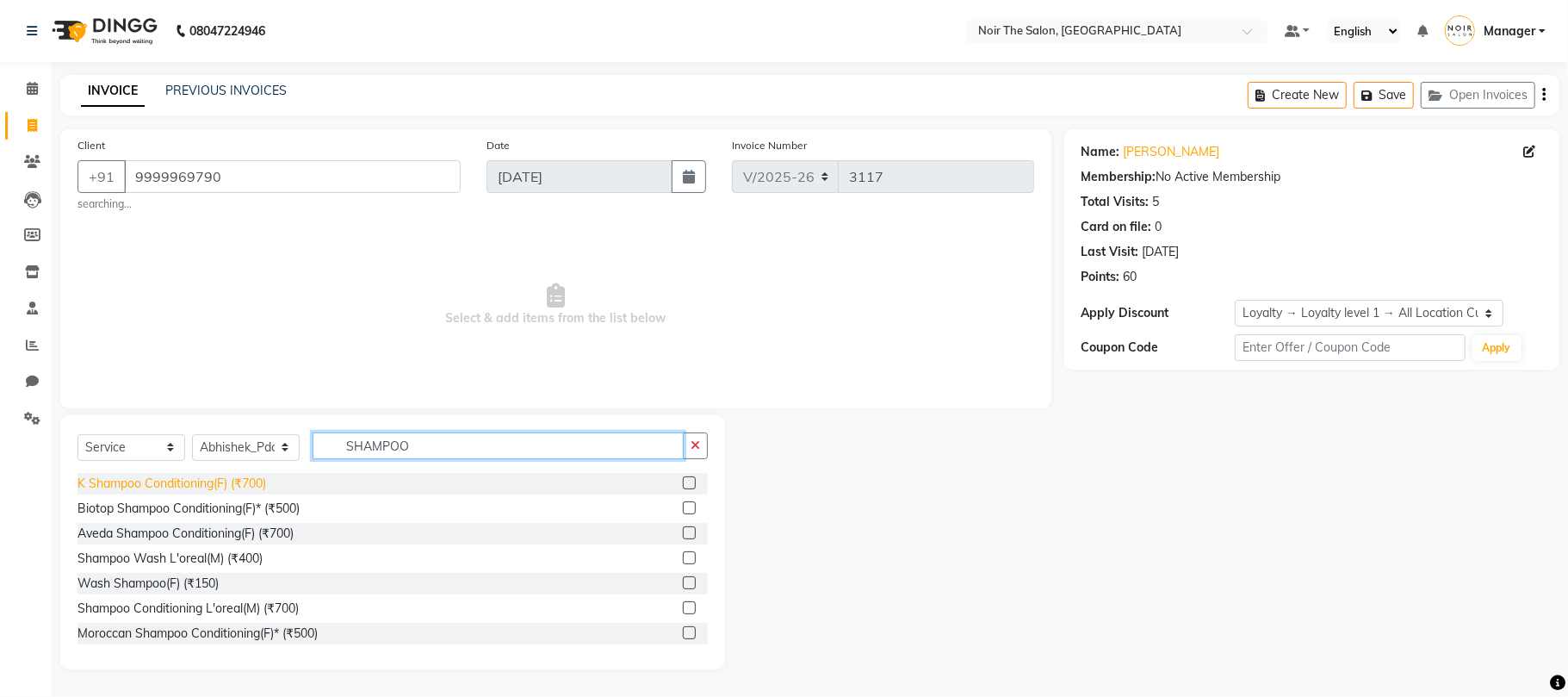
type input "SHAMPOO"
click at [256, 487] on div "K Shampoo Conditioning(F) (₹700)" at bounding box center [172, 484] width 189 height 18
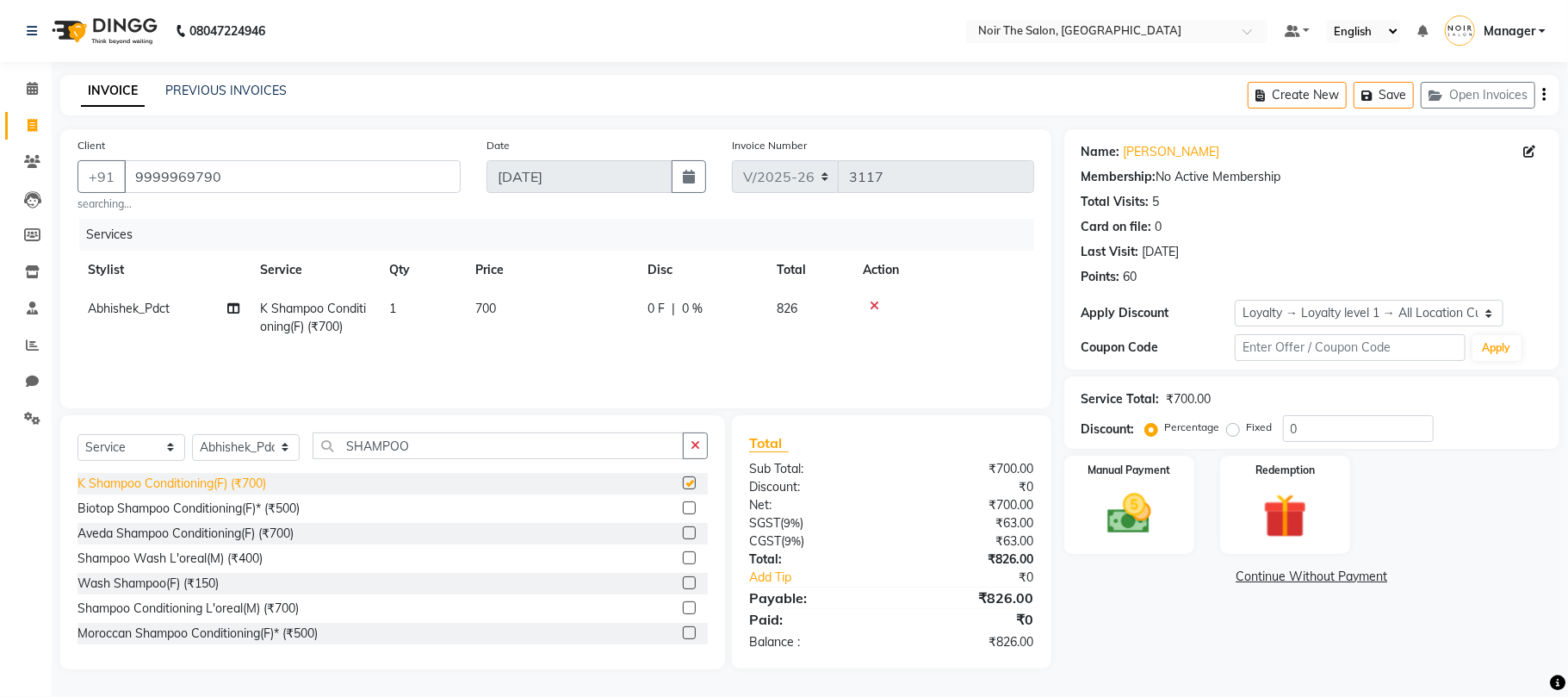
checkbox input "false"
click at [1114, 500] on img at bounding box center [1129, 514] width 75 height 53
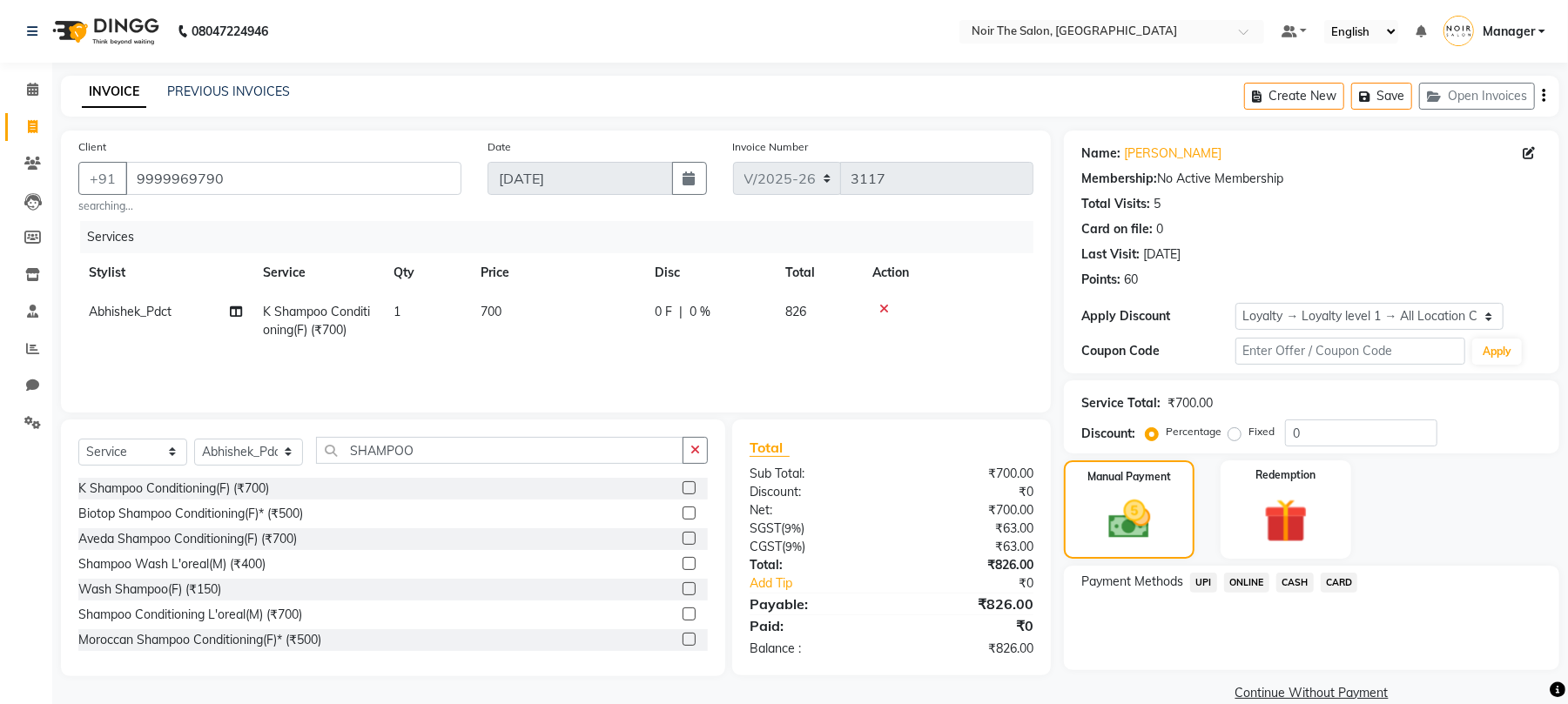
click at [1293, 579] on span "CASH" at bounding box center [1295, 583] width 37 height 20
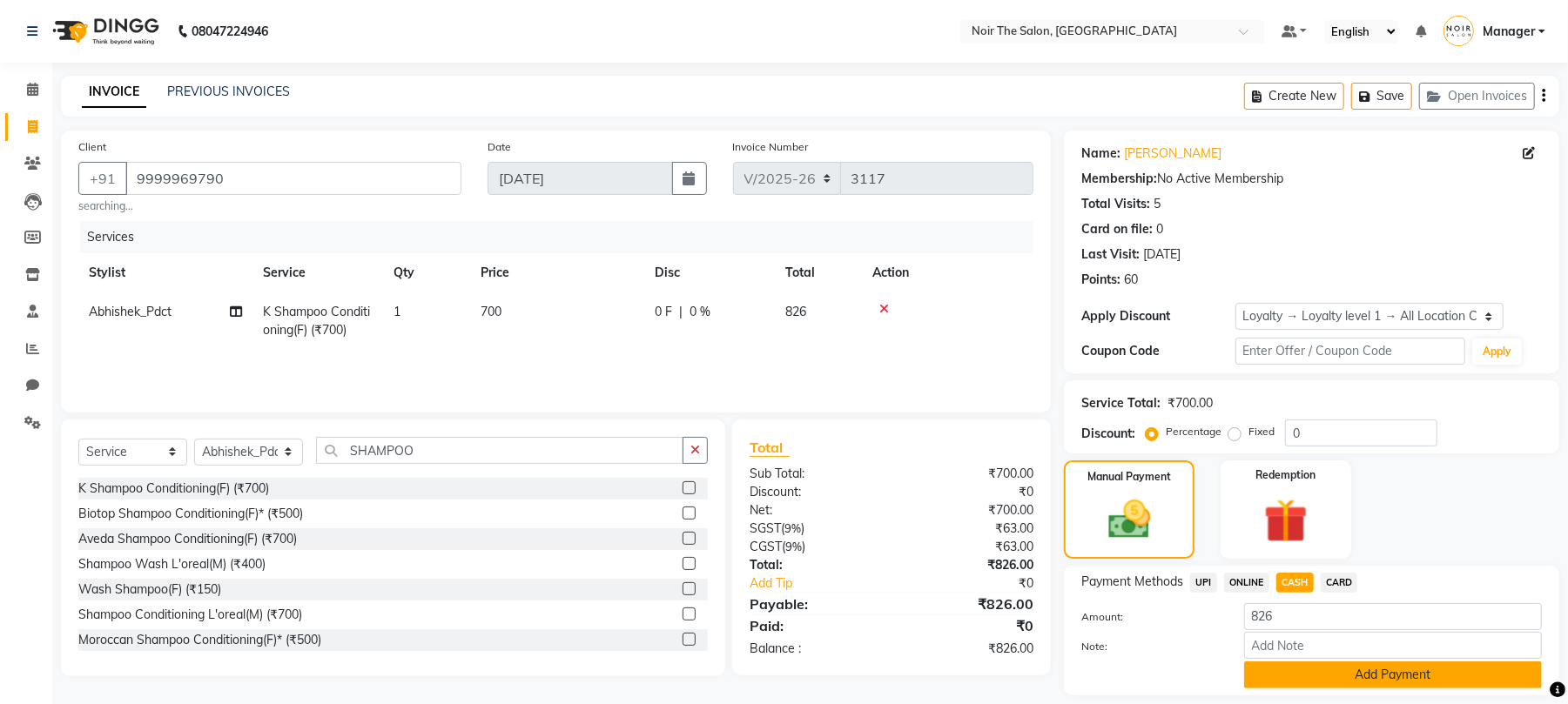
click at [1301, 672] on button "Add Payment" at bounding box center [1392, 675] width 298 height 27
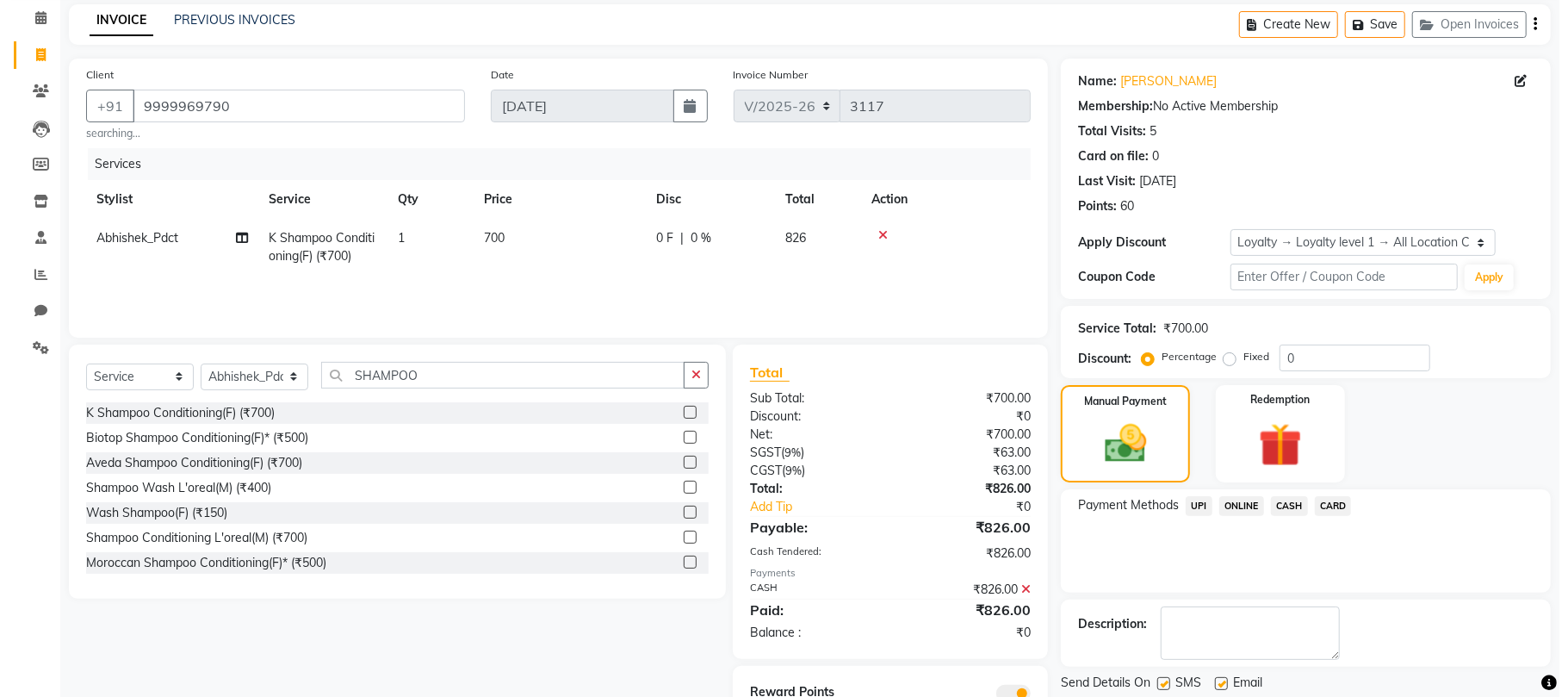
scroll to position [145, 0]
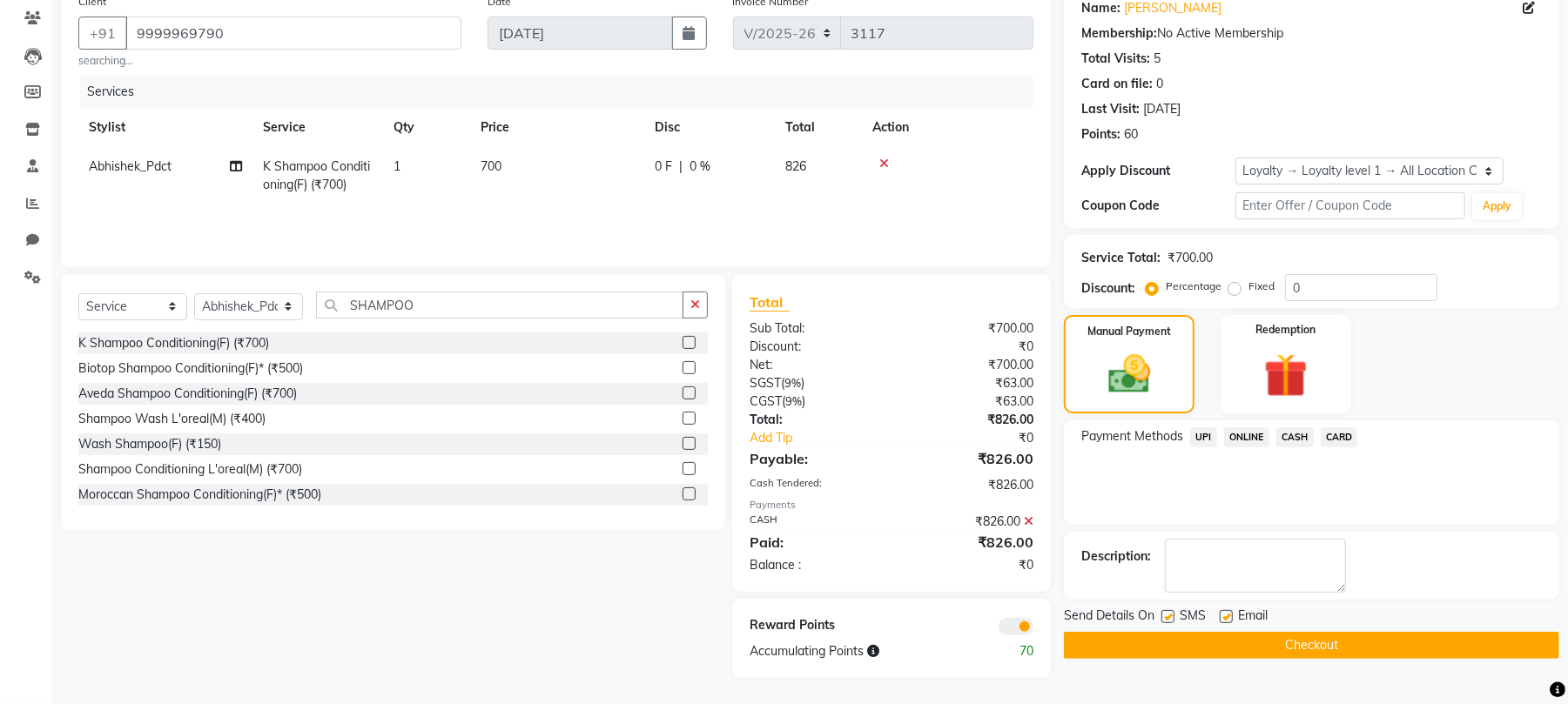
click at [1019, 628] on span at bounding box center [1017, 626] width 35 height 17
click at [1034, 629] on input "checkbox" at bounding box center [1034, 629] width 0 height 0
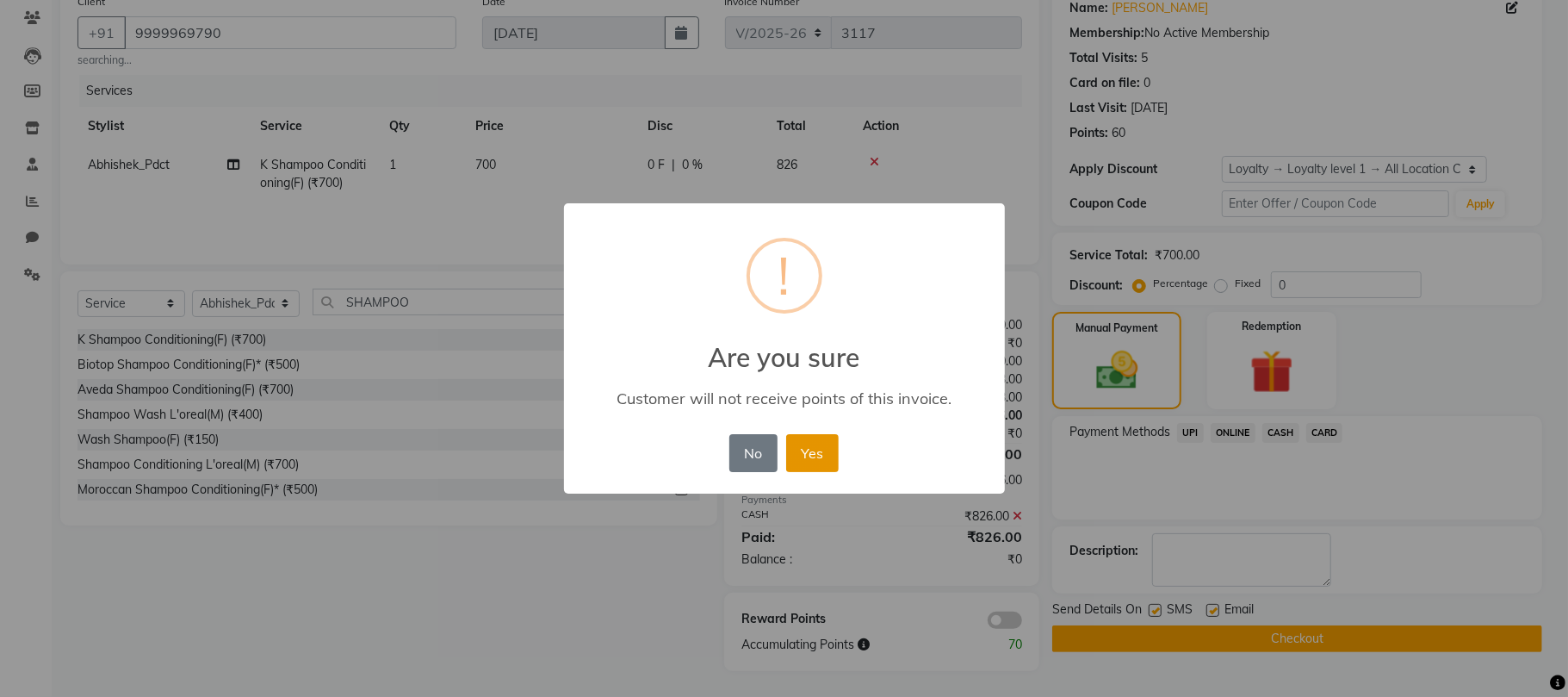
click at [835, 456] on button "Yes" at bounding box center [813, 453] width 52 height 38
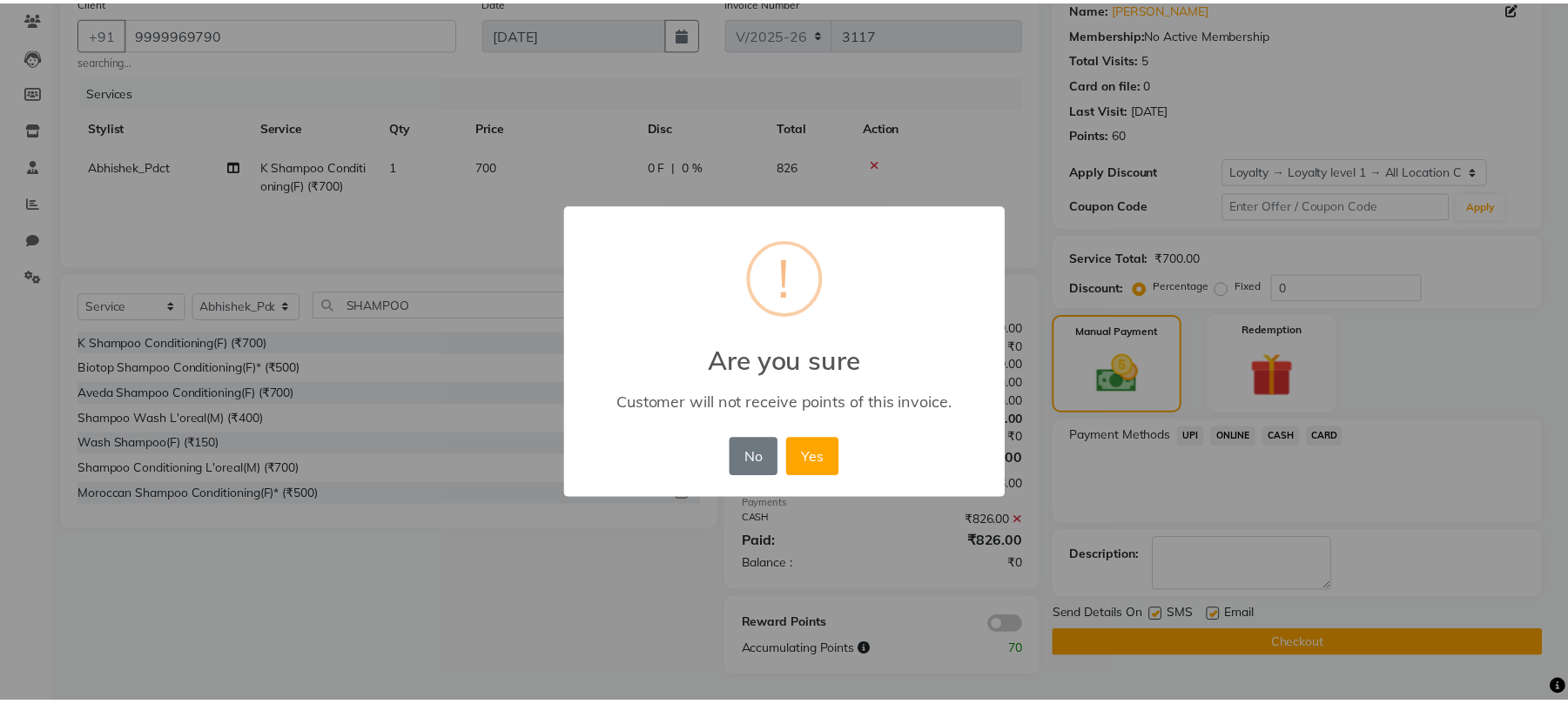
scroll to position [127, 0]
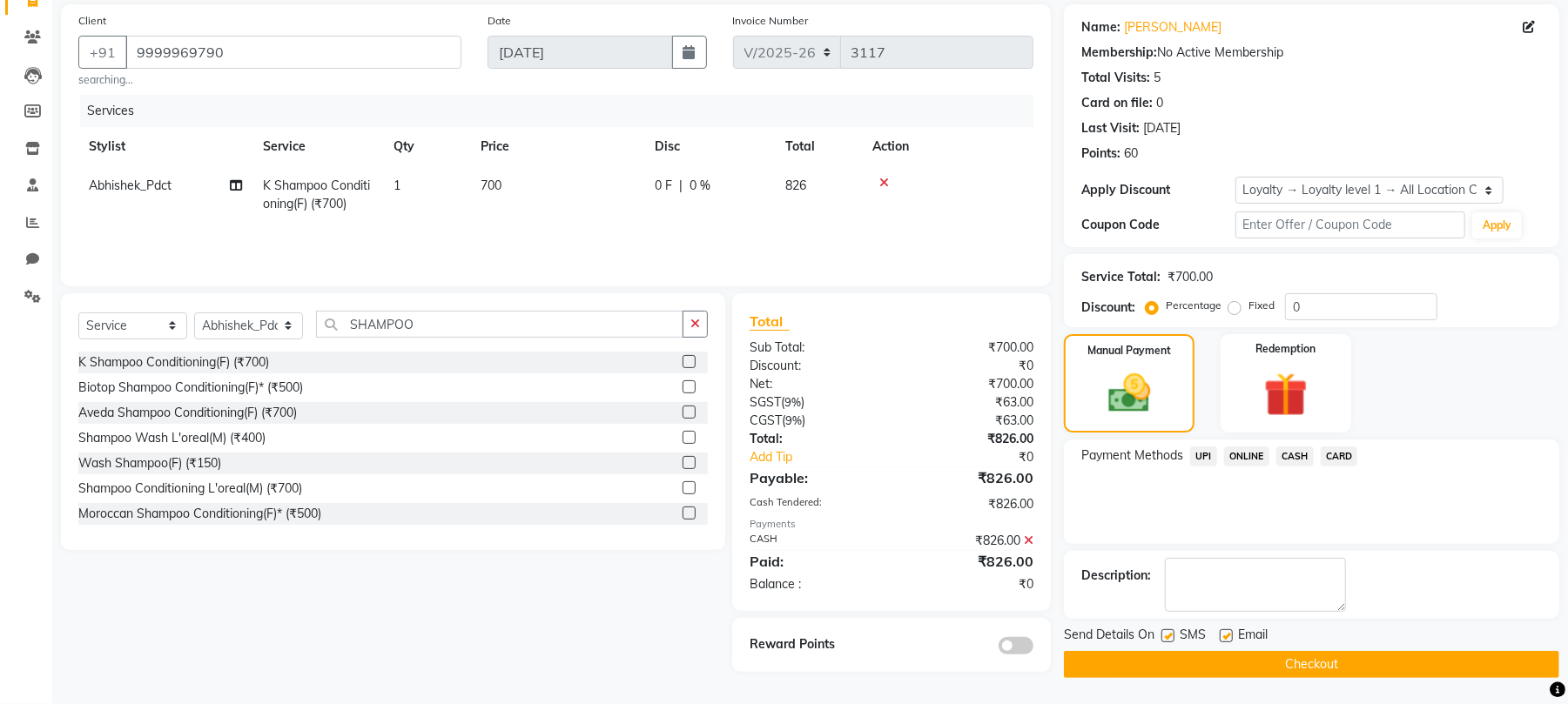
click at [1164, 635] on label at bounding box center [1168, 636] width 13 height 13
click at [1164, 635] on input "checkbox" at bounding box center [1167, 637] width 11 height 11
checkbox input "false"
click at [1226, 639] on label at bounding box center [1227, 636] width 13 height 13
click at [1226, 639] on input "checkbox" at bounding box center [1226, 637] width 11 height 11
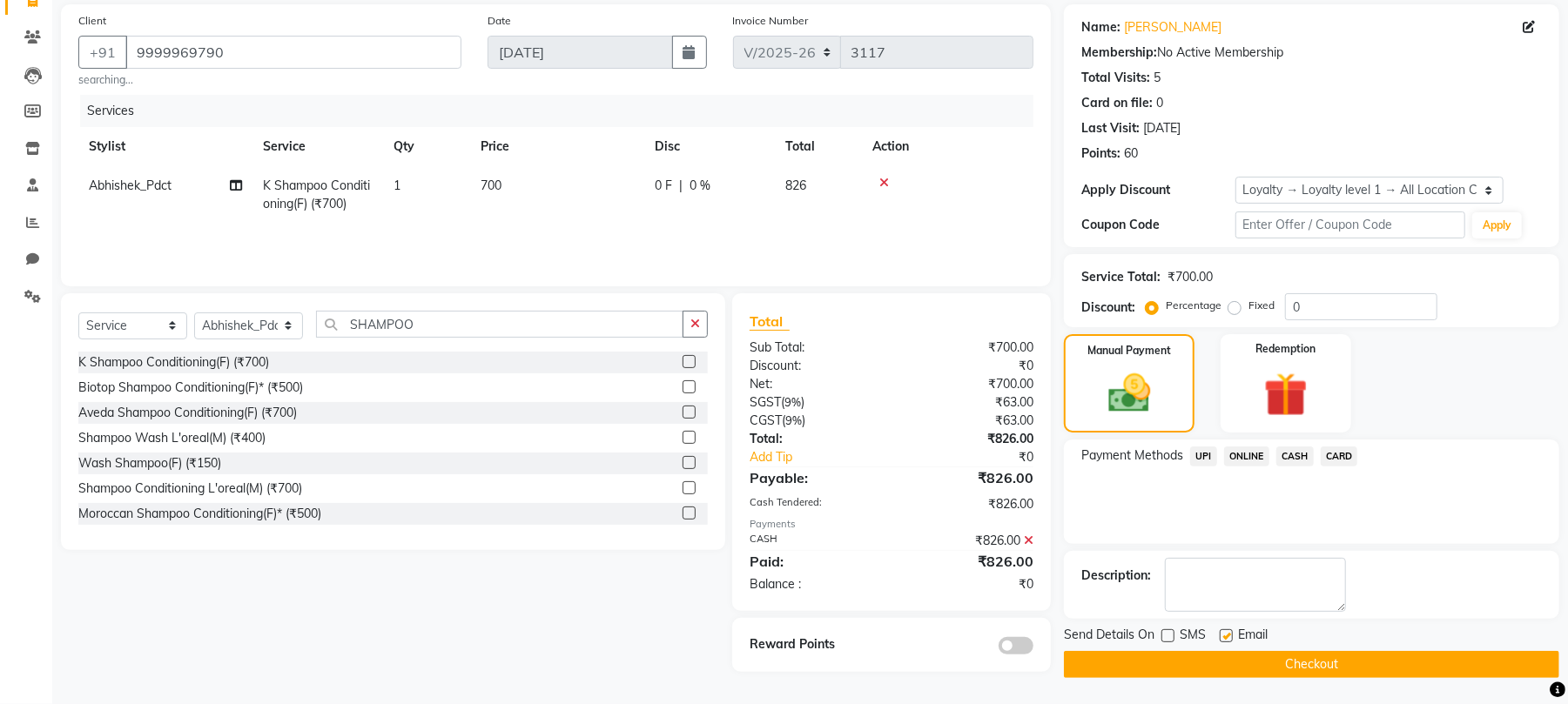
checkbox input "false"
click at [1213, 656] on button "Checkout" at bounding box center [1311, 665] width 495 height 27
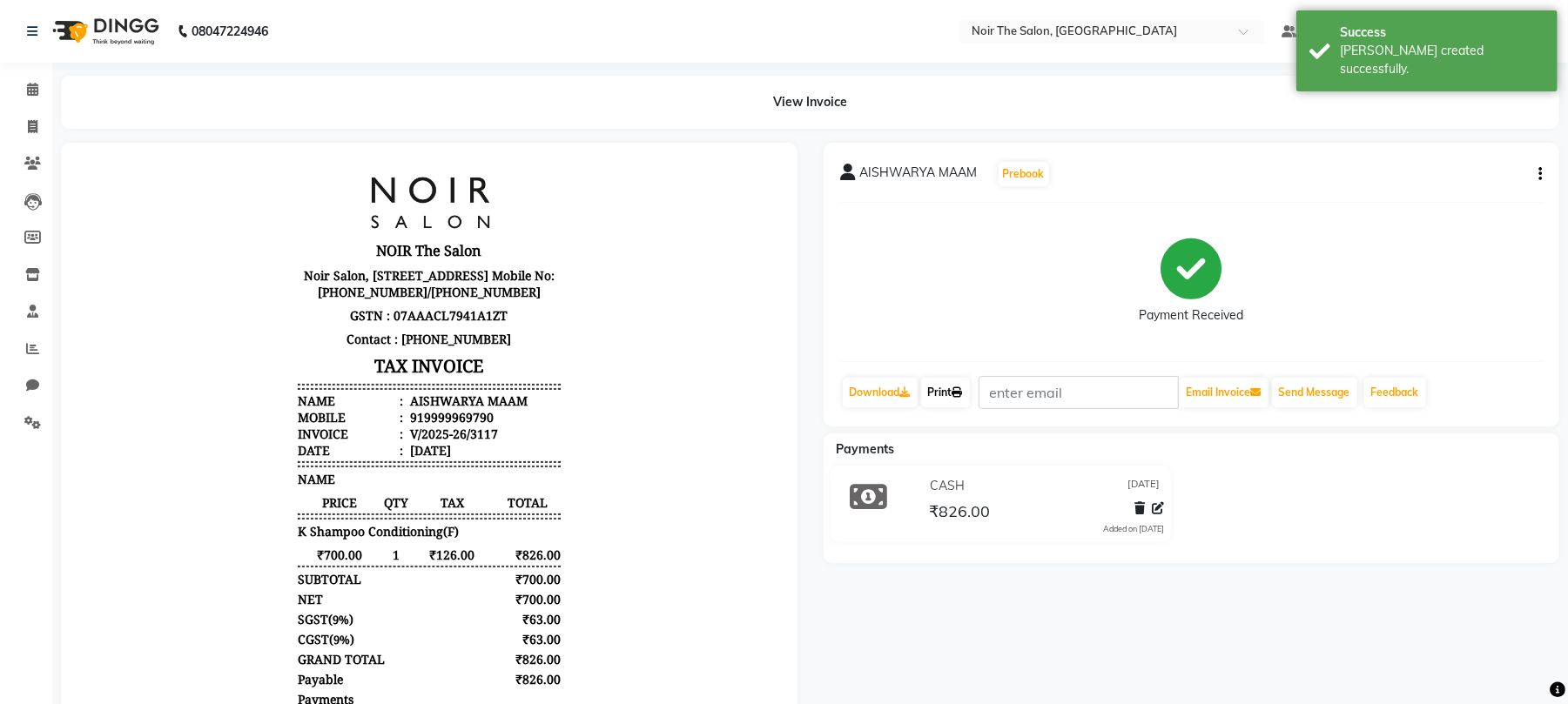
click at [936, 398] on link "Print" at bounding box center [946, 392] width 49 height 30
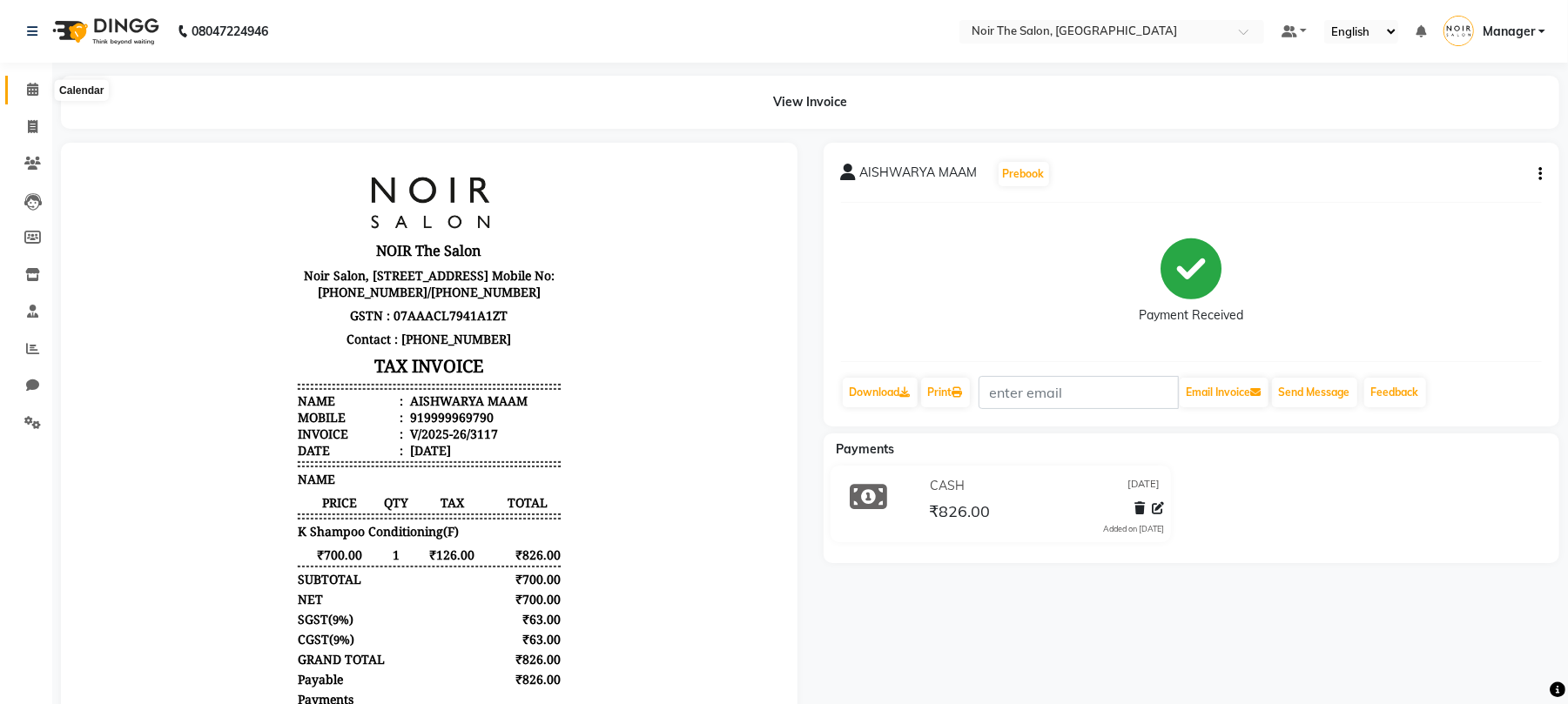
click at [42, 85] on span at bounding box center [32, 90] width 30 height 20
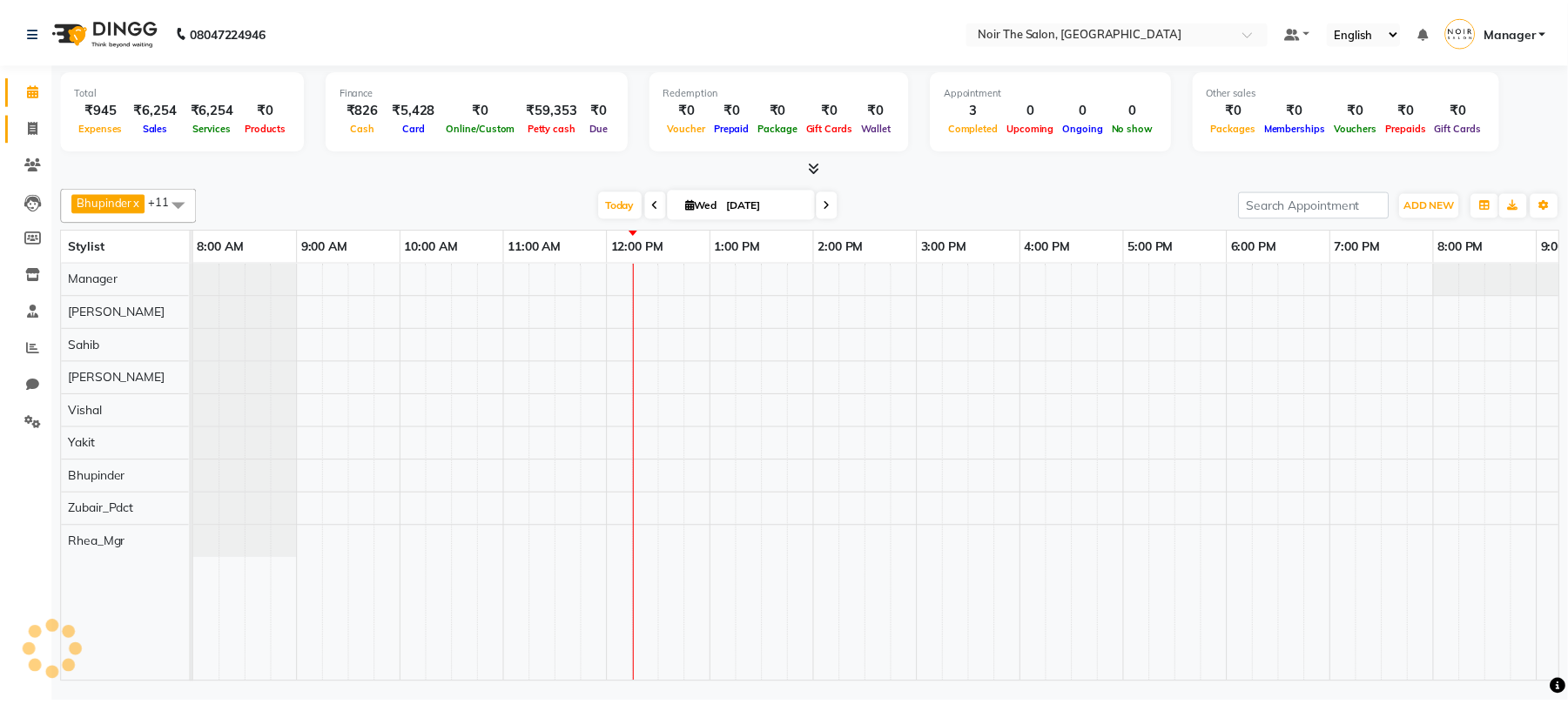
scroll to position [0, 187]
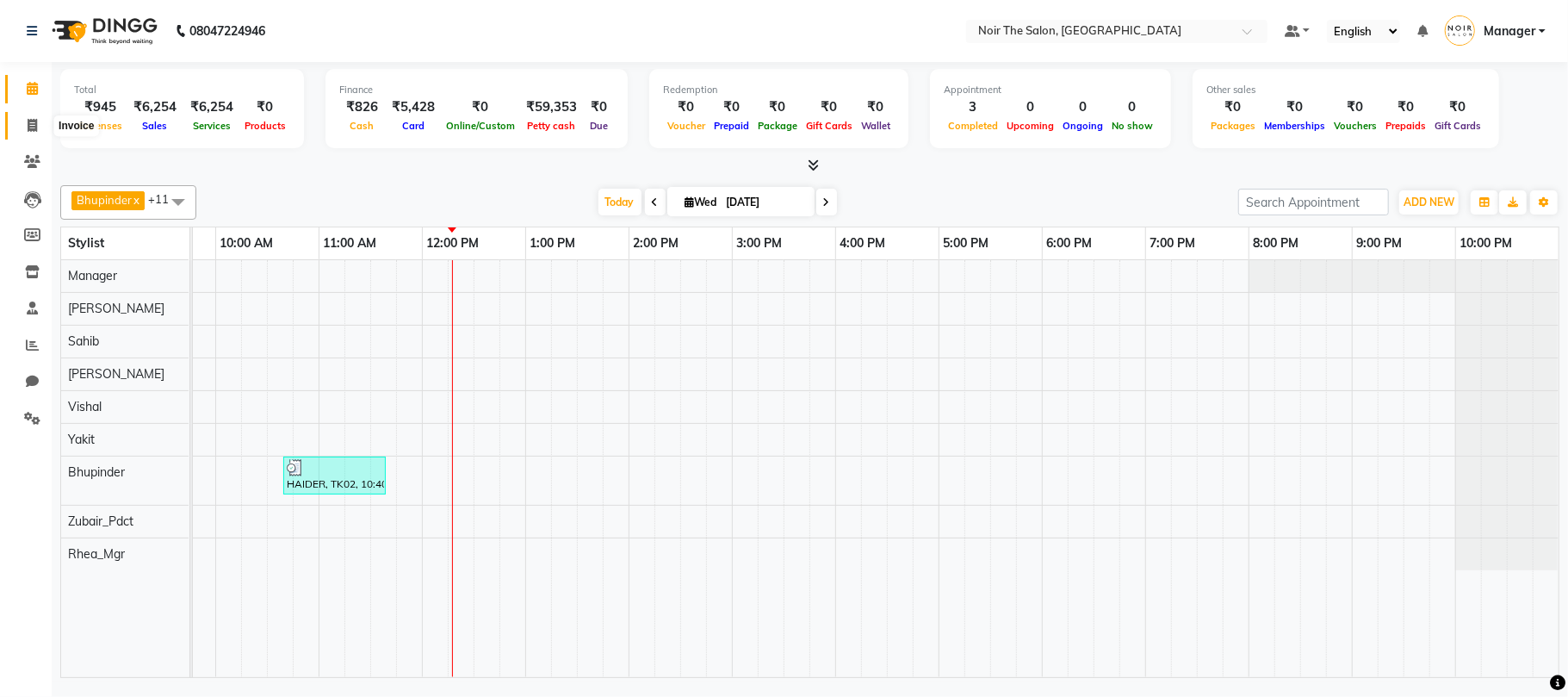
click at [41, 121] on span at bounding box center [32, 126] width 30 height 20
select select "service"
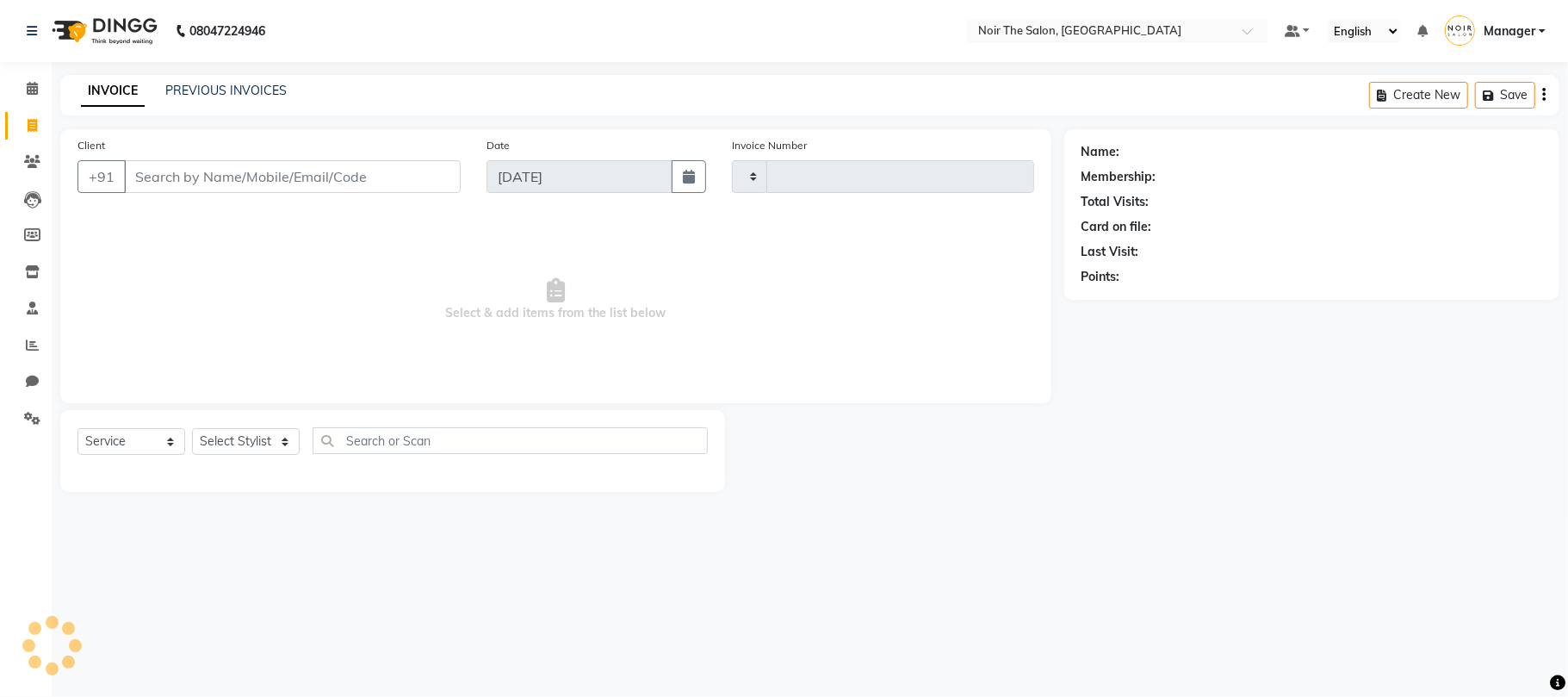
type input "3118"
select select "8026"
click at [193, 177] on input "Client" at bounding box center [293, 177] width 337 height 32
click at [208, 173] on input "Client" at bounding box center [293, 177] width 337 height 32
click at [185, 176] on input "Client" at bounding box center [293, 177] width 337 height 32
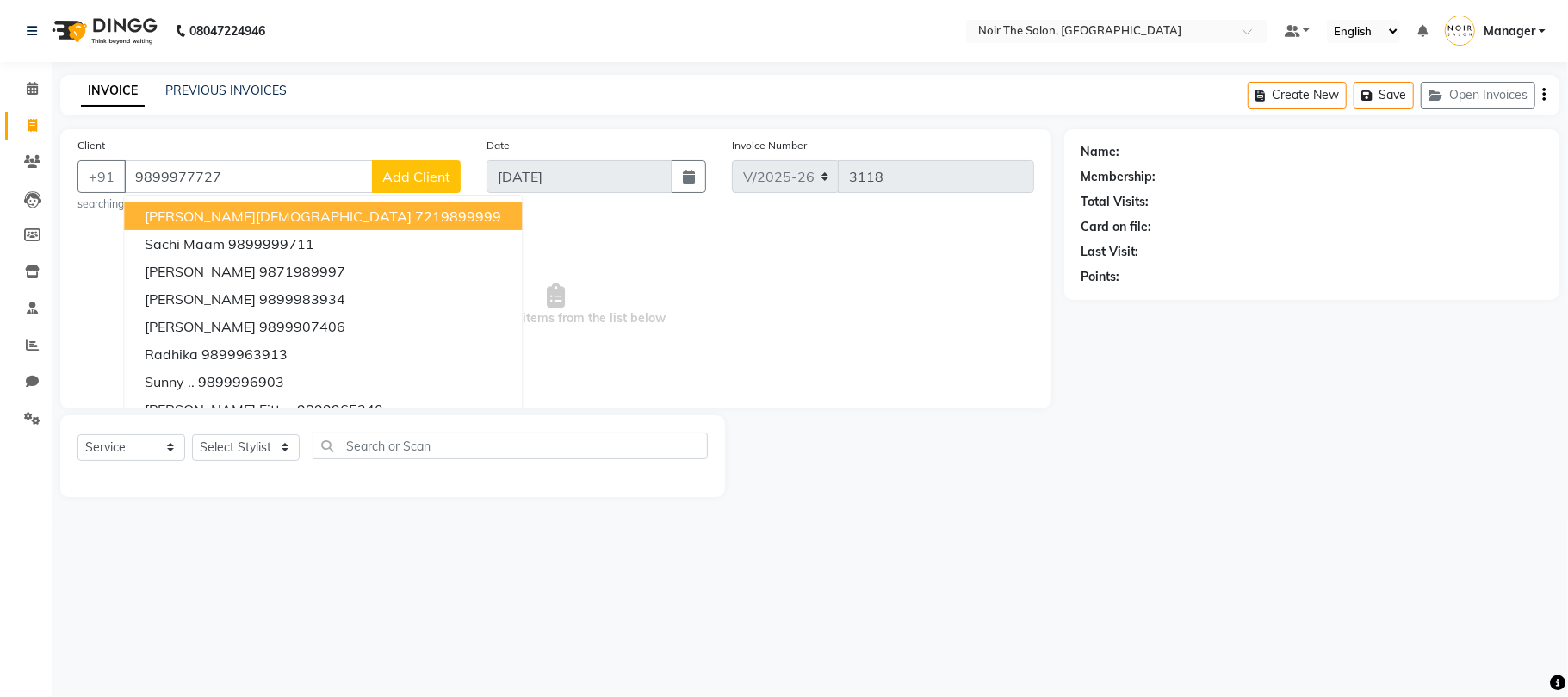
type input "9899977727"
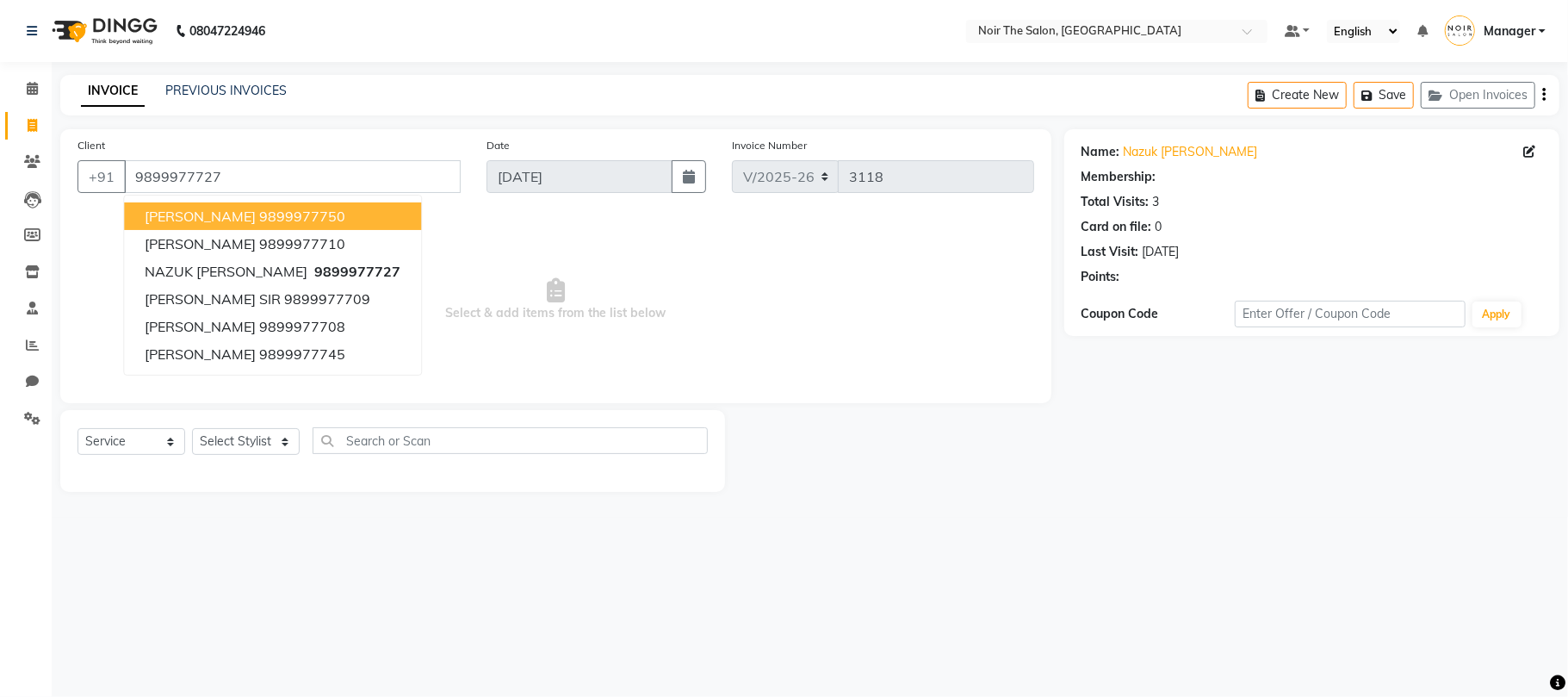
select select "1: Object"
click at [204, 439] on select "Select Stylist Aalam Abhishek_Mgr Abhishek_Pdct [PERSON_NAME] Counter_Sales Gau…" at bounding box center [246, 442] width 108 height 27
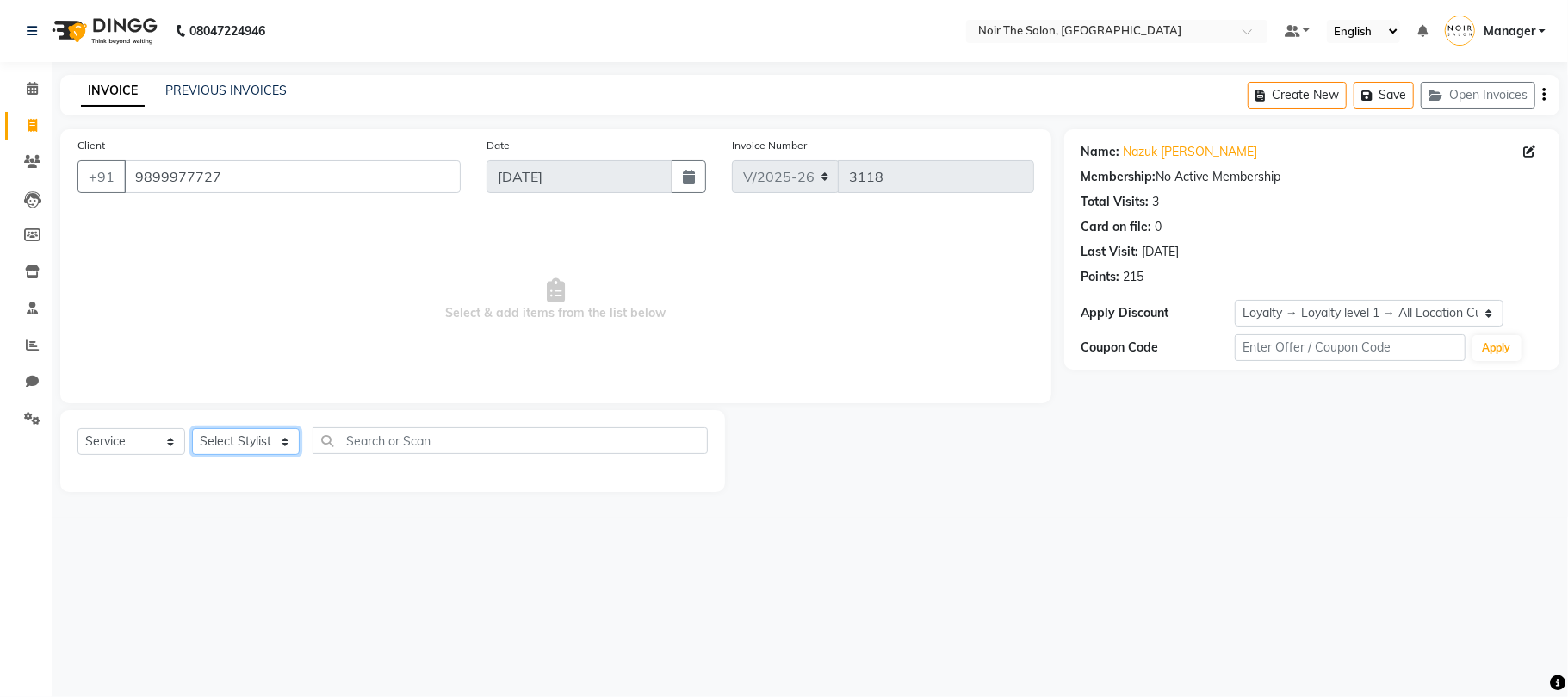
select select "72631"
click at [192, 429] on select "Select Stylist Aalam Abhishek_Mgr Abhishek_Pdct [PERSON_NAME] Counter_Sales Gau…" at bounding box center [246, 442] width 108 height 27
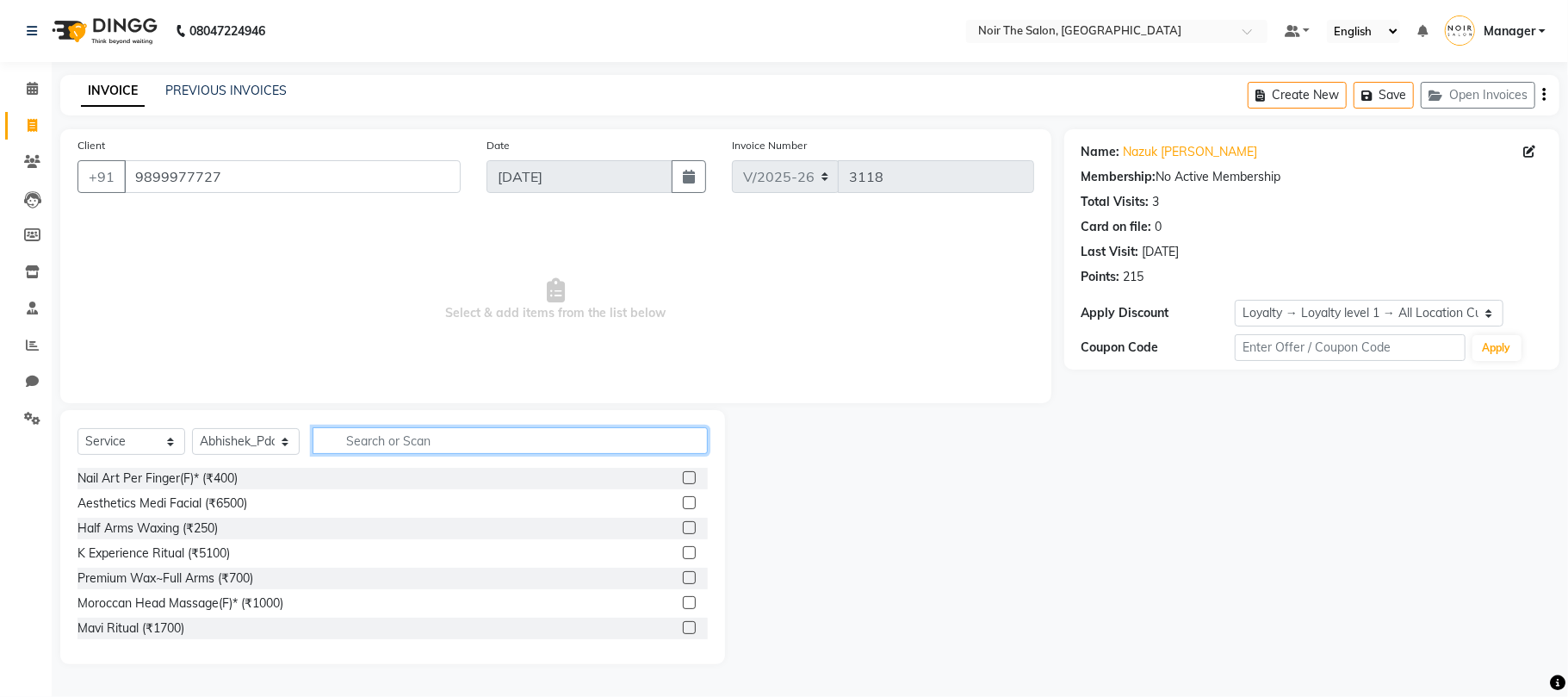
click at [346, 442] on input "text" at bounding box center [509, 441] width 395 height 27
type input "SHAMPOO"
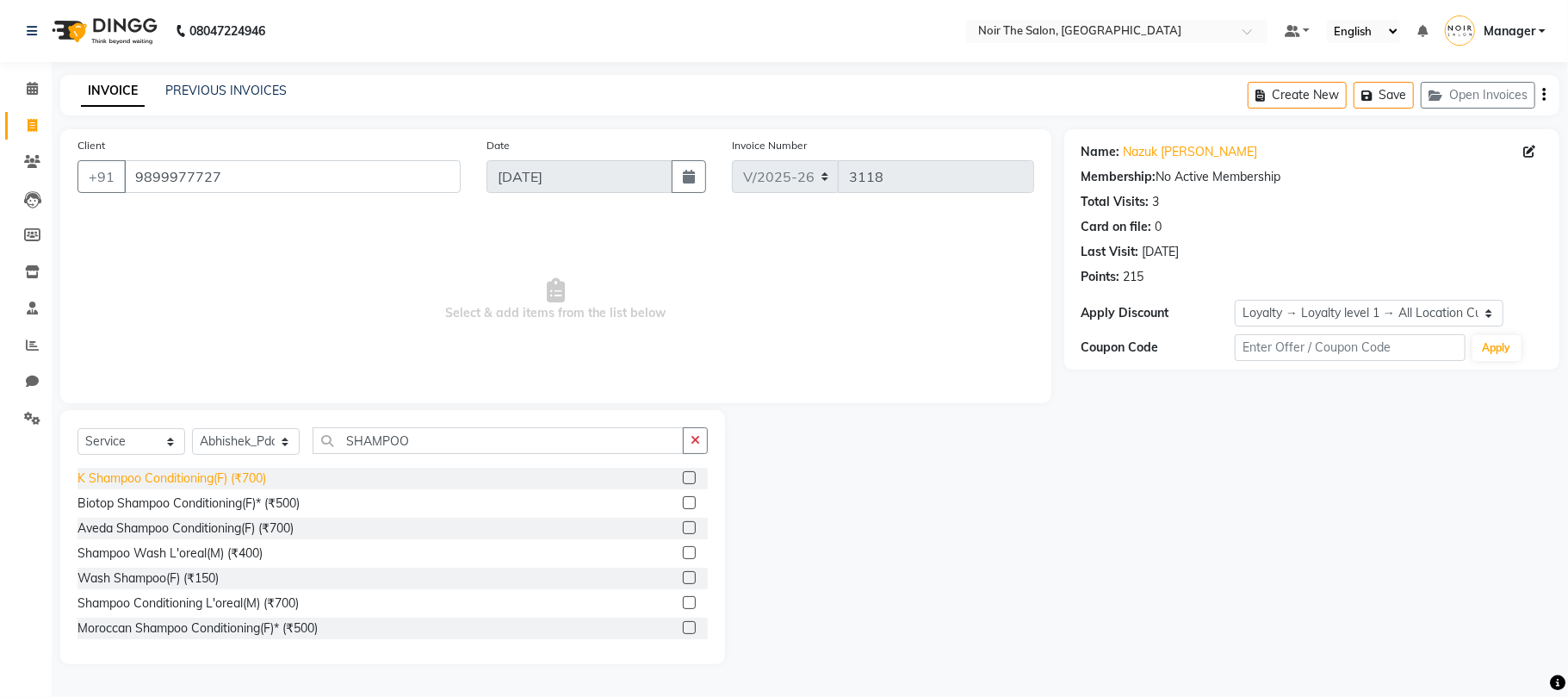
click at [256, 483] on div "K Shampoo Conditioning(F) (₹700)" at bounding box center [172, 478] width 189 height 18
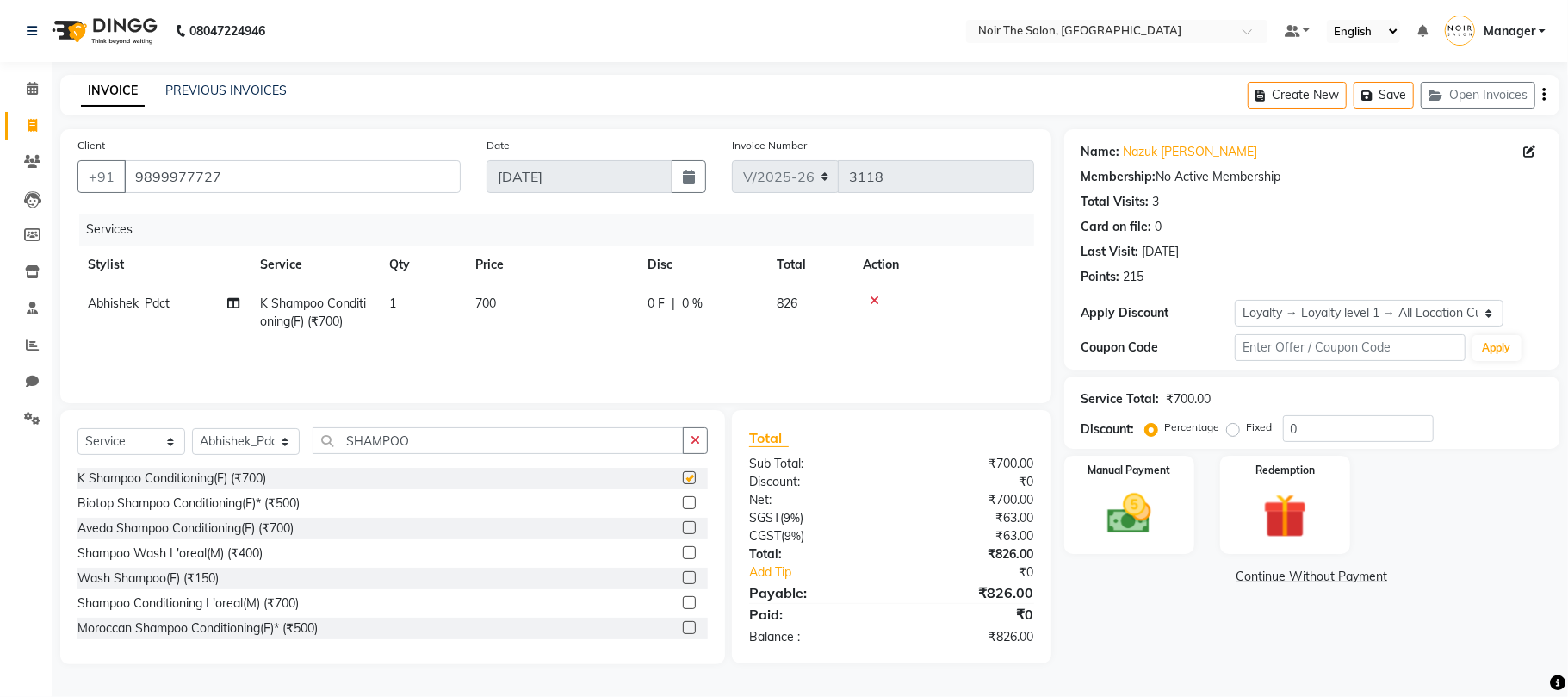
checkbox input "false"
click at [1128, 509] on img at bounding box center [1129, 514] width 75 height 53
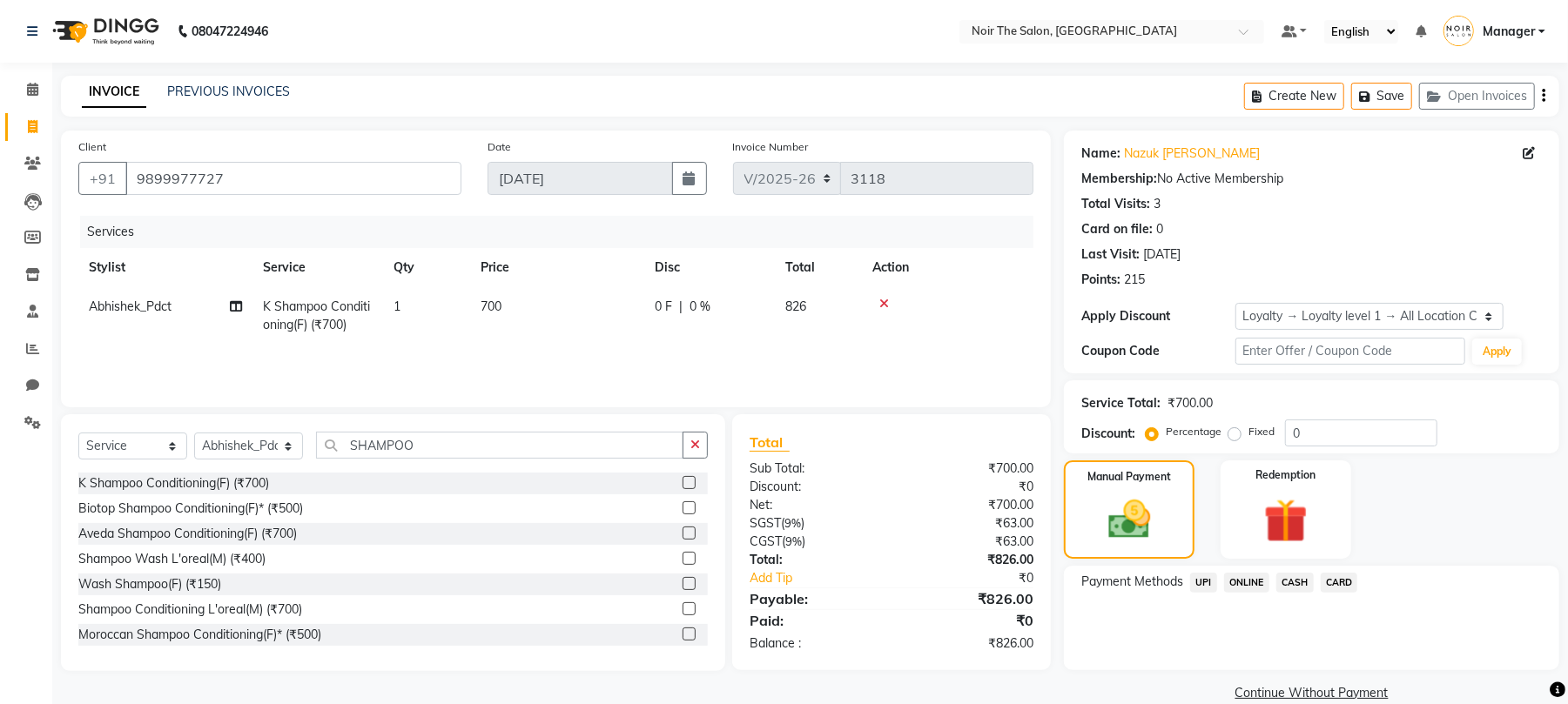
click at [1296, 582] on span "CASH" at bounding box center [1295, 583] width 37 height 20
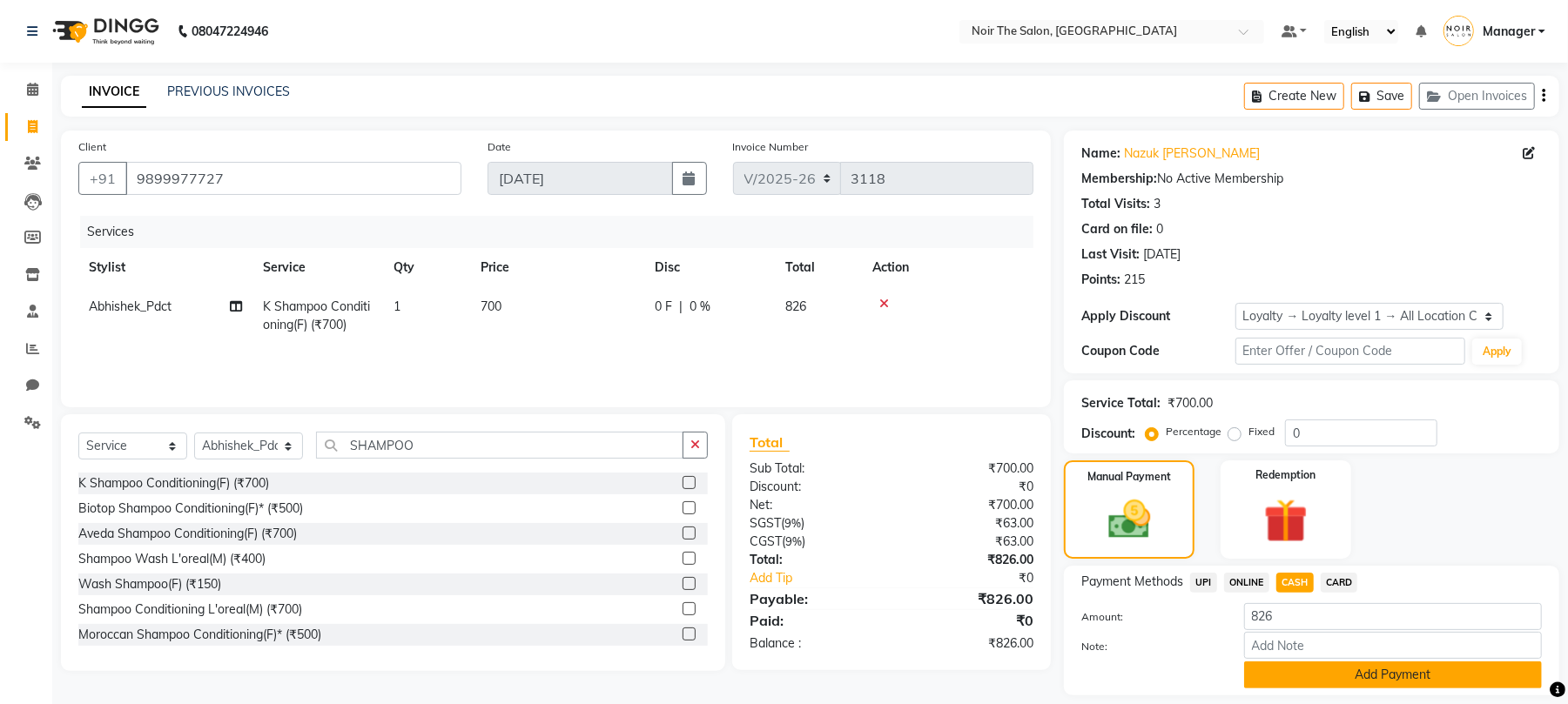
click at [1270, 667] on button "Add Payment" at bounding box center [1392, 675] width 298 height 27
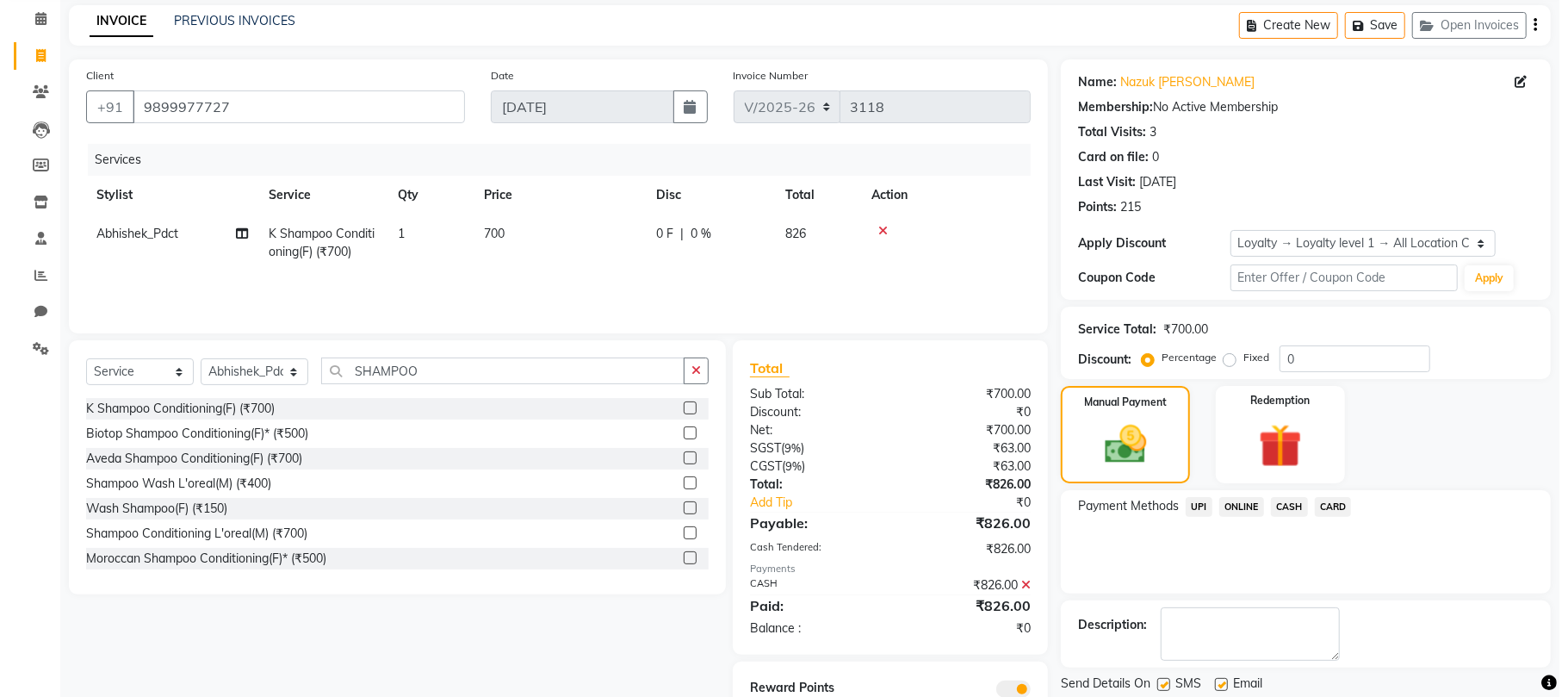
scroll to position [138, 0]
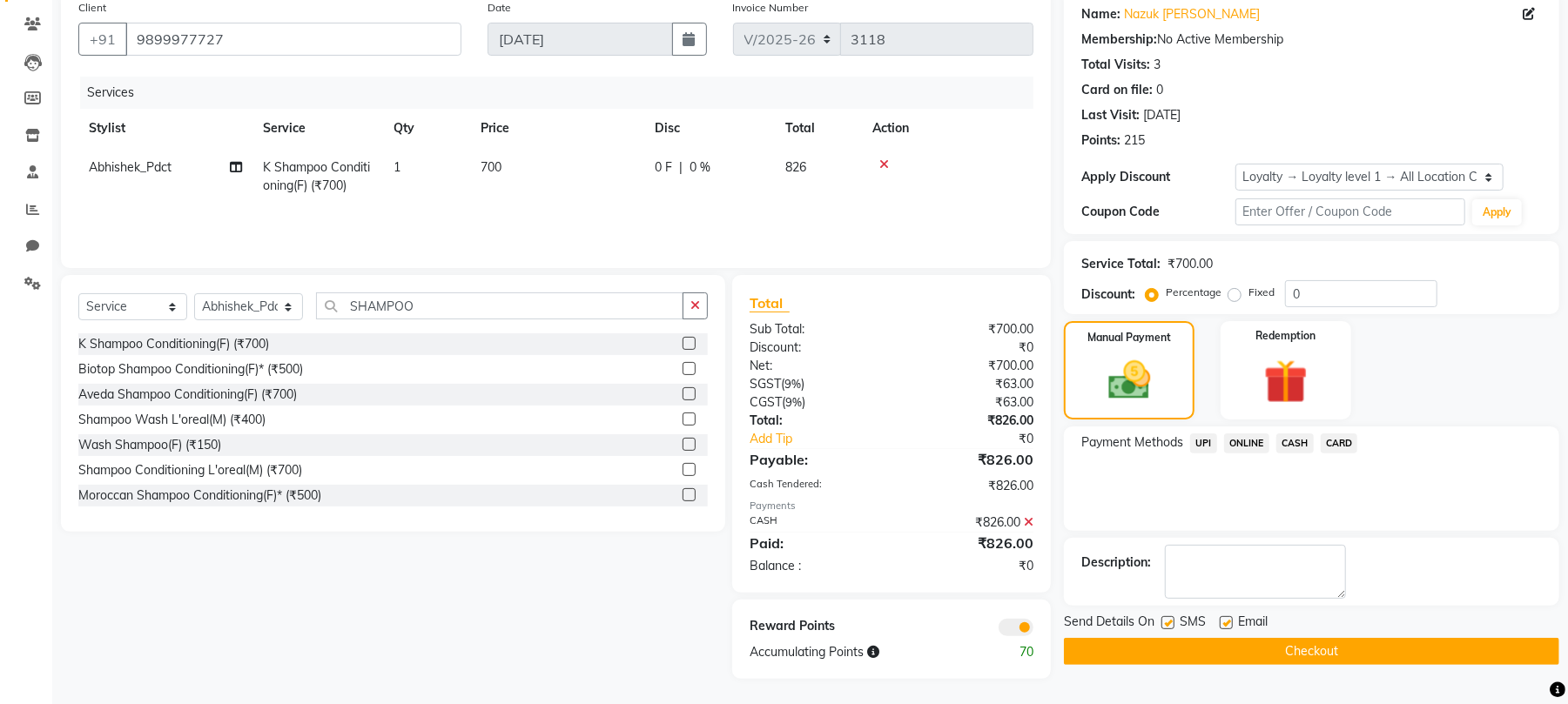
click at [1011, 635] on span at bounding box center [1017, 627] width 35 height 17
click at [1034, 630] on input "checkbox" at bounding box center [1034, 630] width 0 height 0
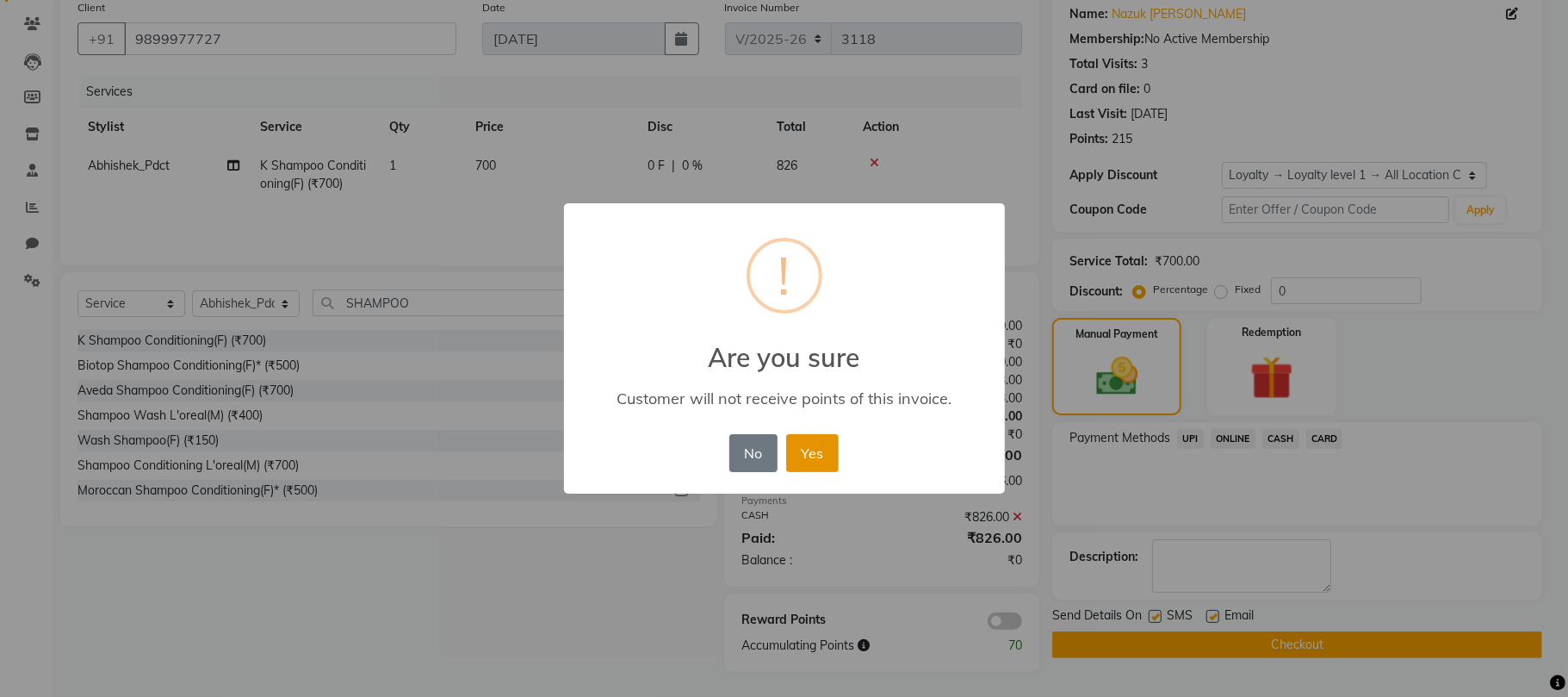
click at [825, 467] on button "Yes" at bounding box center [813, 453] width 52 height 38
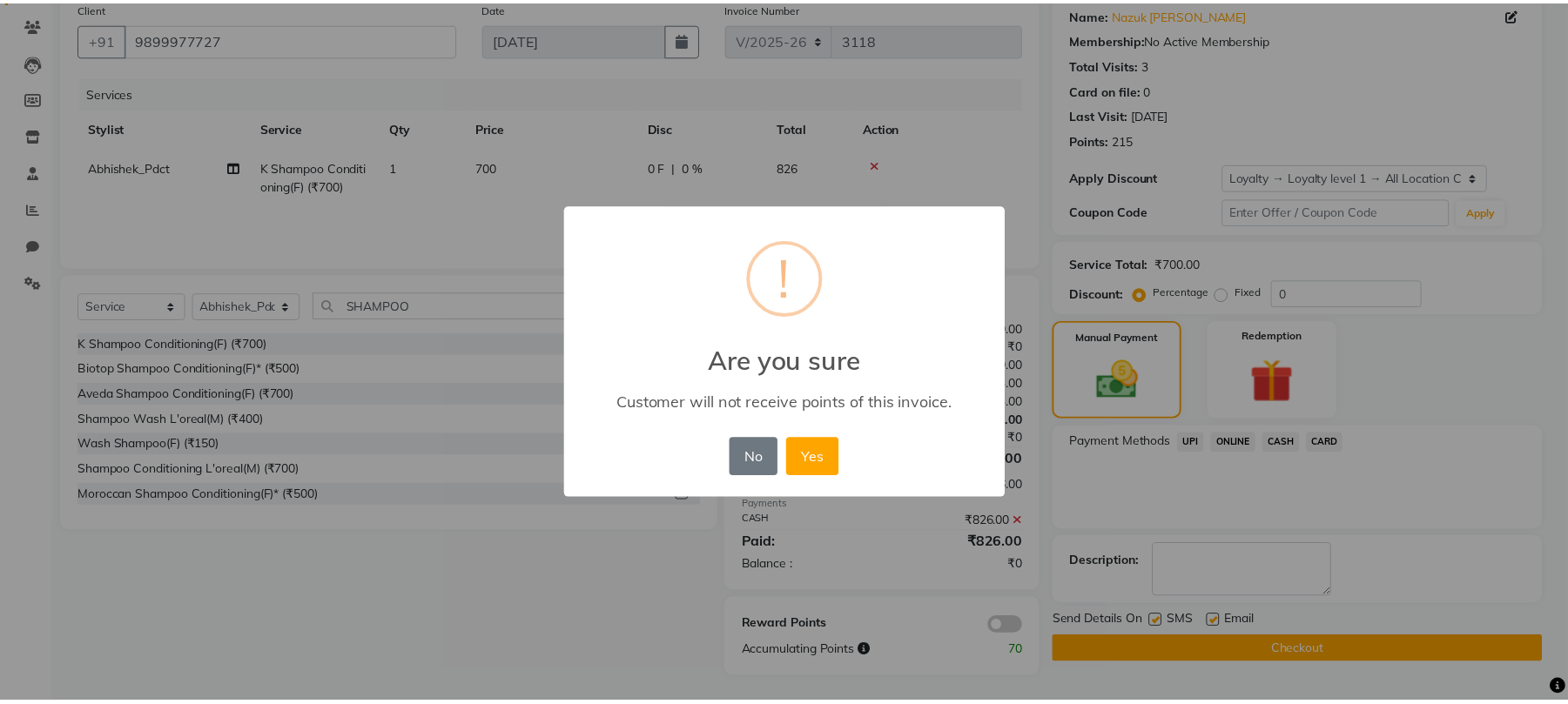
scroll to position [127, 0]
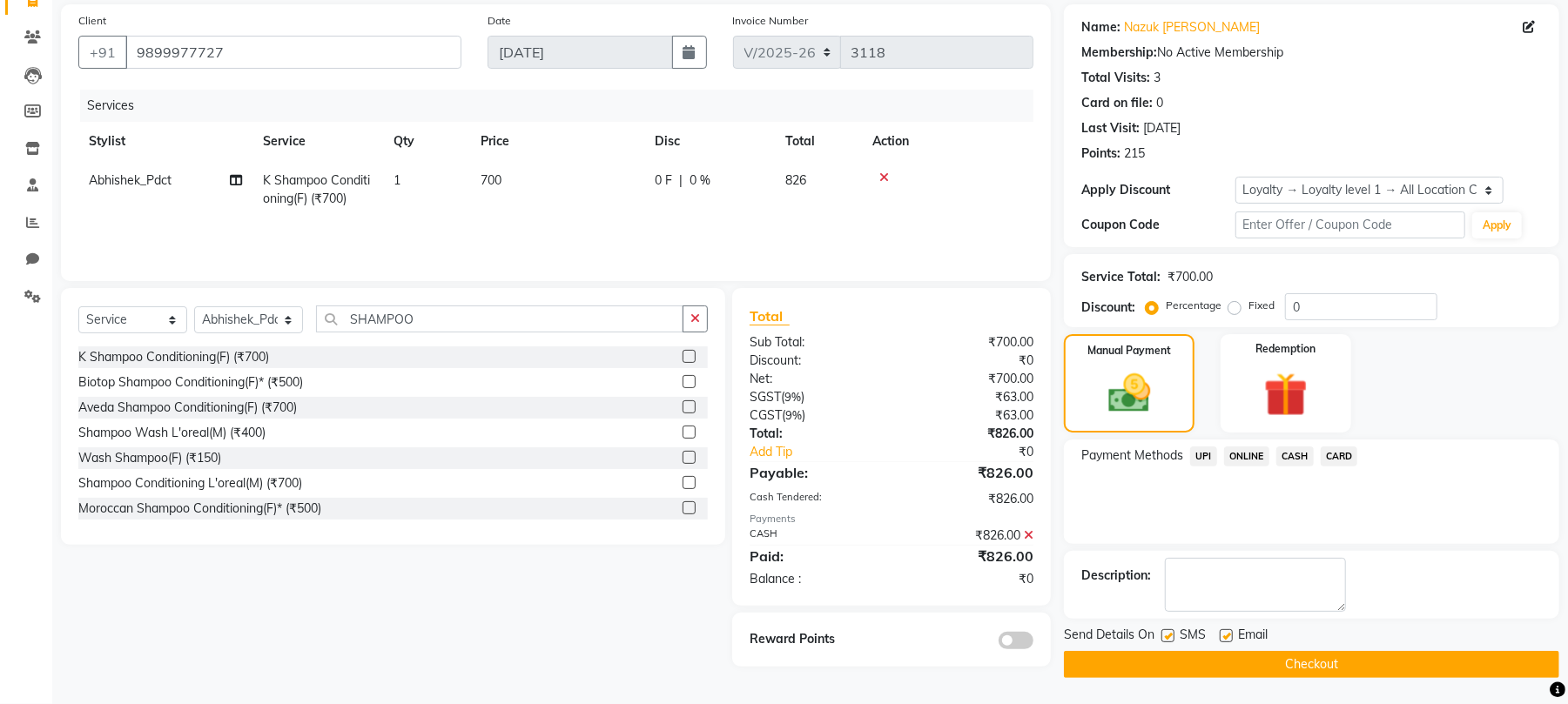
click at [1168, 631] on label at bounding box center [1168, 636] width 13 height 13
click at [1168, 631] on input "checkbox" at bounding box center [1167, 637] width 11 height 11
checkbox input "false"
click at [1230, 636] on label at bounding box center [1227, 636] width 13 height 13
click at [1230, 636] on input "checkbox" at bounding box center [1226, 637] width 11 height 11
